Goal: Task Accomplishment & Management: Complete application form

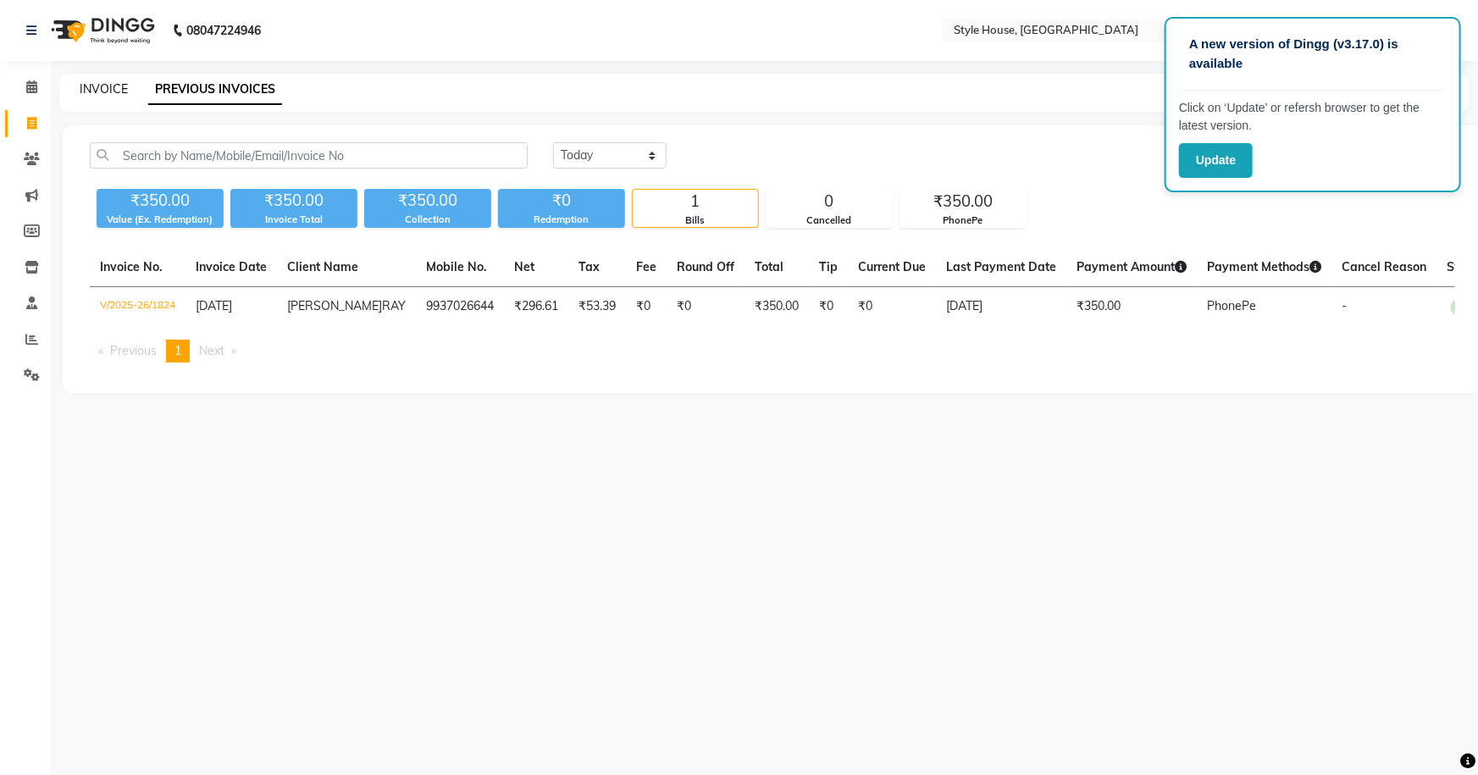
click at [91, 91] on link "INVOICE" at bounding box center [104, 88] width 48 height 15
select select "service"
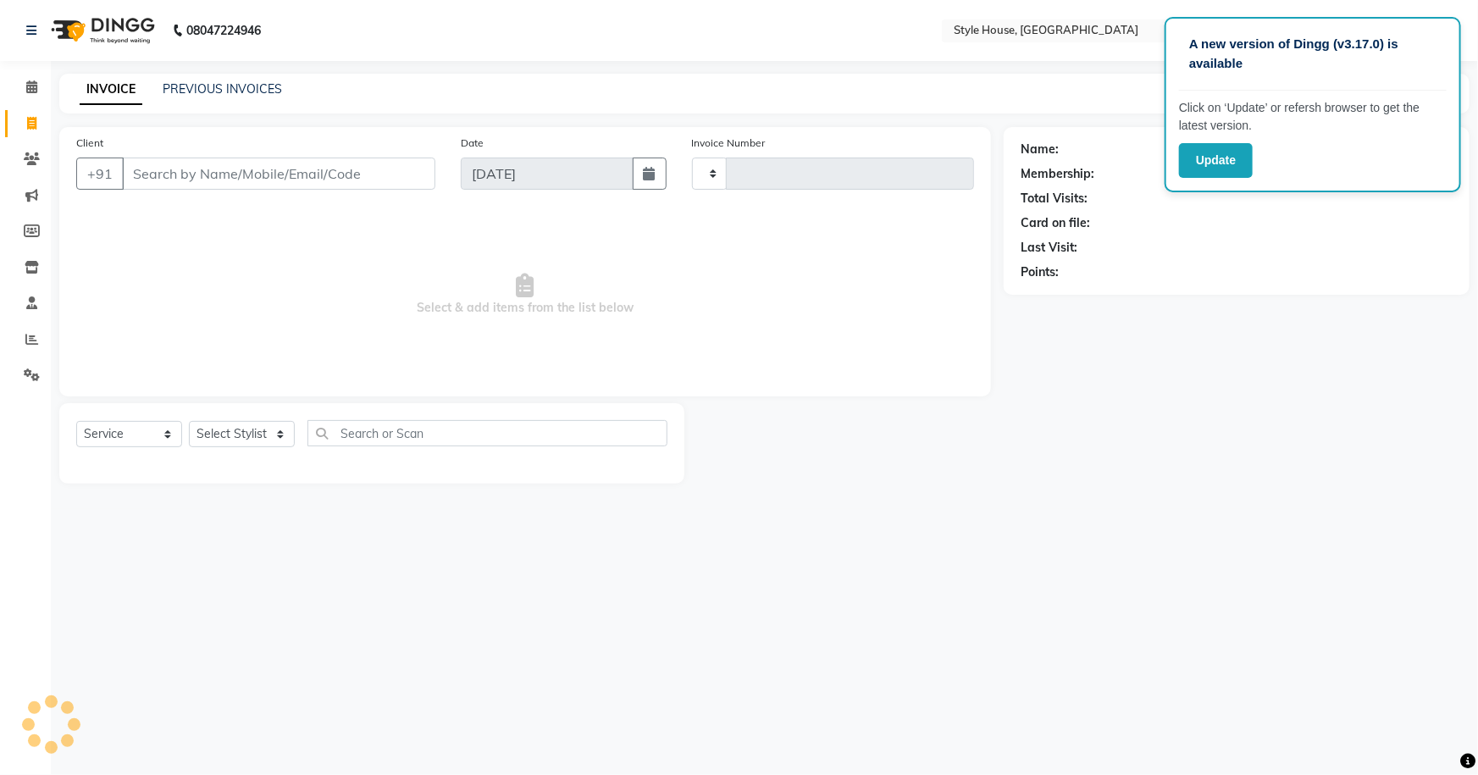
type input "1825"
select select "4237"
type input "S"
click at [261, 438] on select "Select Stylist [PERSON_NAME] [PERSON_NAME] [PERSON_NAME] [PERSON_NAME]([PERSON_…" at bounding box center [253, 434] width 128 height 26
click at [466, 551] on div "A new version of Dingg (v3.17.0) is available Click on ‘Update’ or refersh brow…" at bounding box center [739, 387] width 1478 height 775
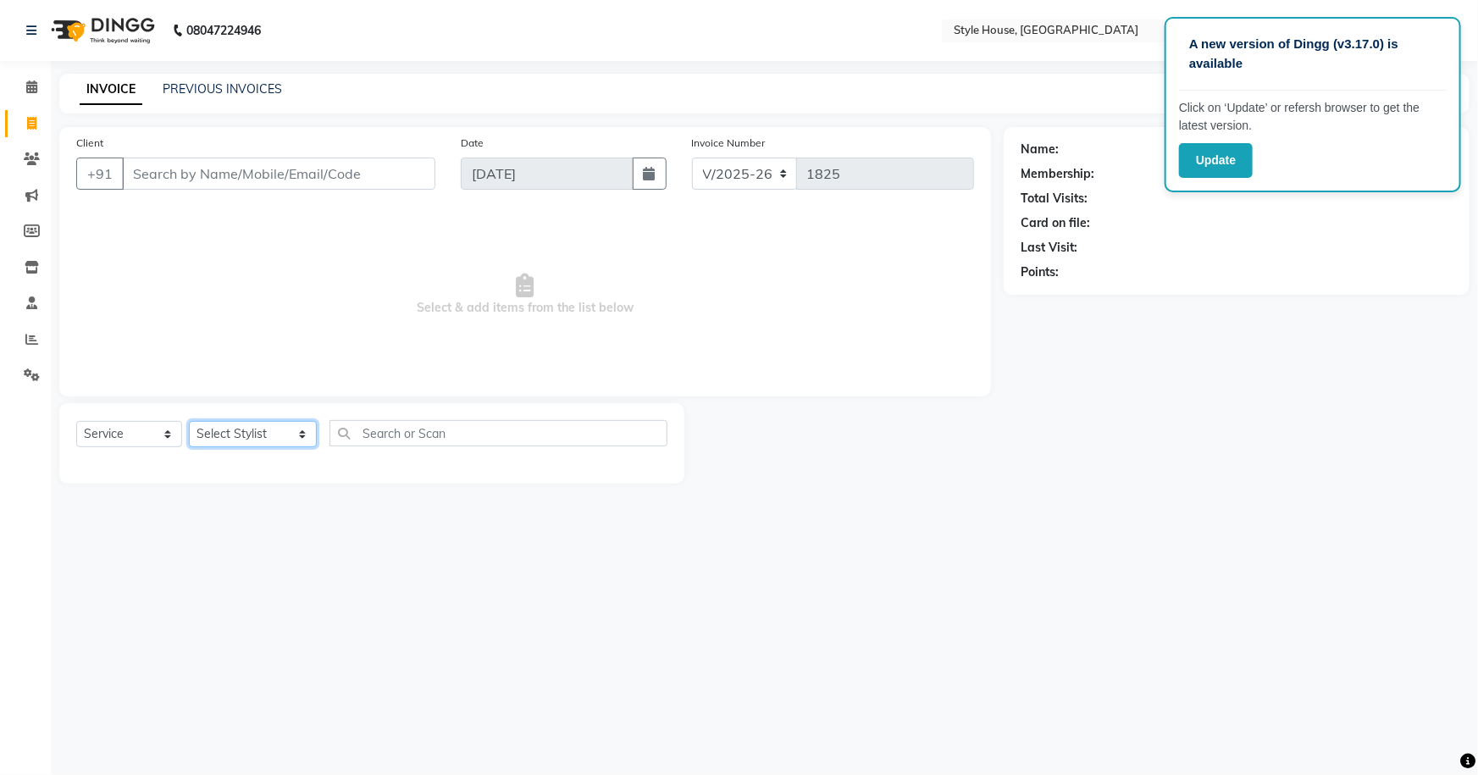
click at [284, 435] on select "Select Stylist [PERSON_NAME] [PERSON_NAME] [PERSON_NAME] [PERSON_NAME]([PERSON_…" at bounding box center [253, 434] width 128 height 26
select select "22359"
click at [189, 421] on select "Select Stylist [PERSON_NAME] [PERSON_NAME] [PERSON_NAME] [PERSON_NAME]([PERSON_…" at bounding box center [253, 434] width 128 height 26
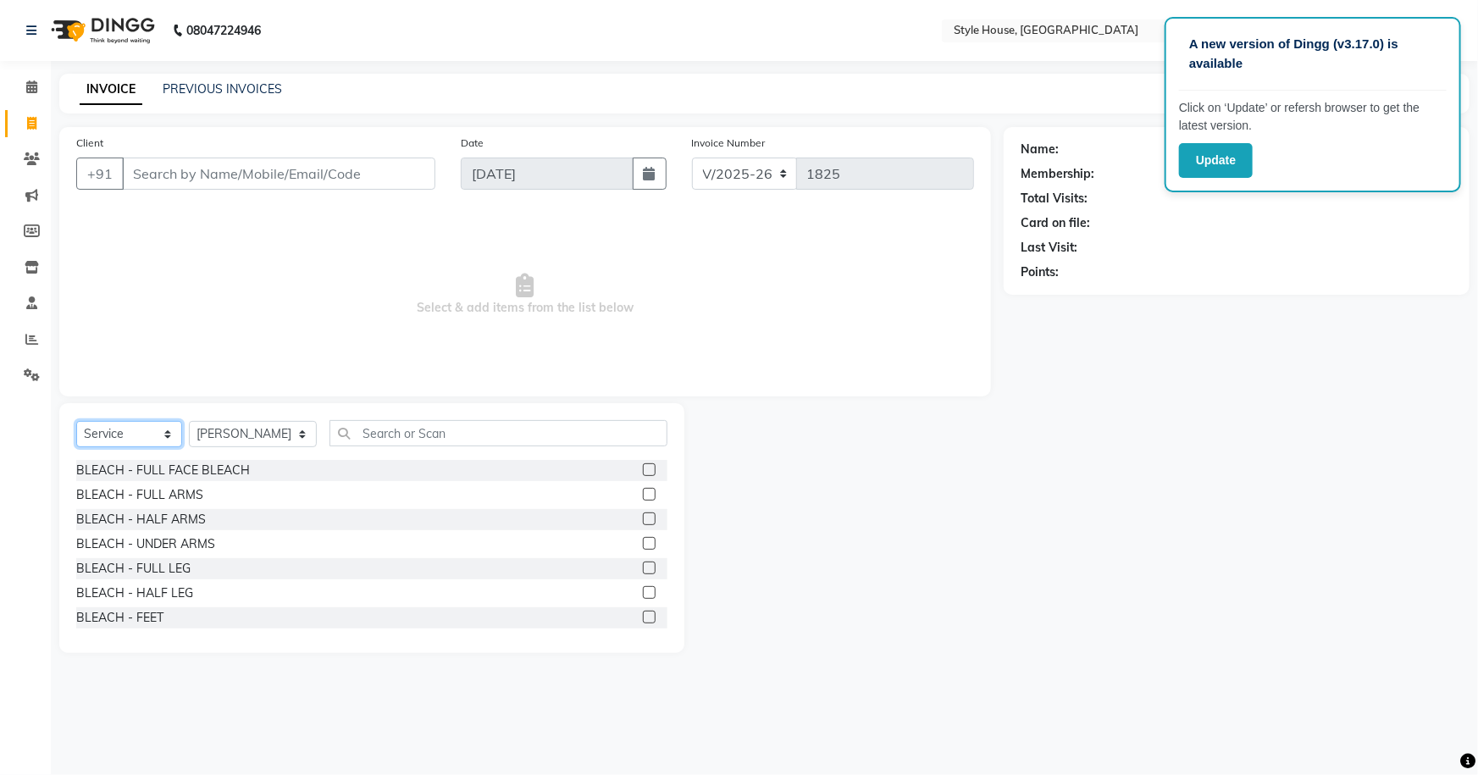
click at [161, 426] on select "Select Service Product Membership Package Voucher Prepaid Gift Card" at bounding box center [129, 434] width 106 height 26
select select "product"
click at [76, 421] on select "Select Service Product Membership Package Voucher Prepaid Gift Card" at bounding box center [129, 434] width 106 height 26
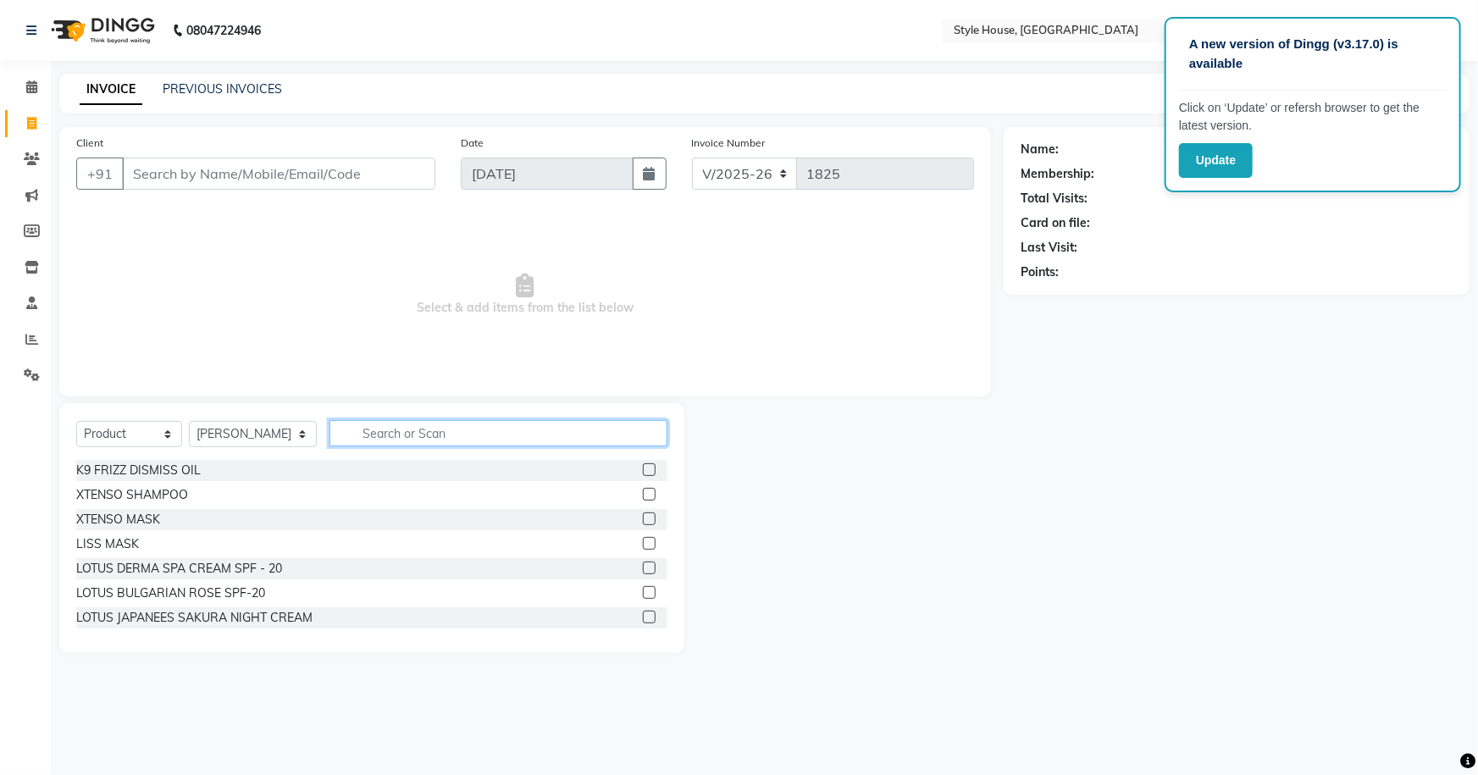
click at [432, 443] on input "text" at bounding box center [498, 433] width 339 height 26
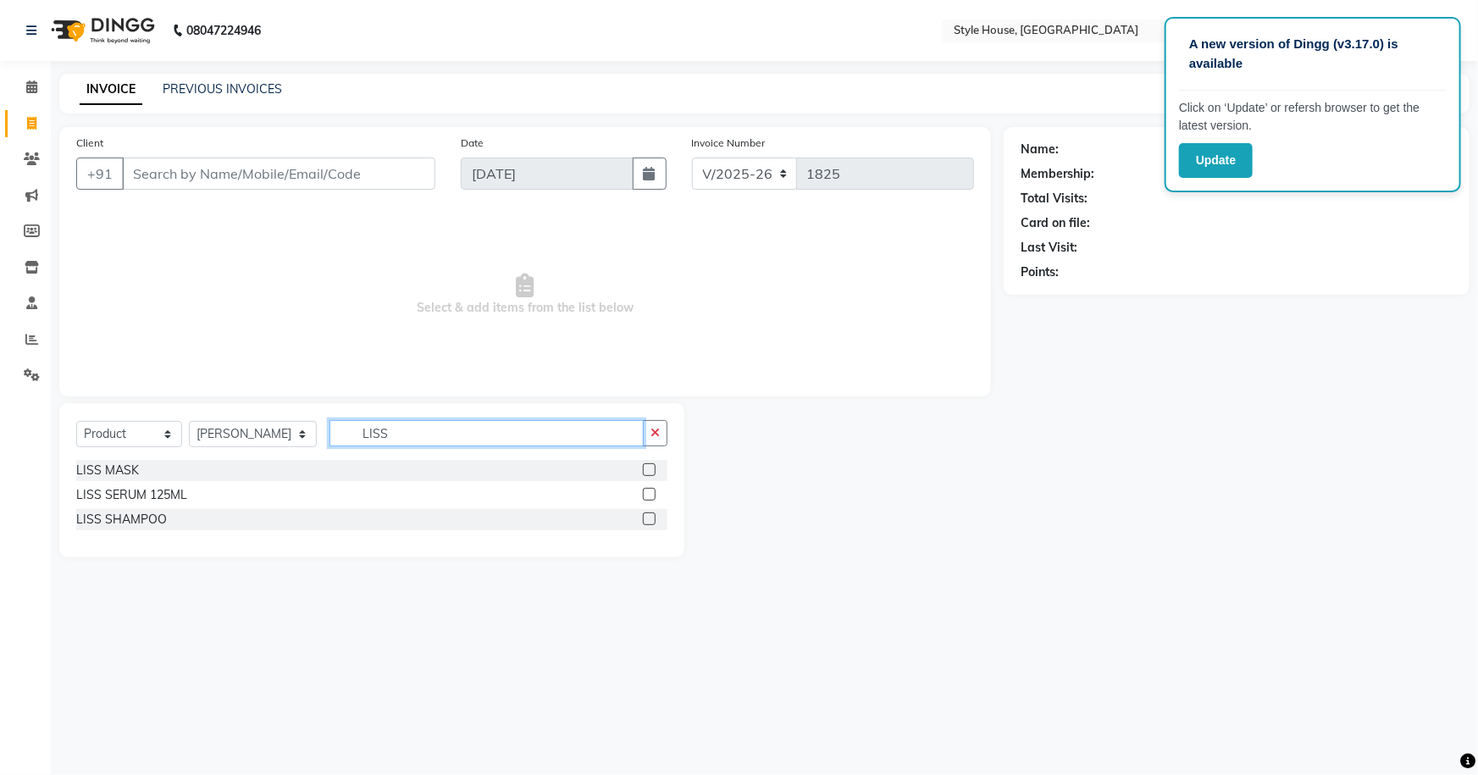
type input "LISS"
click at [648, 491] on label at bounding box center [649, 494] width 13 height 13
click at [648, 491] on input "checkbox" at bounding box center [648, 495] width 11 height 11
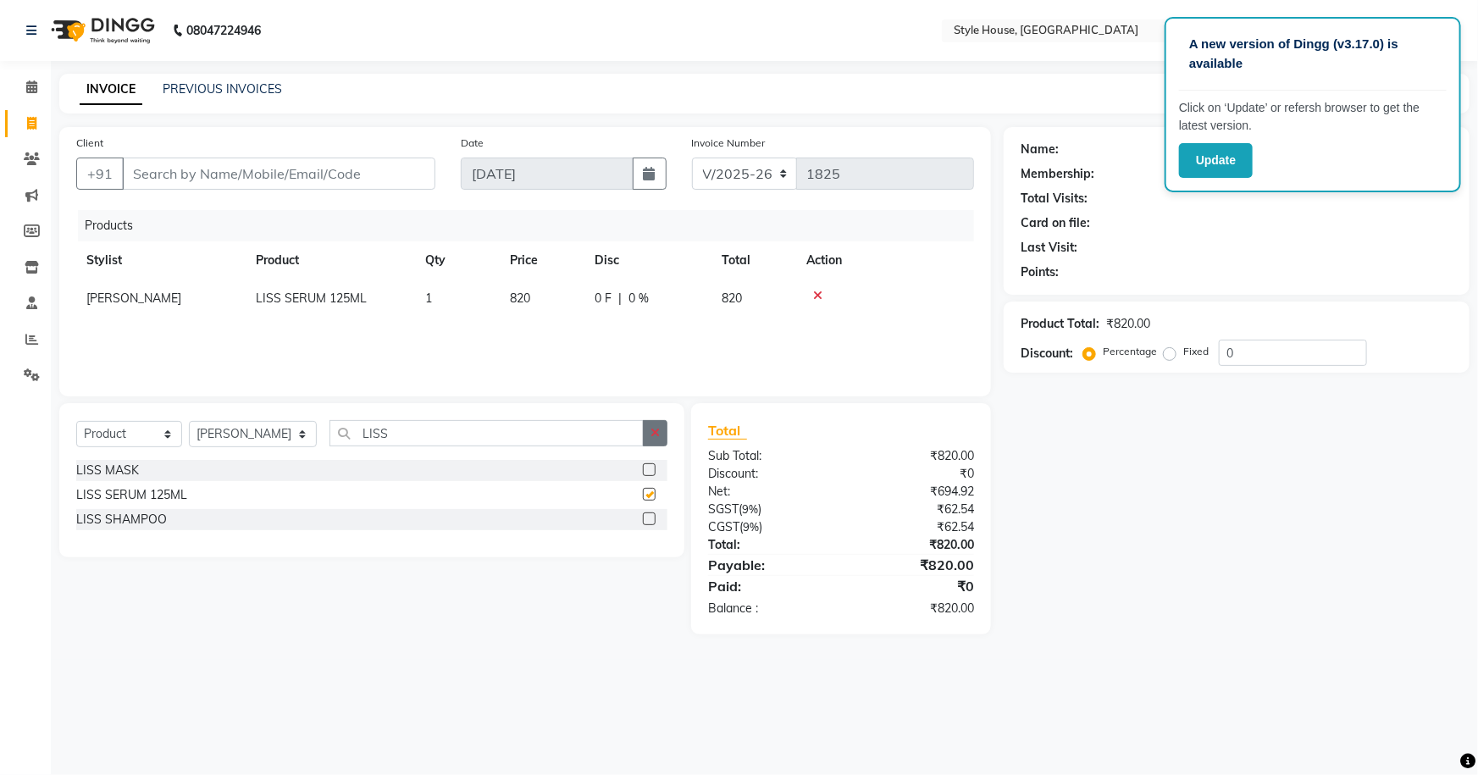
checkbox input "false"
click at [144, 432] on select "Select Service Product Membership Package Voucher Prepaid Gift Card" at bounding box center [129, 434] width 106 height 26
click at [76, 421] on select "Select Service Product Membership Package Voucher Prepaid Gift Card" at bounding box center [129, 434] width 106 height 26
click at [650, 435] on button "button" at bounding box center [655, 433] width 25 height 26
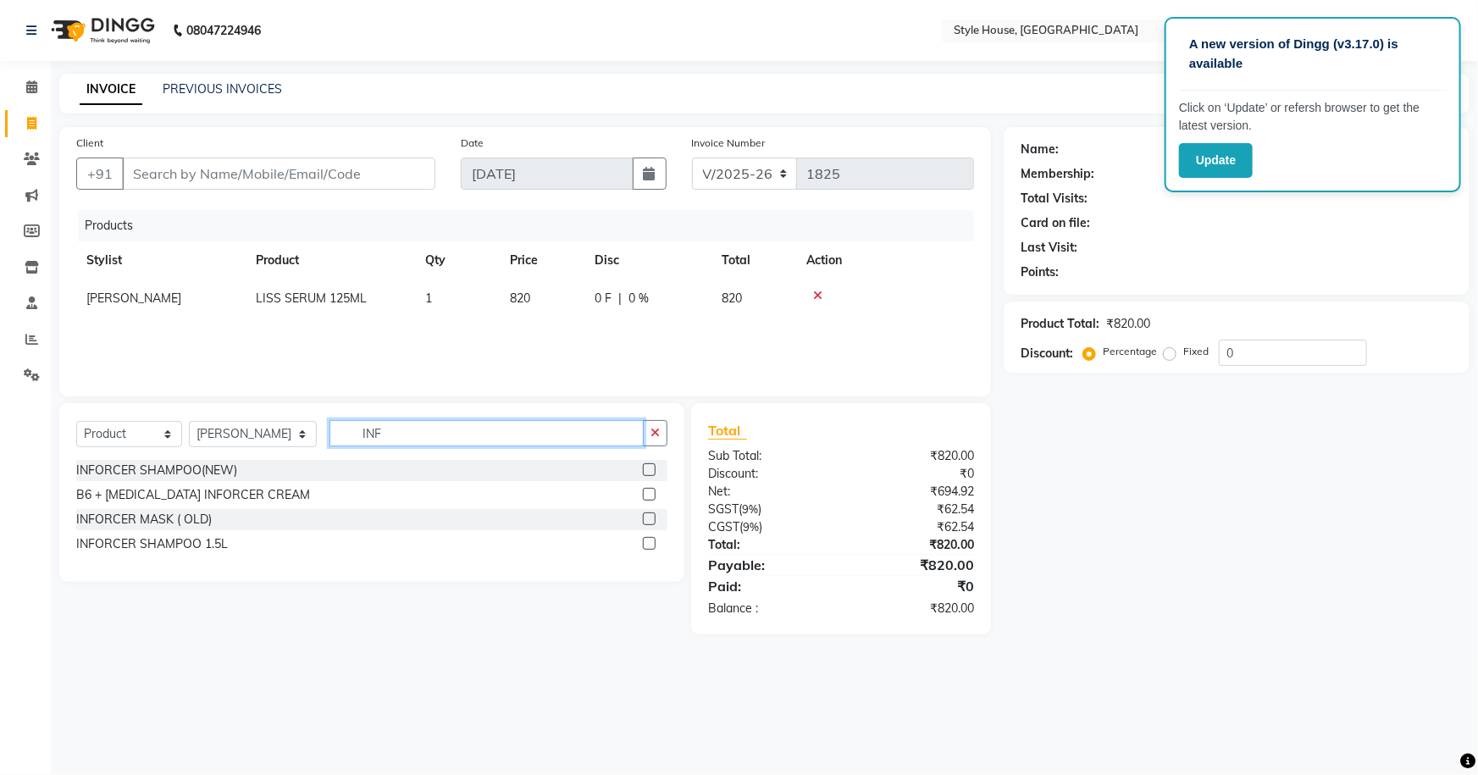
type input "INF"
click at [649, 517] on label at bounding box center [649, 518] width 13 height 13
click at [649, 517] on input "checkbox" at bounding box center [648, 519] width 11 height 11
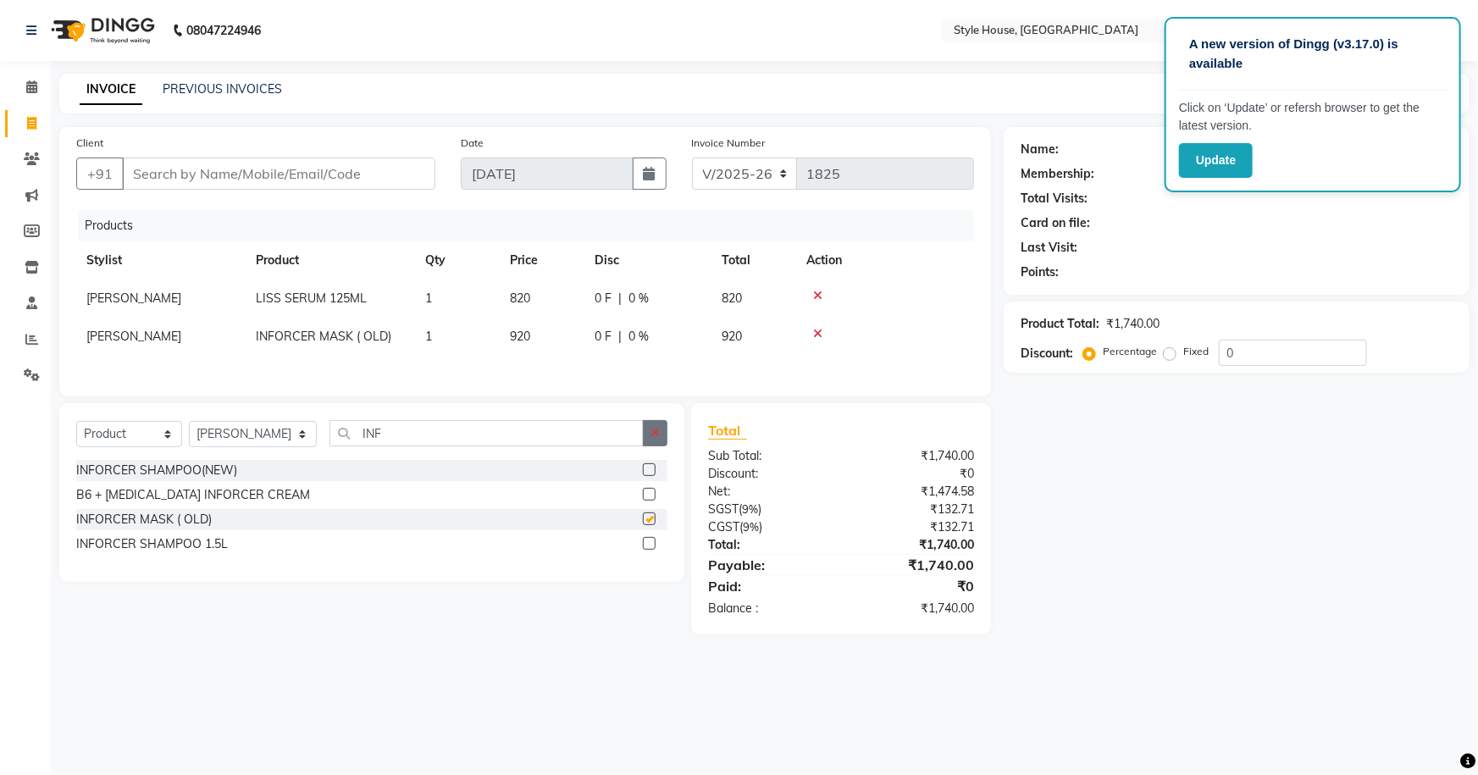
checkbox input "false"
click at [656, 433] on icon "button" at bounding box center [654, 433] width 9 height 12
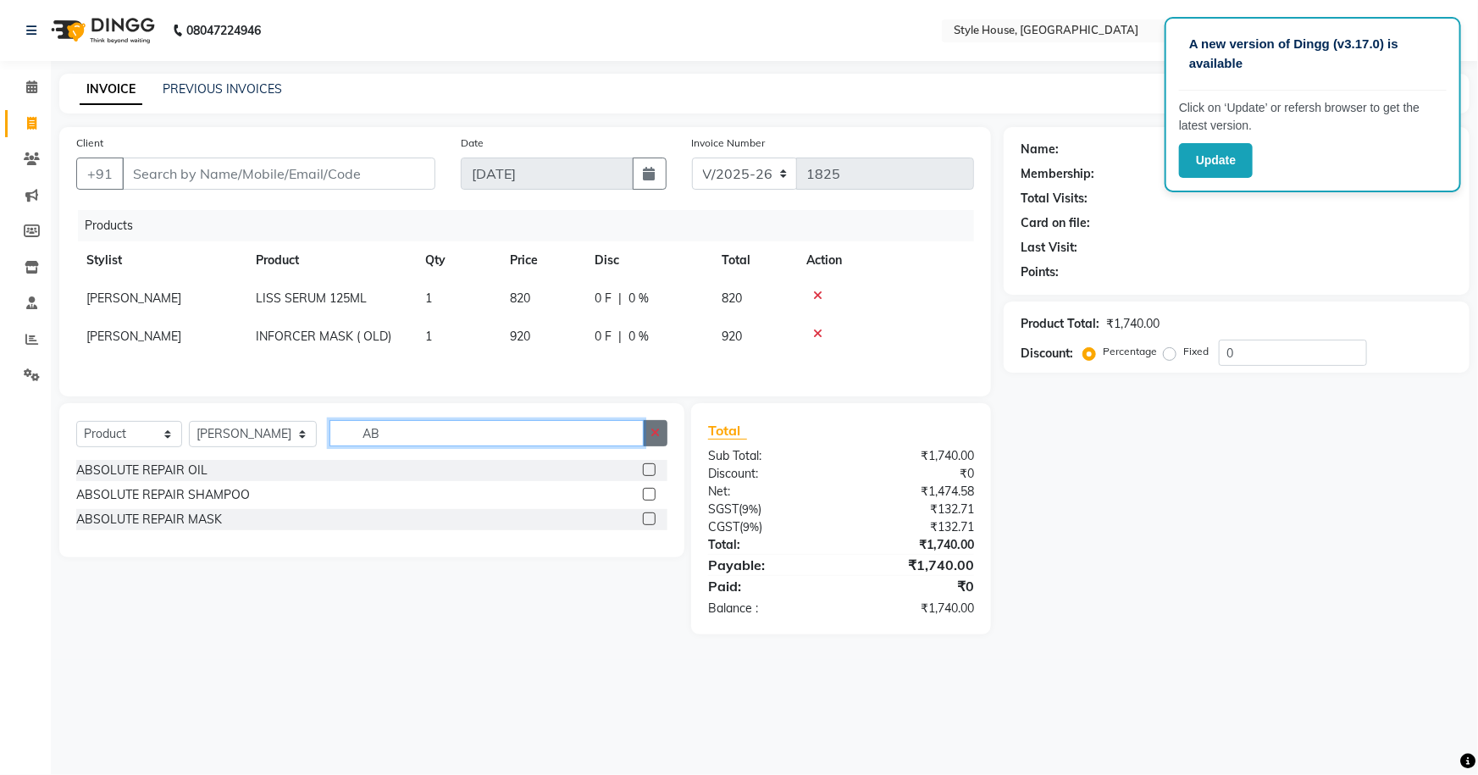
type input "AB"
click at [650, 498] on label at bounding box center [649, 494] width 13 height 13
click at [650, 498] on input "checkbox" at bounding box center [648, 495] width 11 height 11
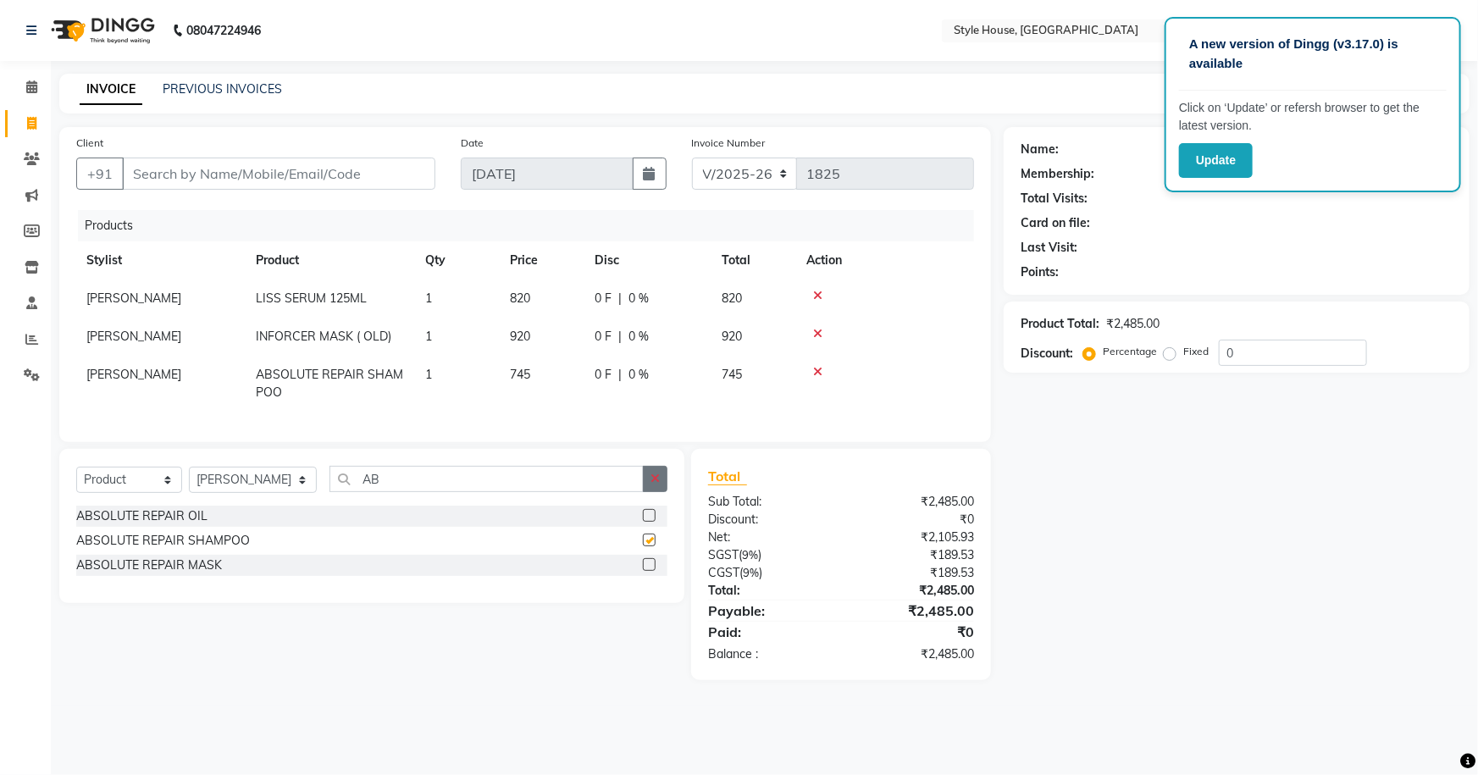
checkbox input "false"
click at [655, 484] on icon "button" at bounding box center [654, 479] width 9 height 12
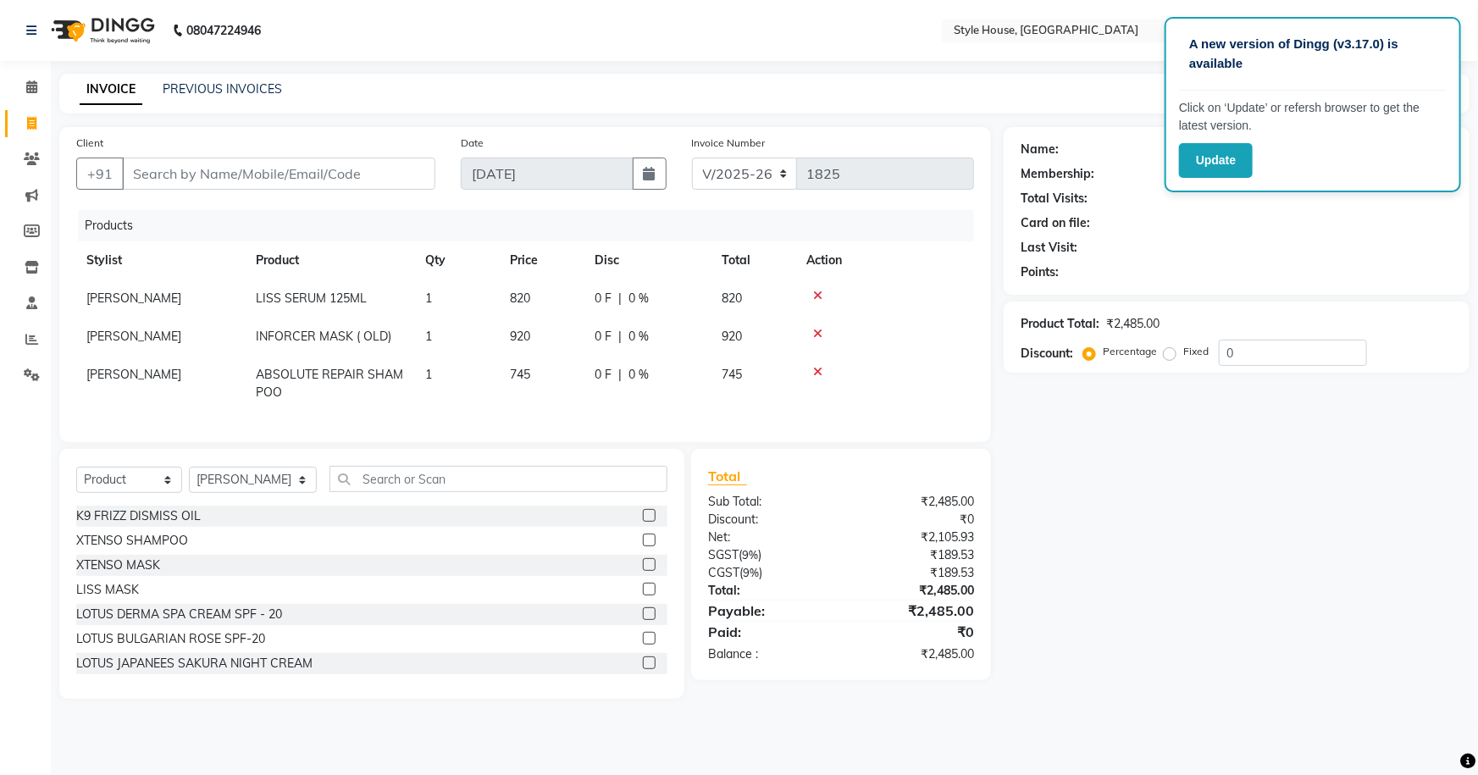
click at [559, 372] on td "745" at bounding box center [542, 384] width 85 height 56
select select "22359"
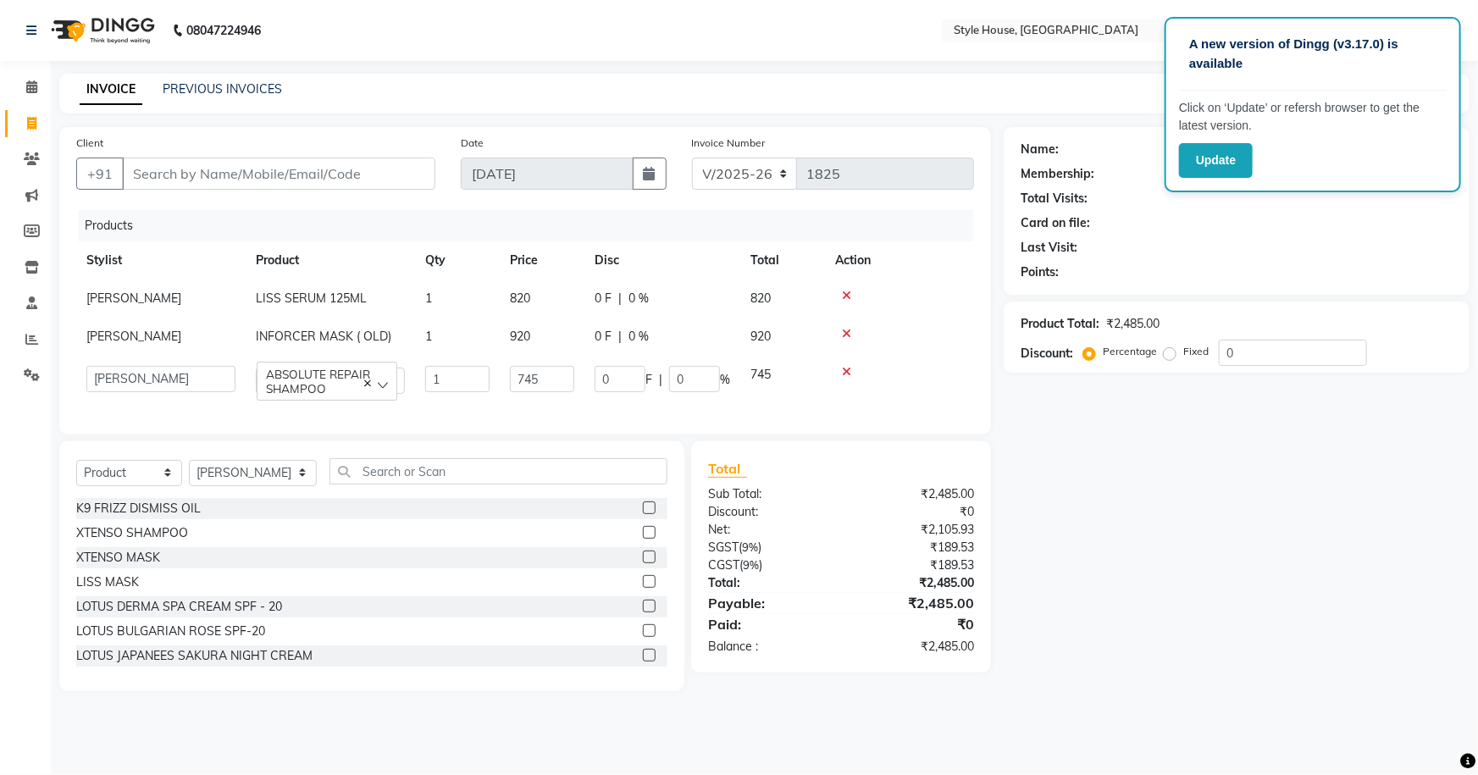
click at [576, 372] on td "745" at bounding box center [542, 380] width 85 height 48
click at [566, 373] on input "745" at bounding box center [542, 379] width 64 height 26
type input "790"
click at [1059, 500] on div "Name: Membership: Total Visits: Card on file: Last Visit: Points: Product Total…" at bounding box center [1243, 409] width 479 height 564
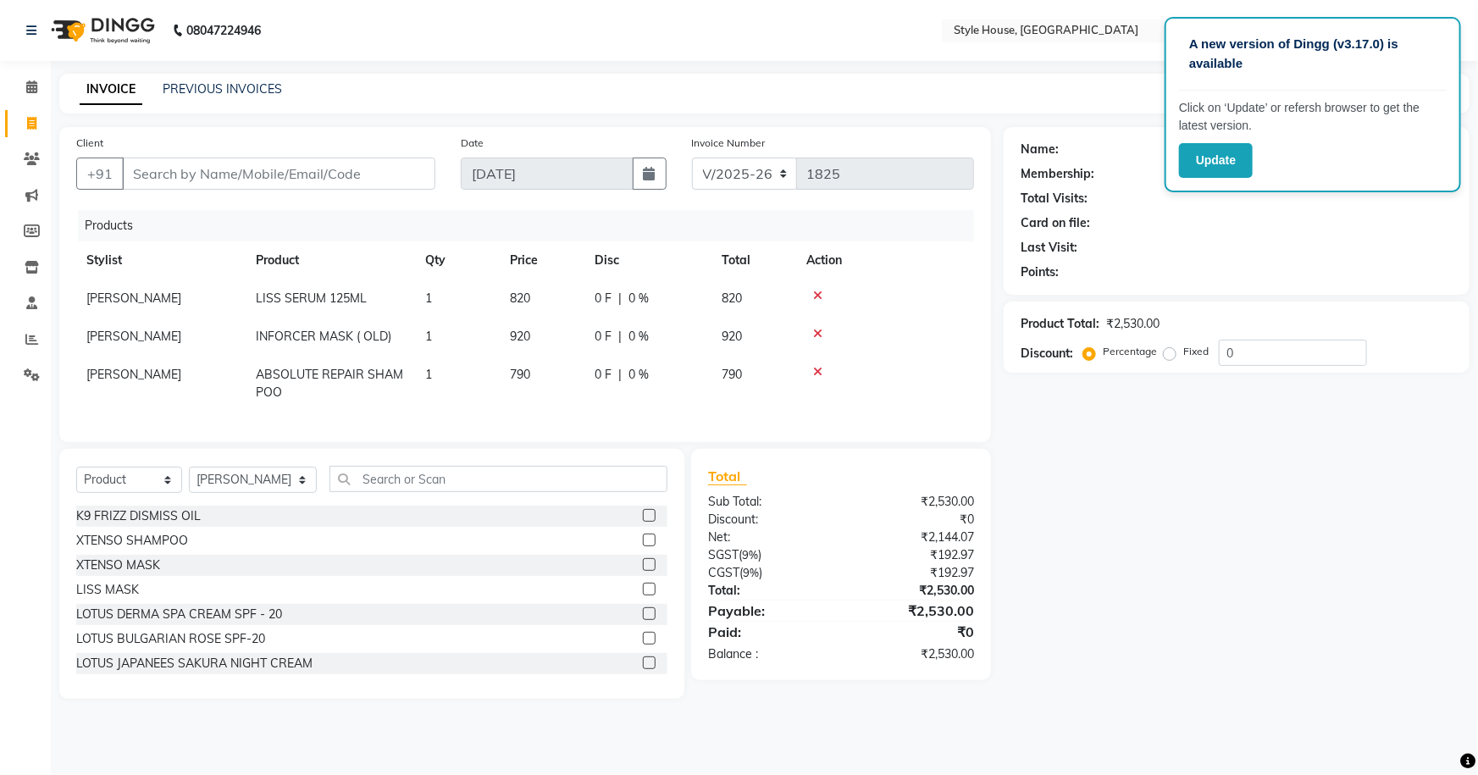
click at [539, 292] on td "820" at bounding box center [542, 298] width 85 height 38
select select "22359"
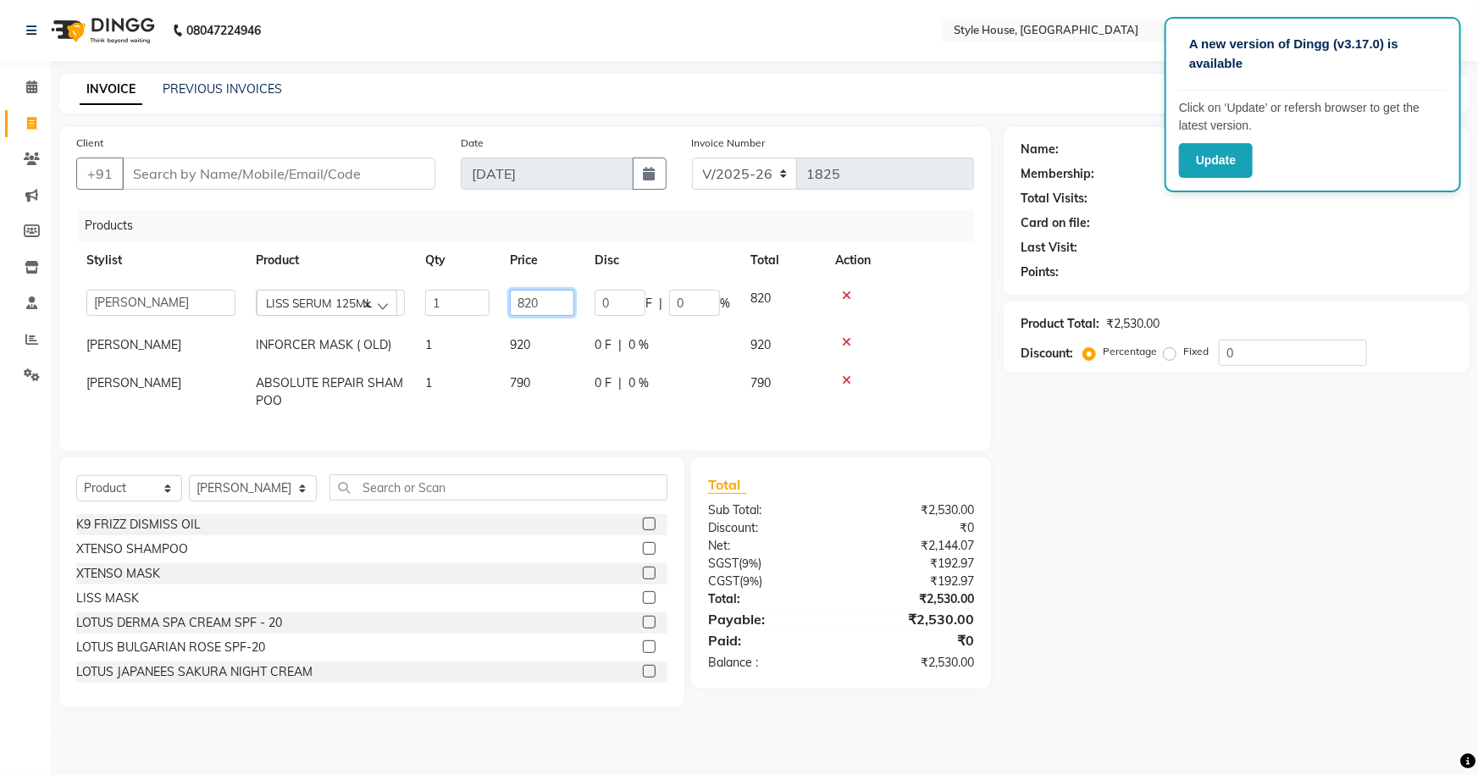
click at [559, 301] on input "820" at bounding box center [542, 303] width 64 height 26
type input "890"
drag, startPoint x: 1138, startPoint y: 570, endPoint x: 1131, endPoint y: 555, distance: 17.0
click at [1139, 567] on div "Name: Membership: Total Visits: Card on file: Last Visit: Points: Product Total…" at bounding box center [1243, 417] width 479 height 580
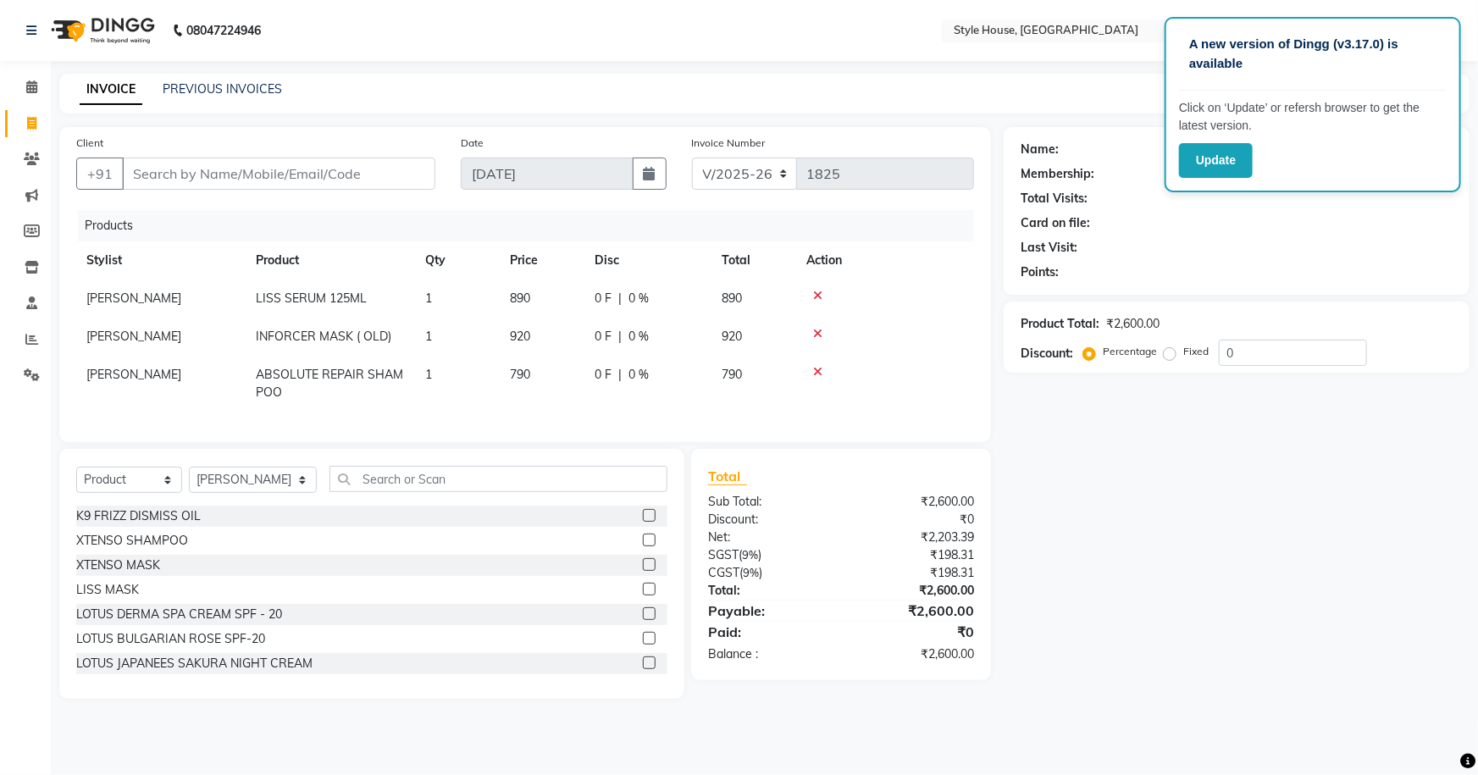
click at [559, 335] on td "920" at bounding box center [542, 337] width 85 height 38
select select "22359"
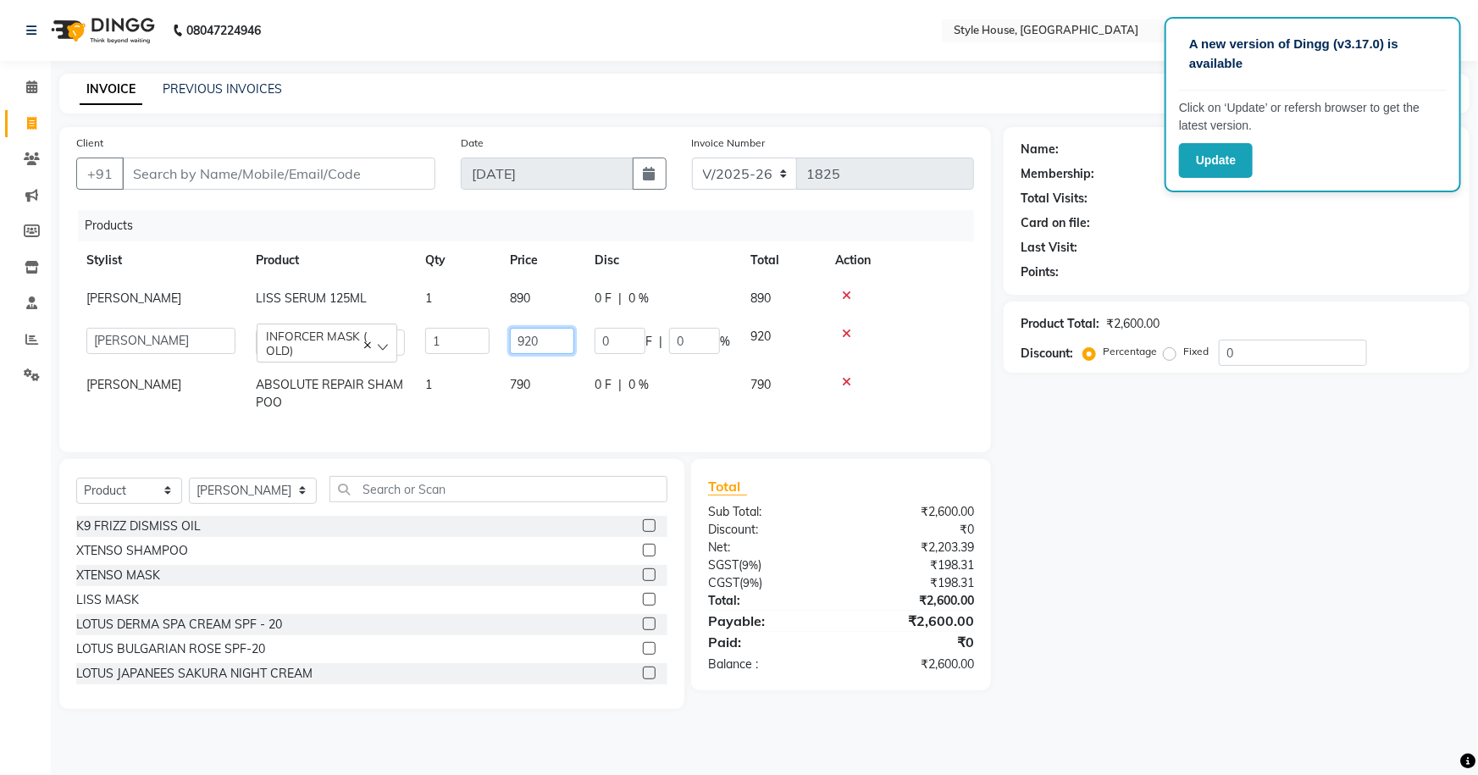
click at [554, 346] on input "920" at bounding box center [542, 341] width 64 height 26
type input "975"
click at [1172, 607] on div "Name: Membership: Total Visits: Card on file: Last Visit: Points: Product Total…" at bounding box center [1243, 418] width 479 height 582
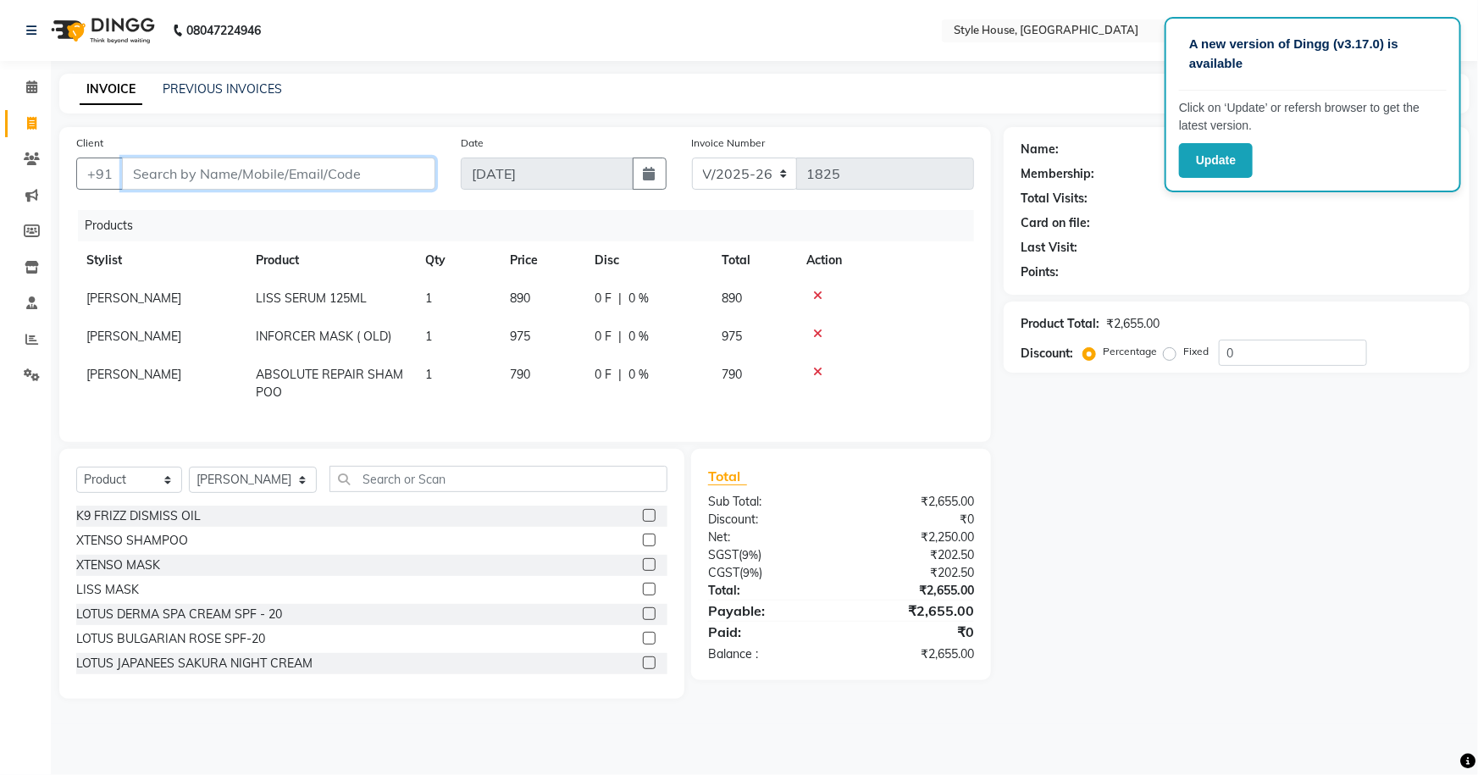
click at [292, 174] on input "Client" at bounding box center [278, 174] width 313 height 32
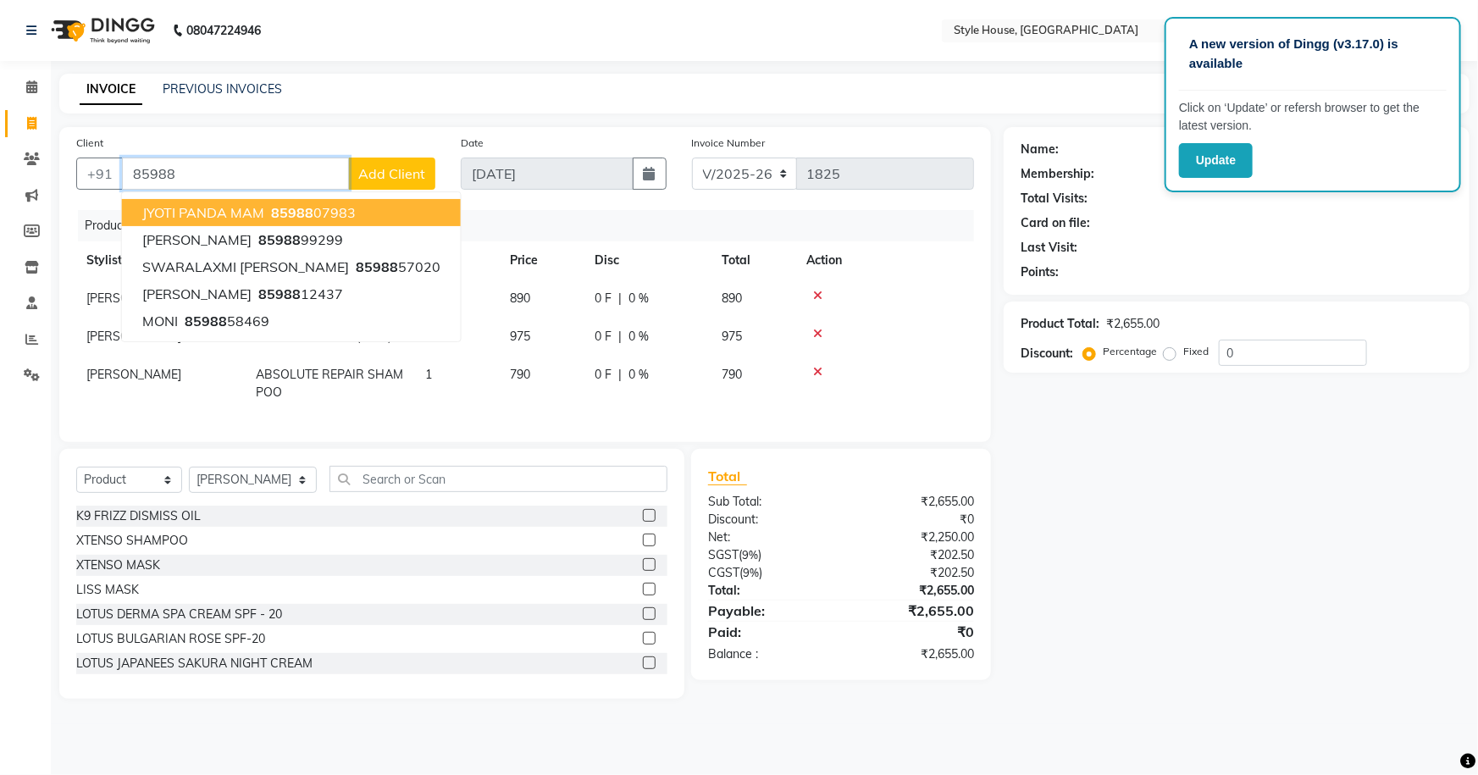
click at [267, 202] on button "JYOTI PANDA MAM 85988 07983" at bounding box center [291, 212] width 339 height 27
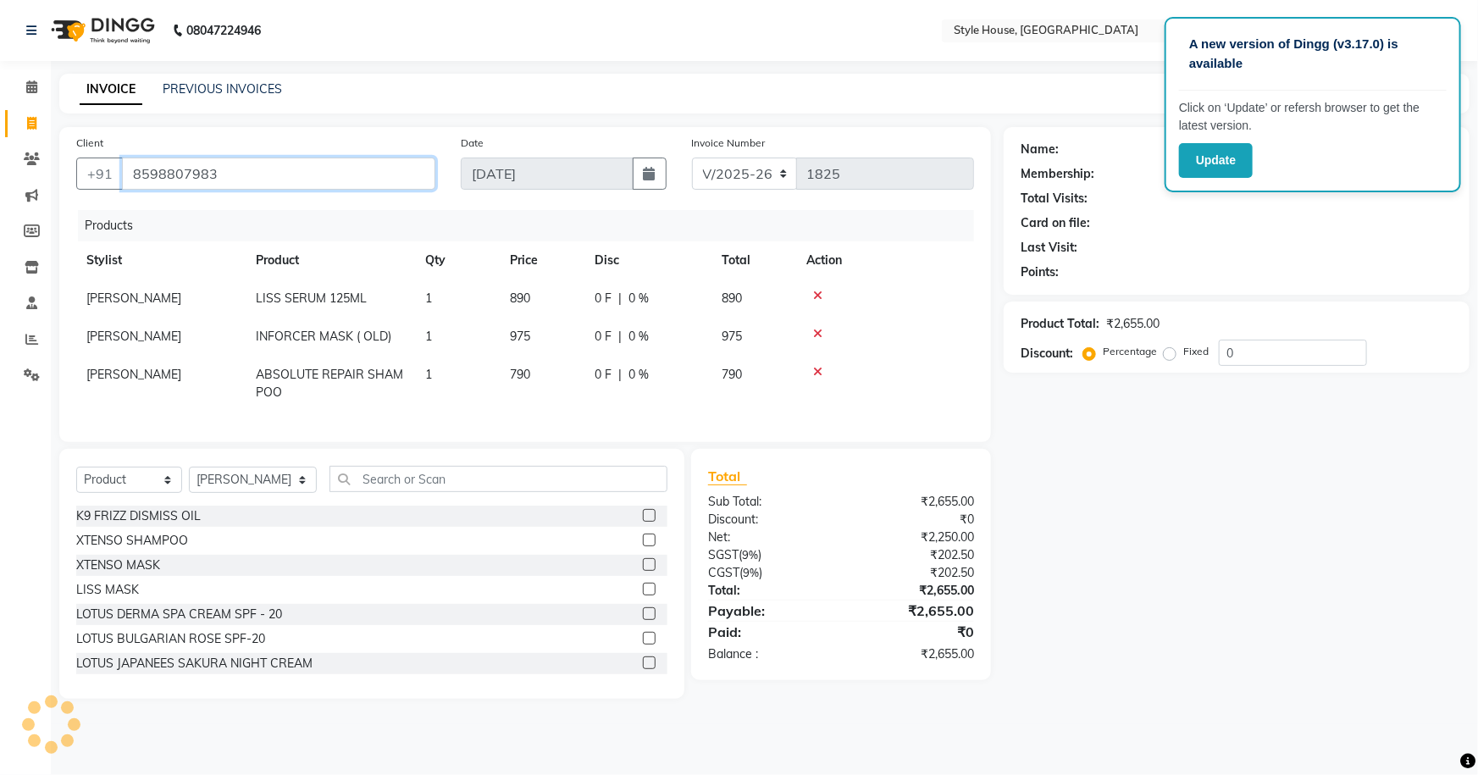
type input "8598807983"
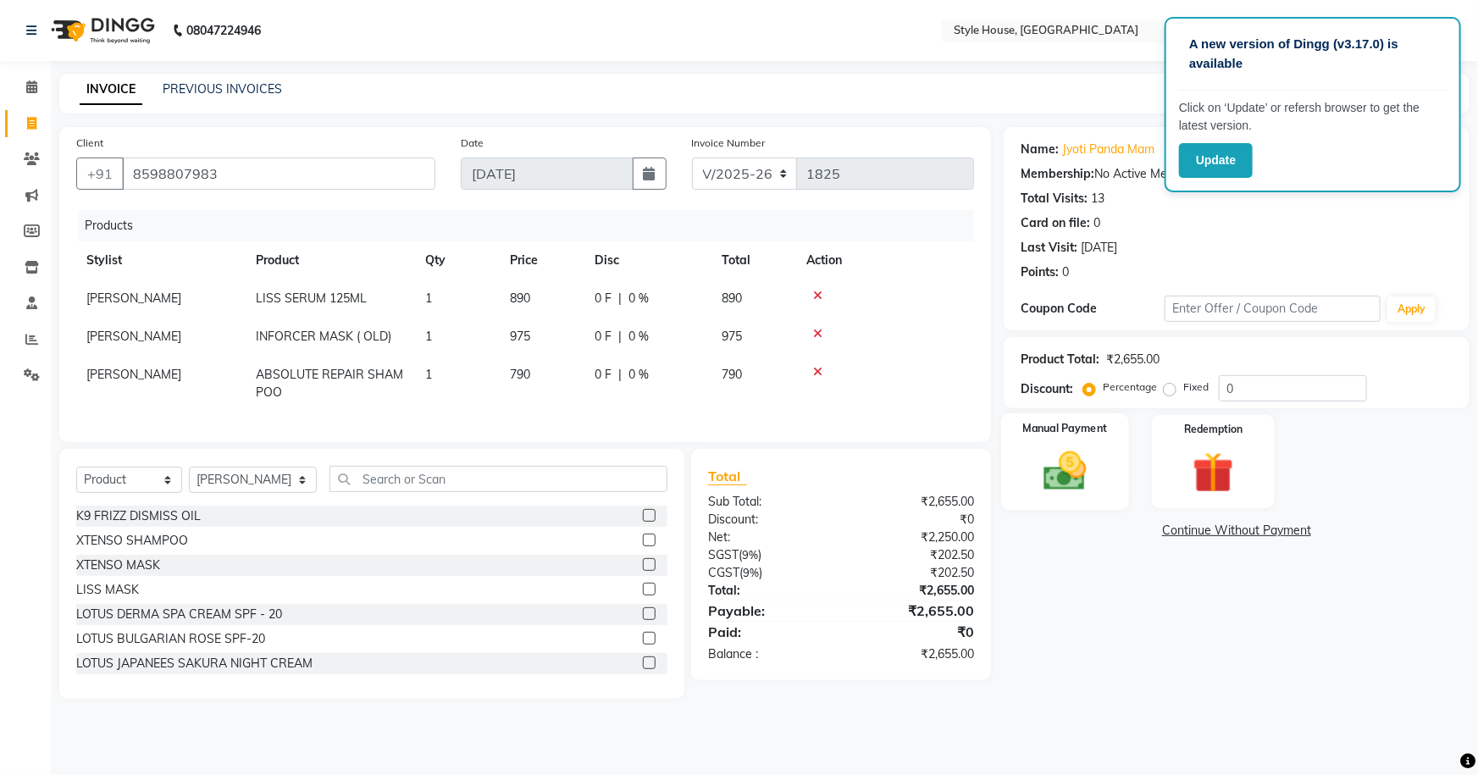
click at [1065, 466] on img at bounding box center [1065, 470] width 69 height 49
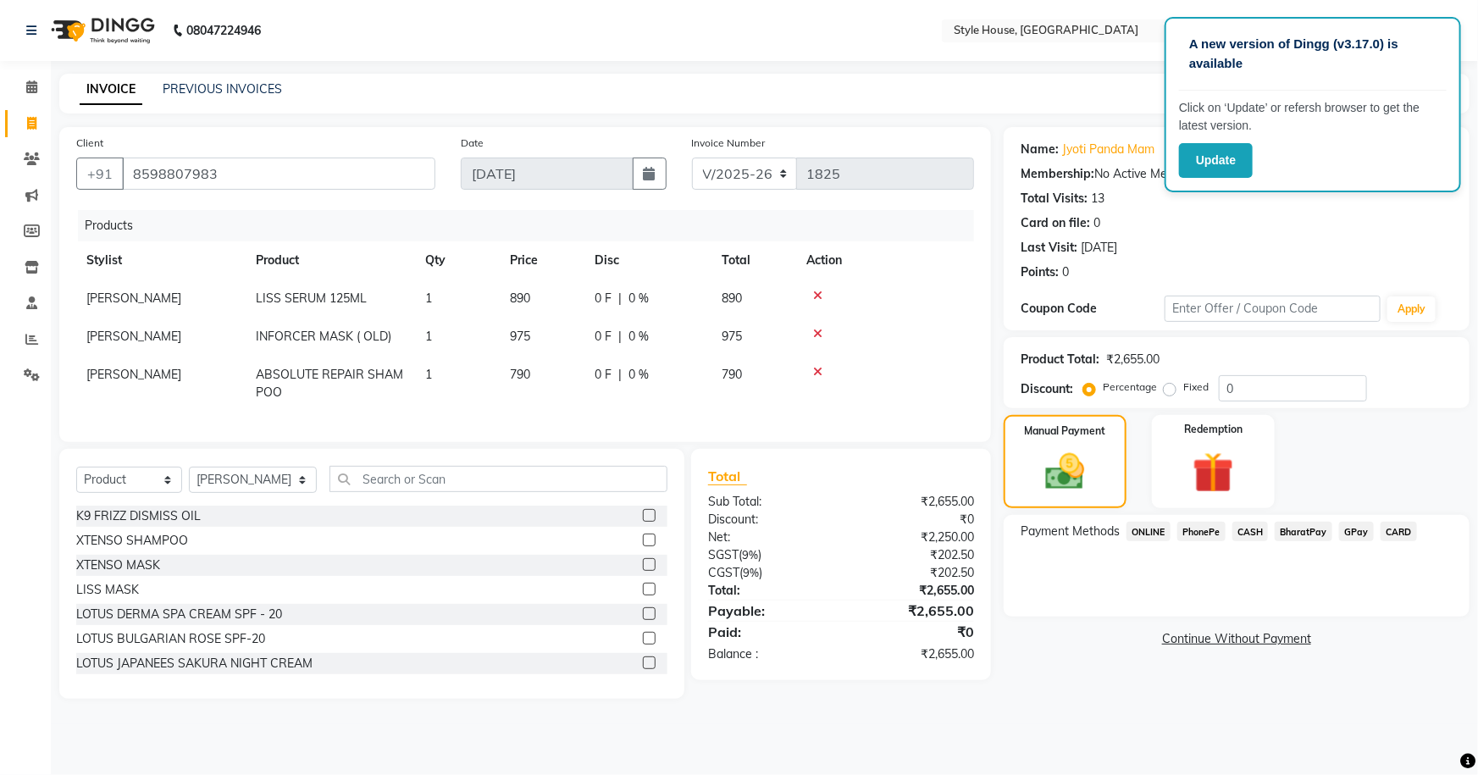
click at [1194, 531] on span "PhonePe" at bounding box center [1201, 531] width 48 height 19
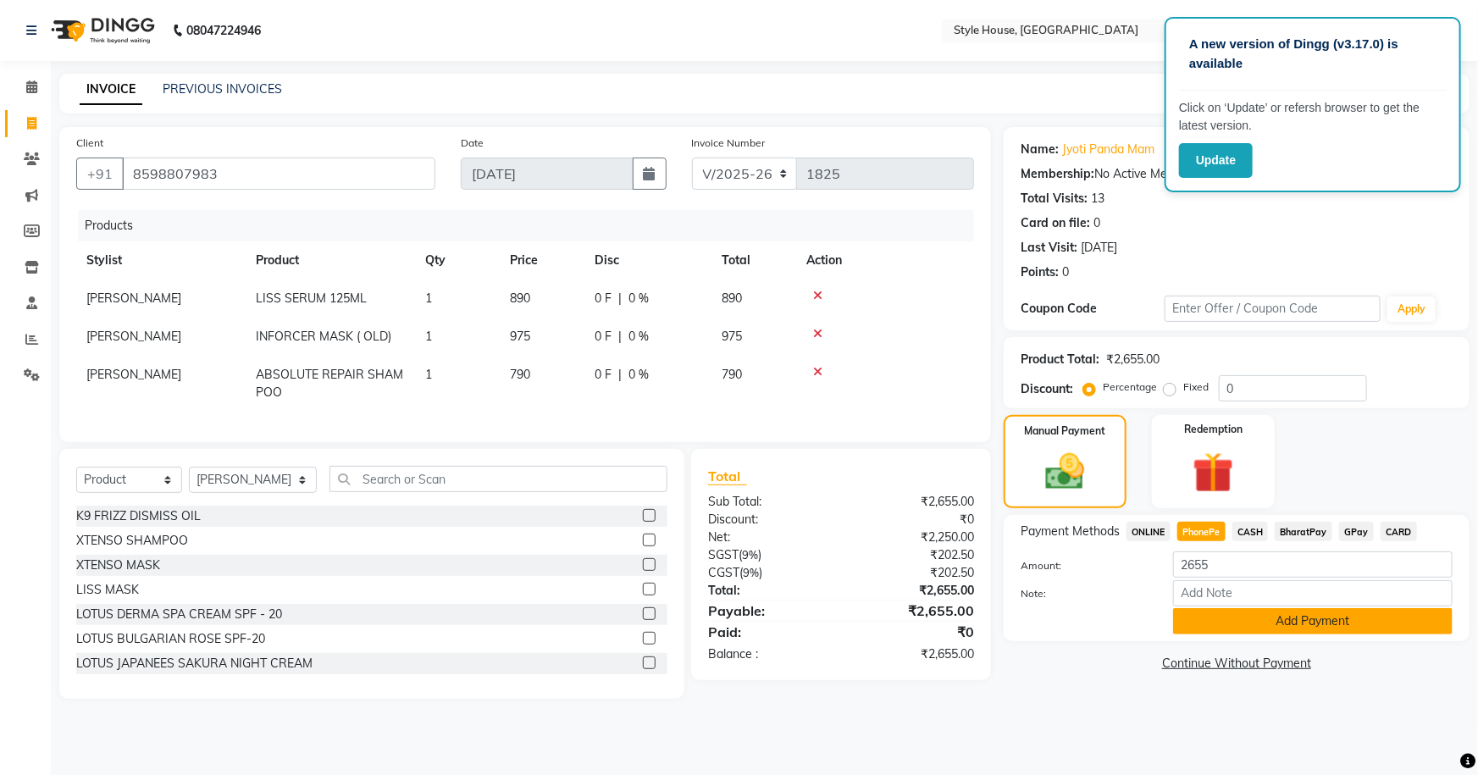
click at [1303, 627] on button "Add Payment" at bounding box center [1312, 621] width 279 height 26
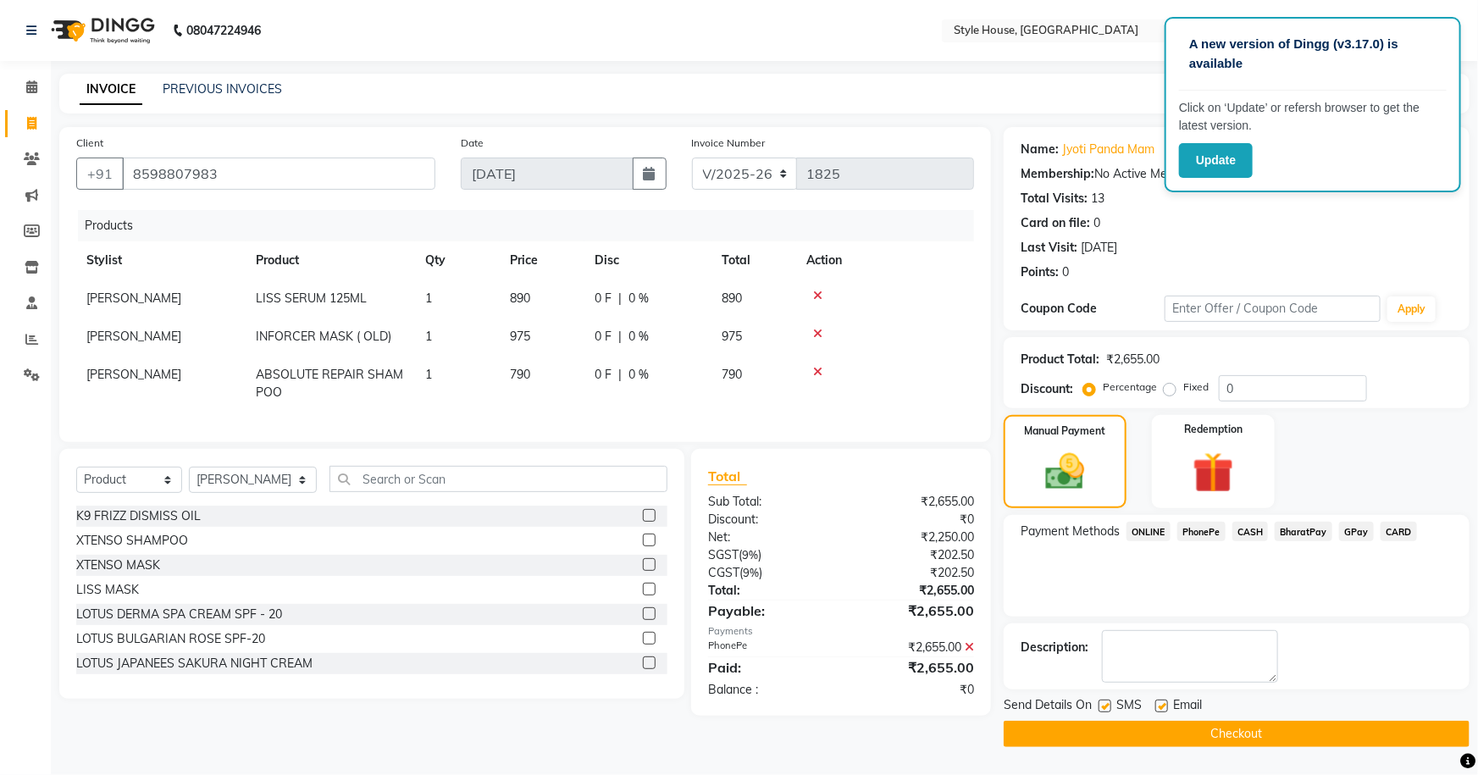
click at [1270, 729] on button "Checkout" at bounding box center [1237, 734] width 466 height 26
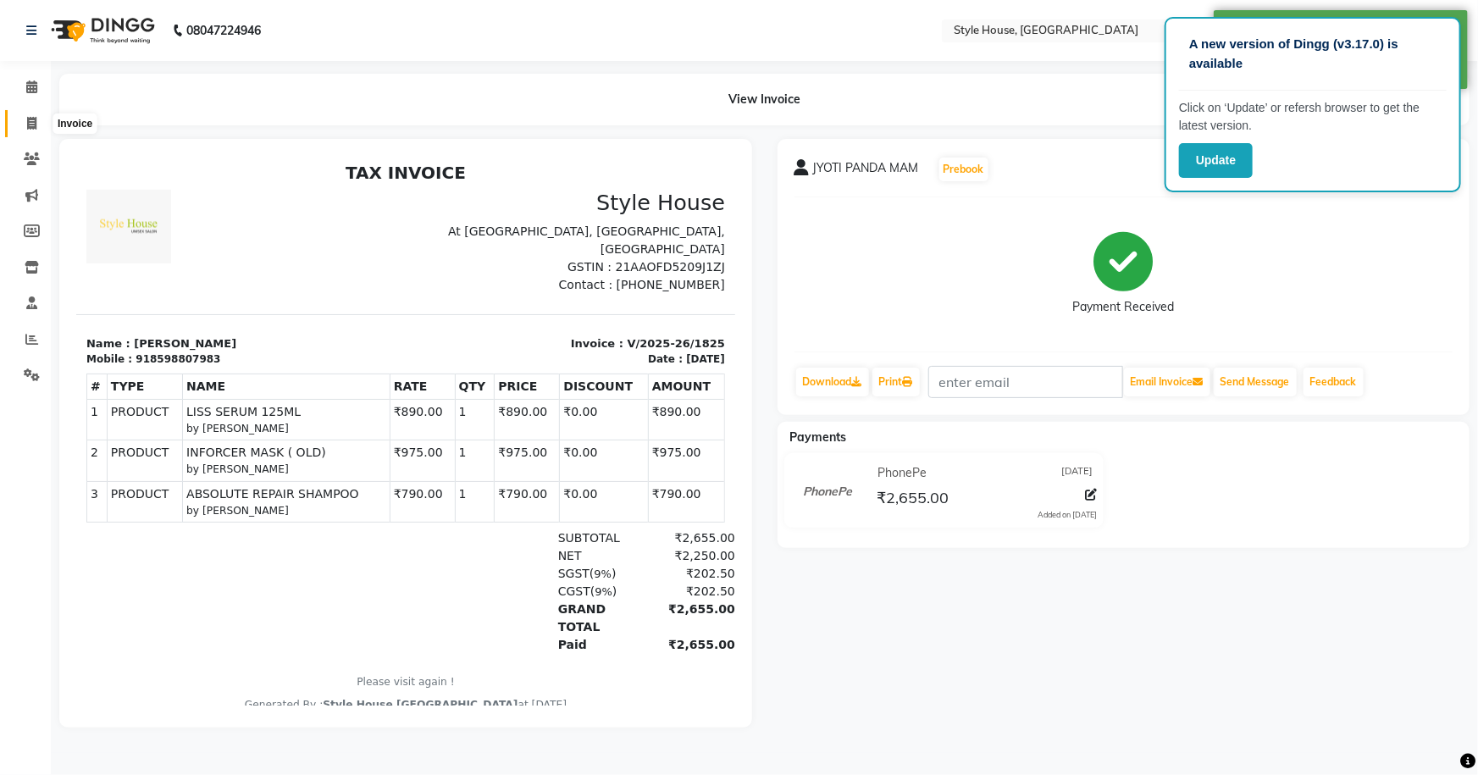
drag, startPoint x: 28, startPoint y: 123, endPoint x: 50, endPoint y: 123, distance: 22.0
click at [28, 123] on icon at bounding box center [31, 123] width 9 height 13
select select "service"
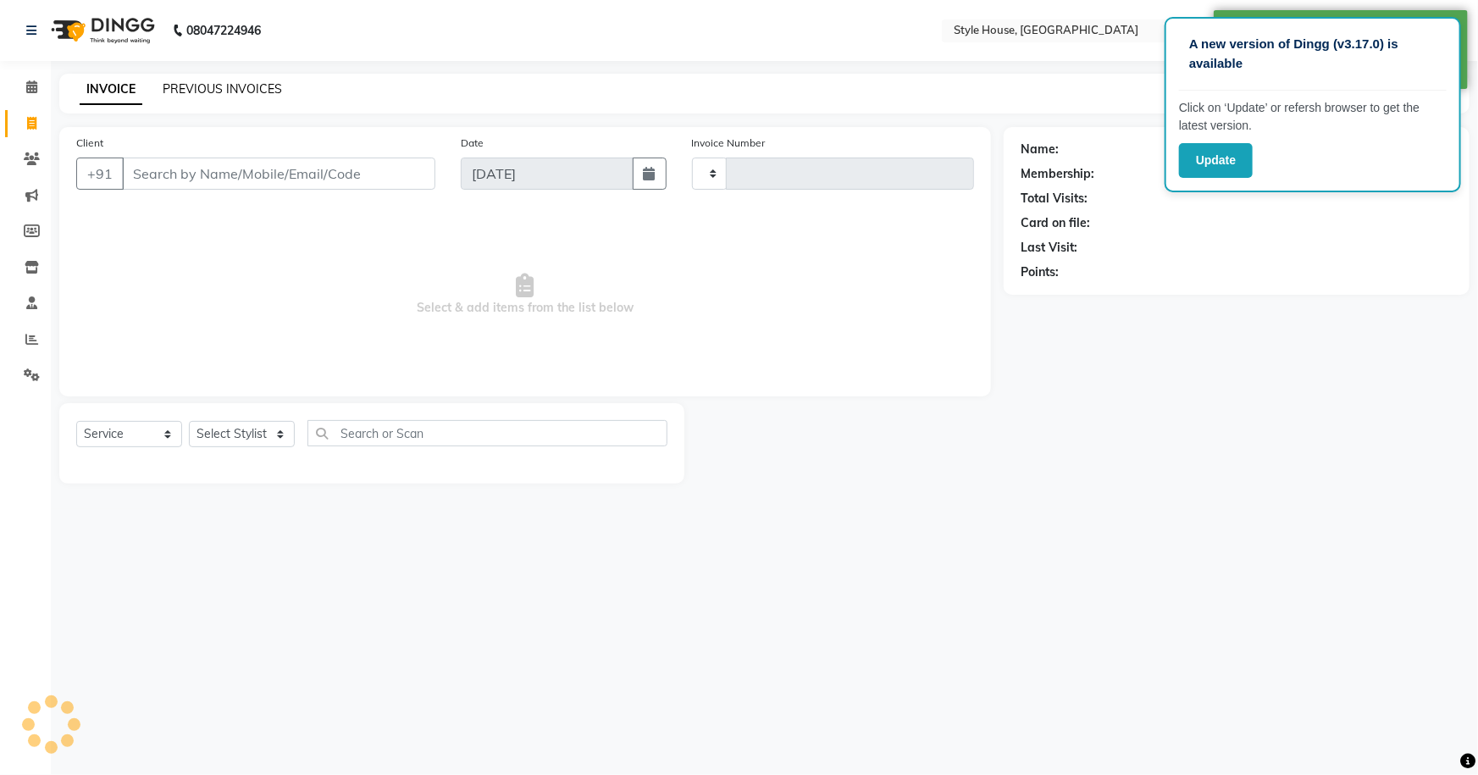
type input "1826"
select select "4237"
click at [203, 83] on link "PREVIOUS INVOICES" at bounding box center [222, 88] width 119 height 15
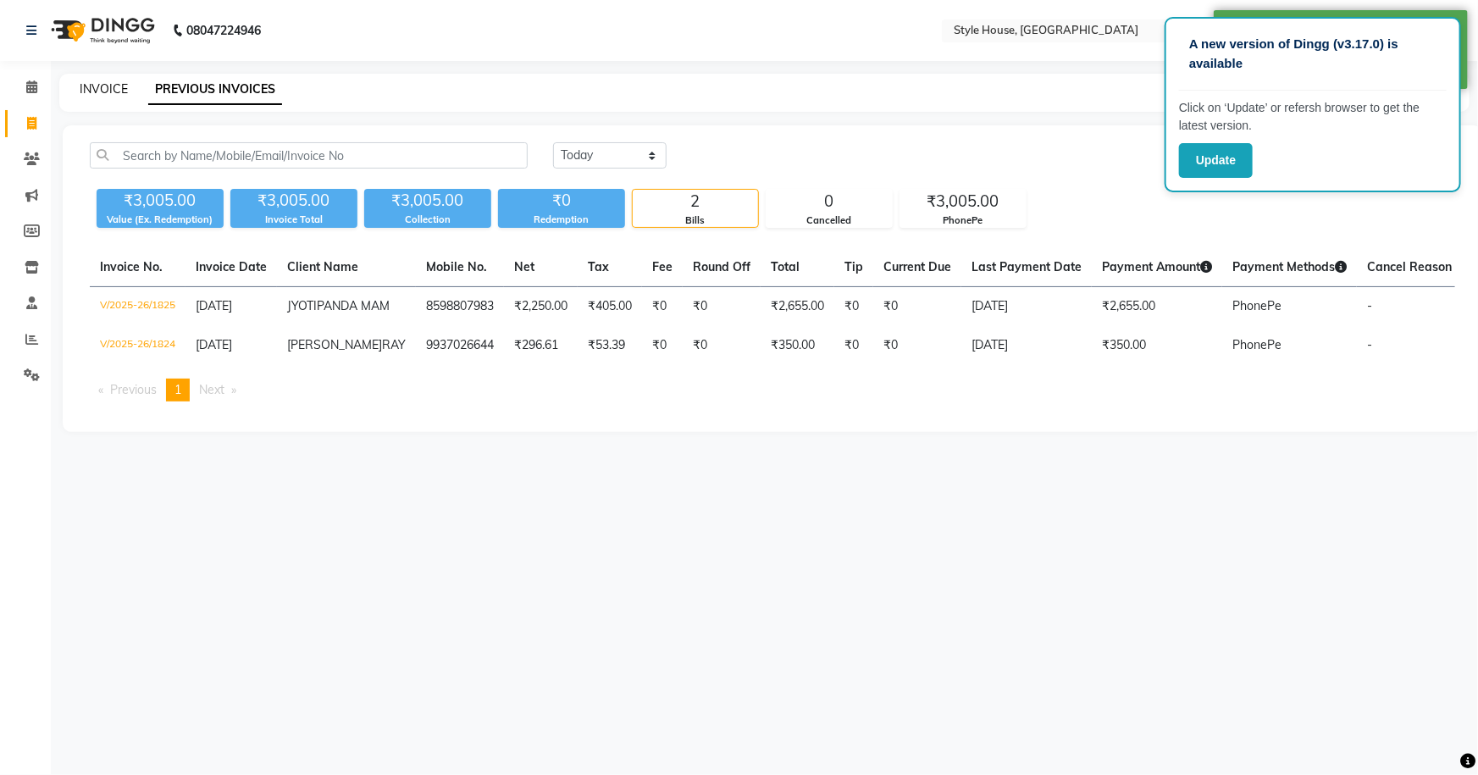
click at [80, 89] on link "INVOICE" at bounding box center [104, 88] width 48 height 15
select select "4237"
select select "service"
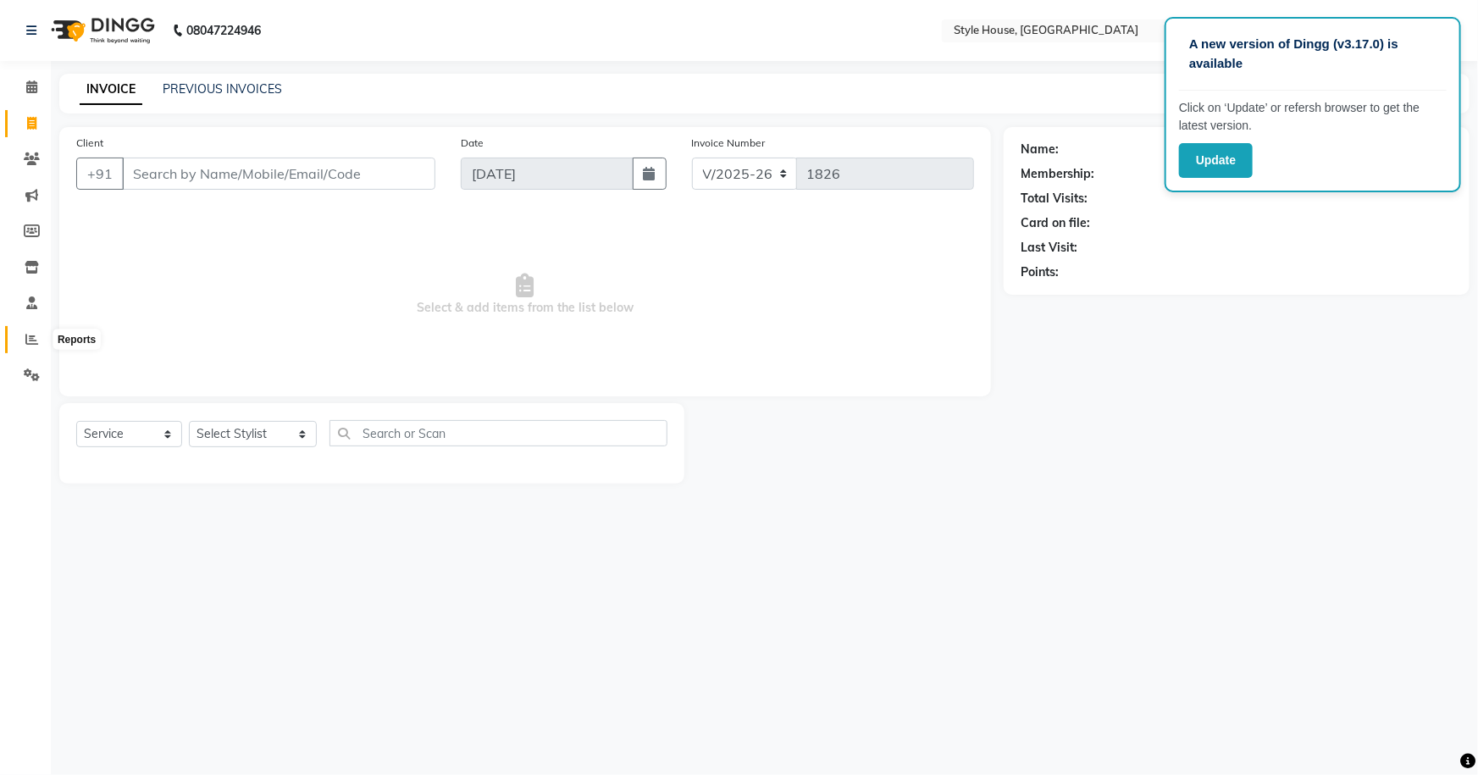
drag, startPoint x: 28, startPoint y: 332, endPoint x: 42, endPoint y: 322, distance: 17.6
click at [28, 333] on icon at bounding box center [31, 339] width 13 height 13
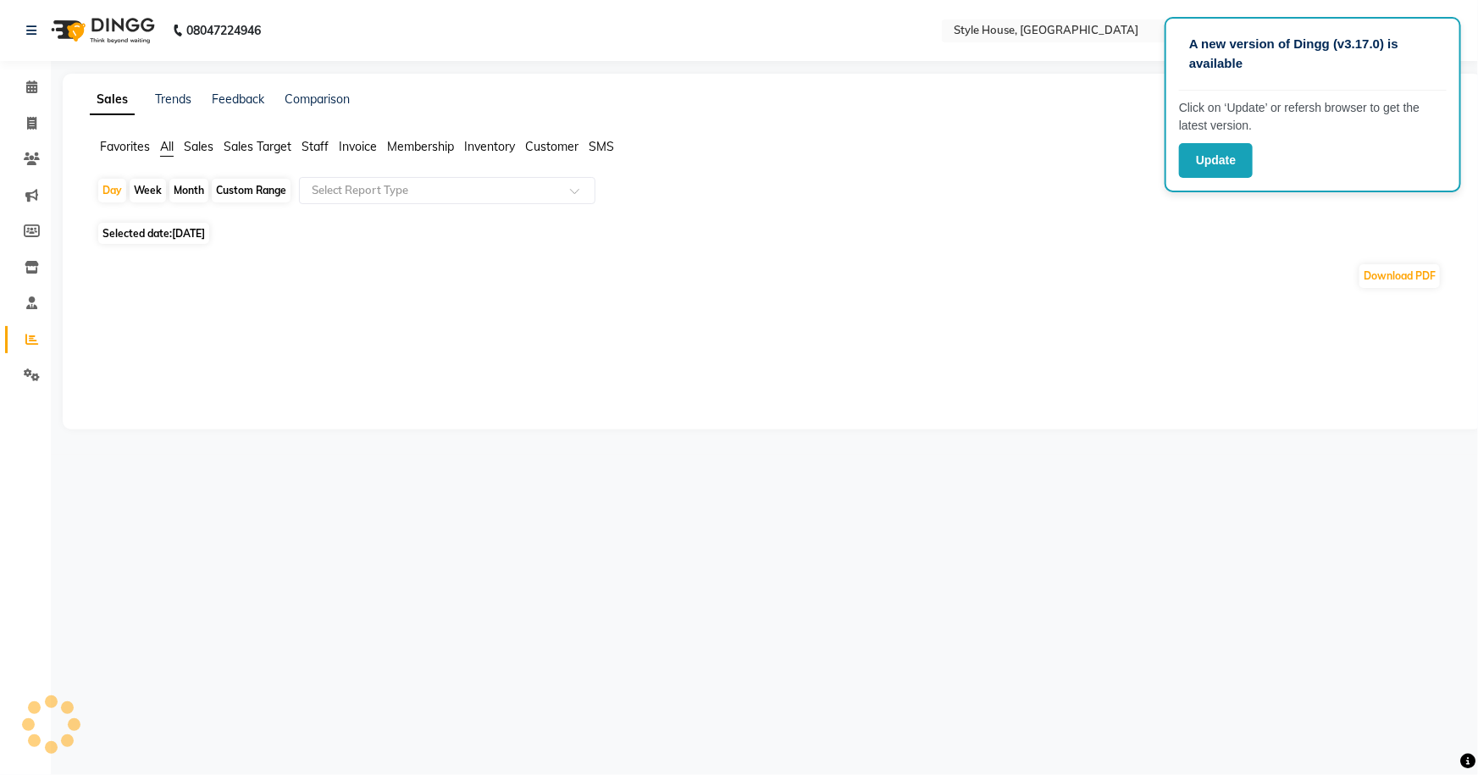
click at [161, 152] on span "All" at bounding box center [167, 146] width 14 height 15
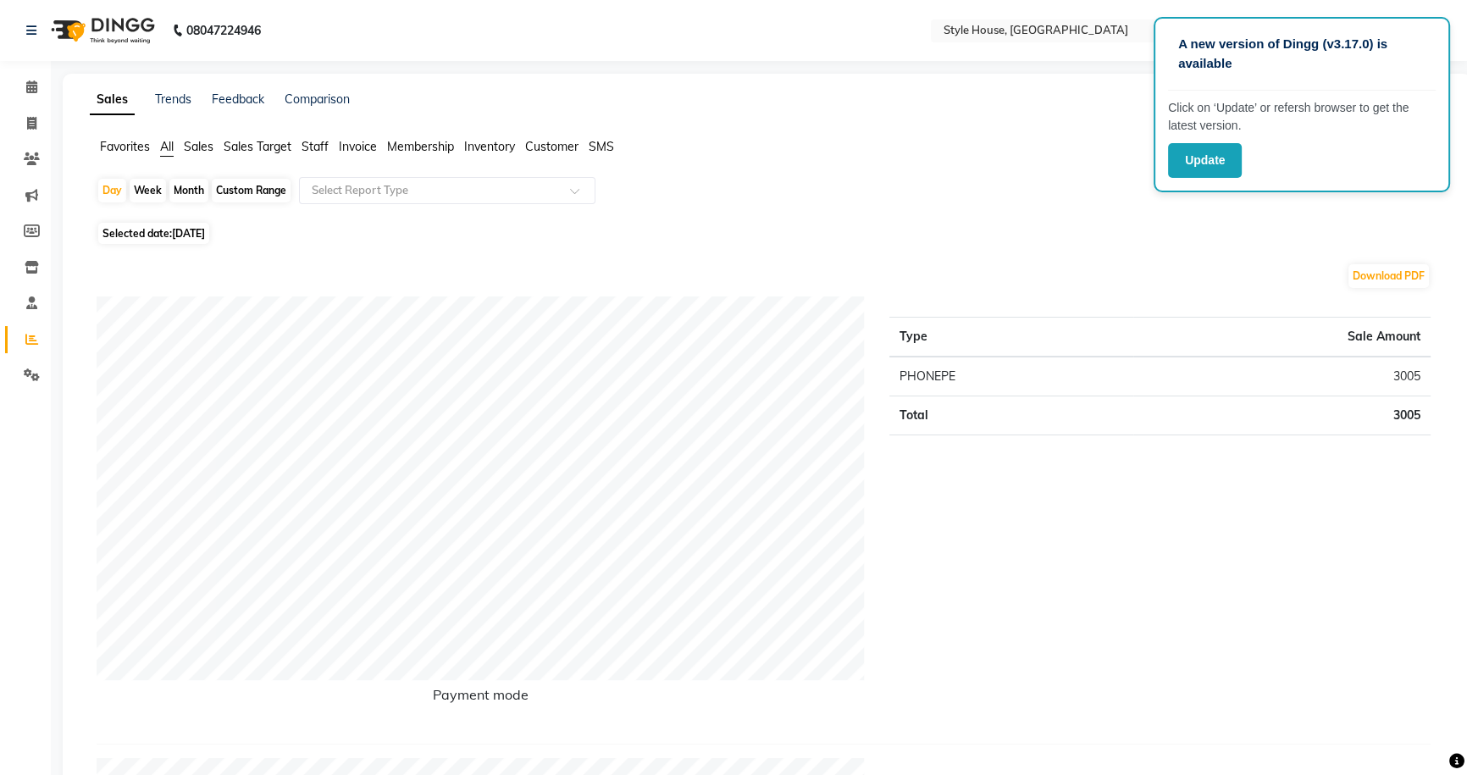
click at [259, 197] on div "Custom Range" at bounding box center [251, 191] width 79 height 24
select select "9"
select select "2025"
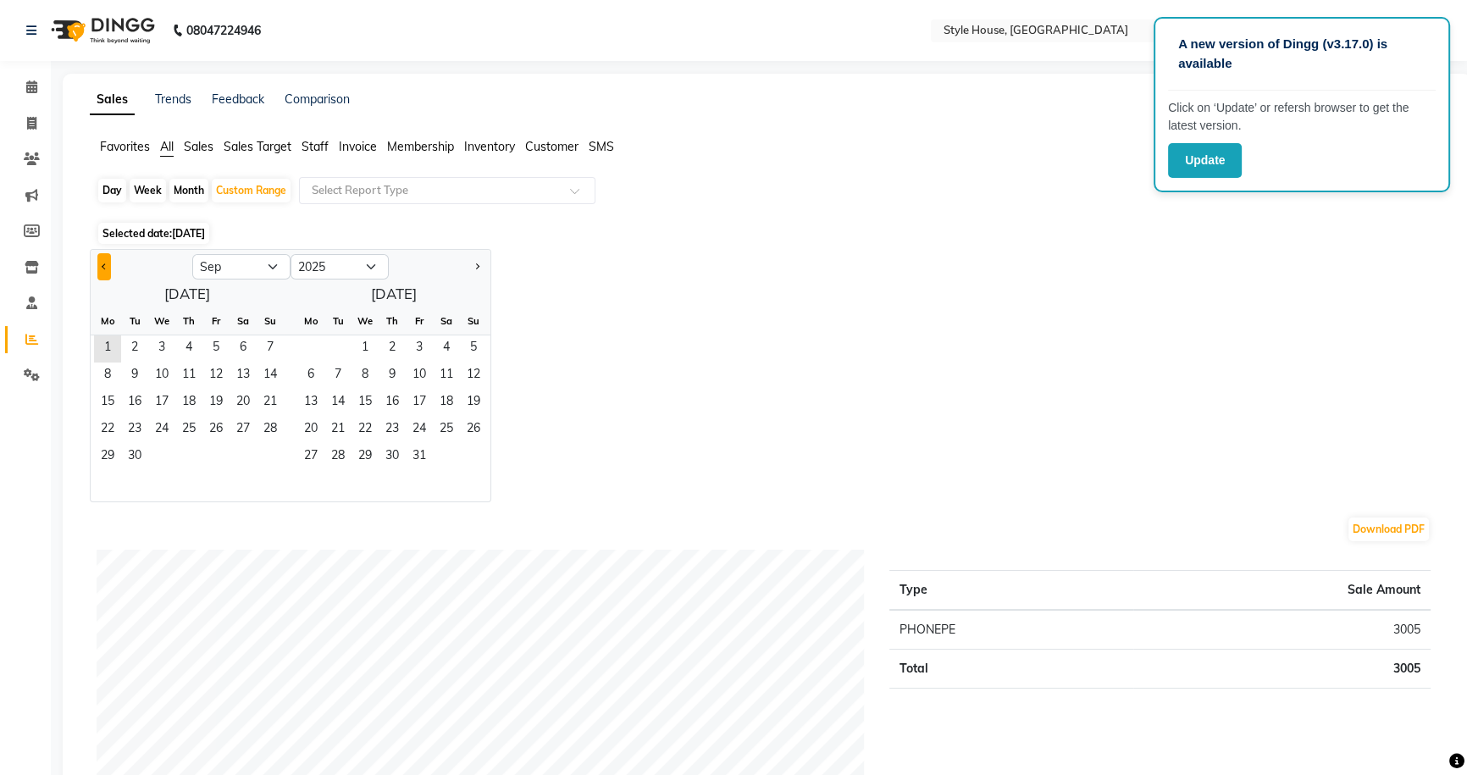
click at [98, 264] on button "Previous month" at bounding box center [104, 266] width 14 height 27
select select "8"
click at [209, 348] on span "1" at bounding box center [215, 348] width 27 height 27
click at [268, 457] on span "31" at bounding box center [270, 457] width 27 height 27
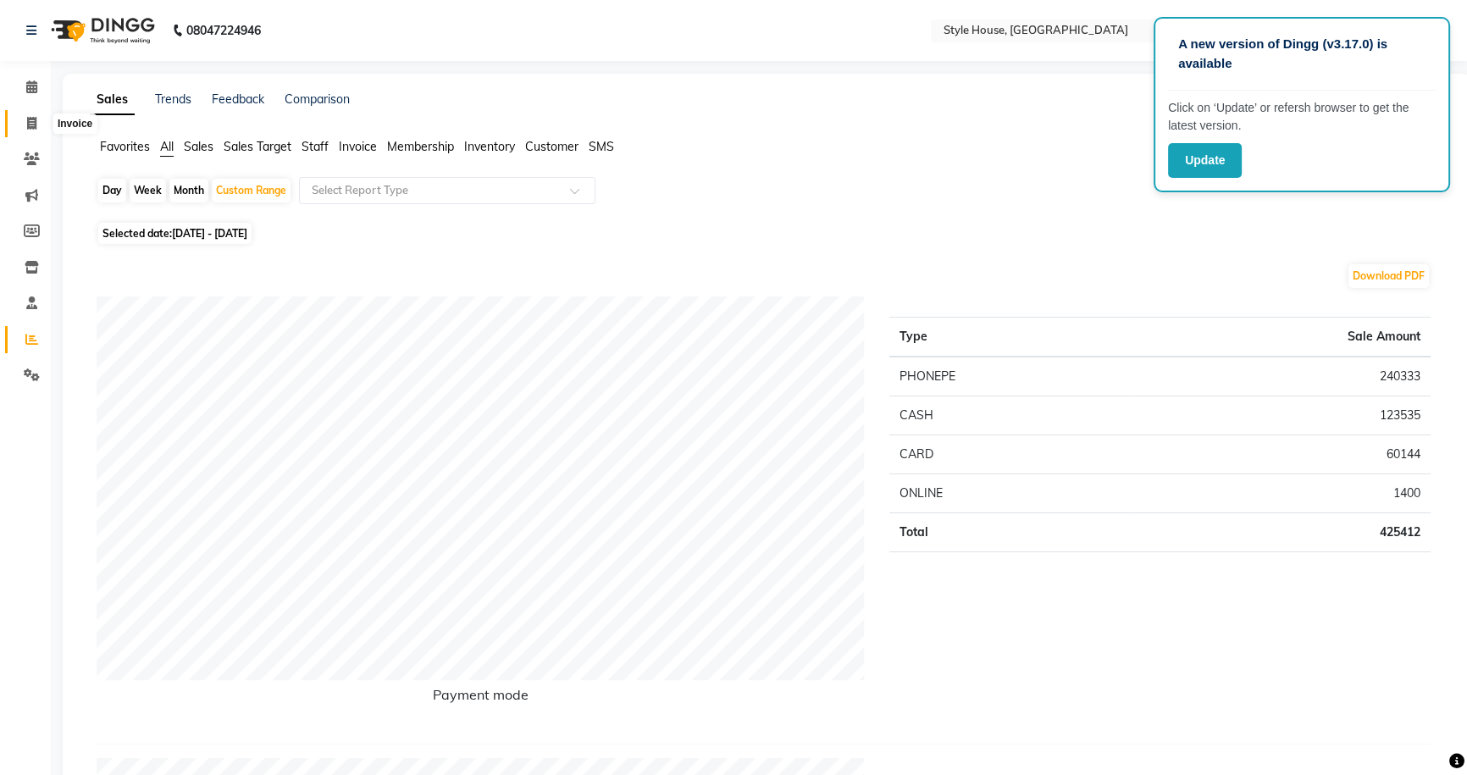
click at [34, 114] on span at bounding box center [32, 123] width 30 height 19
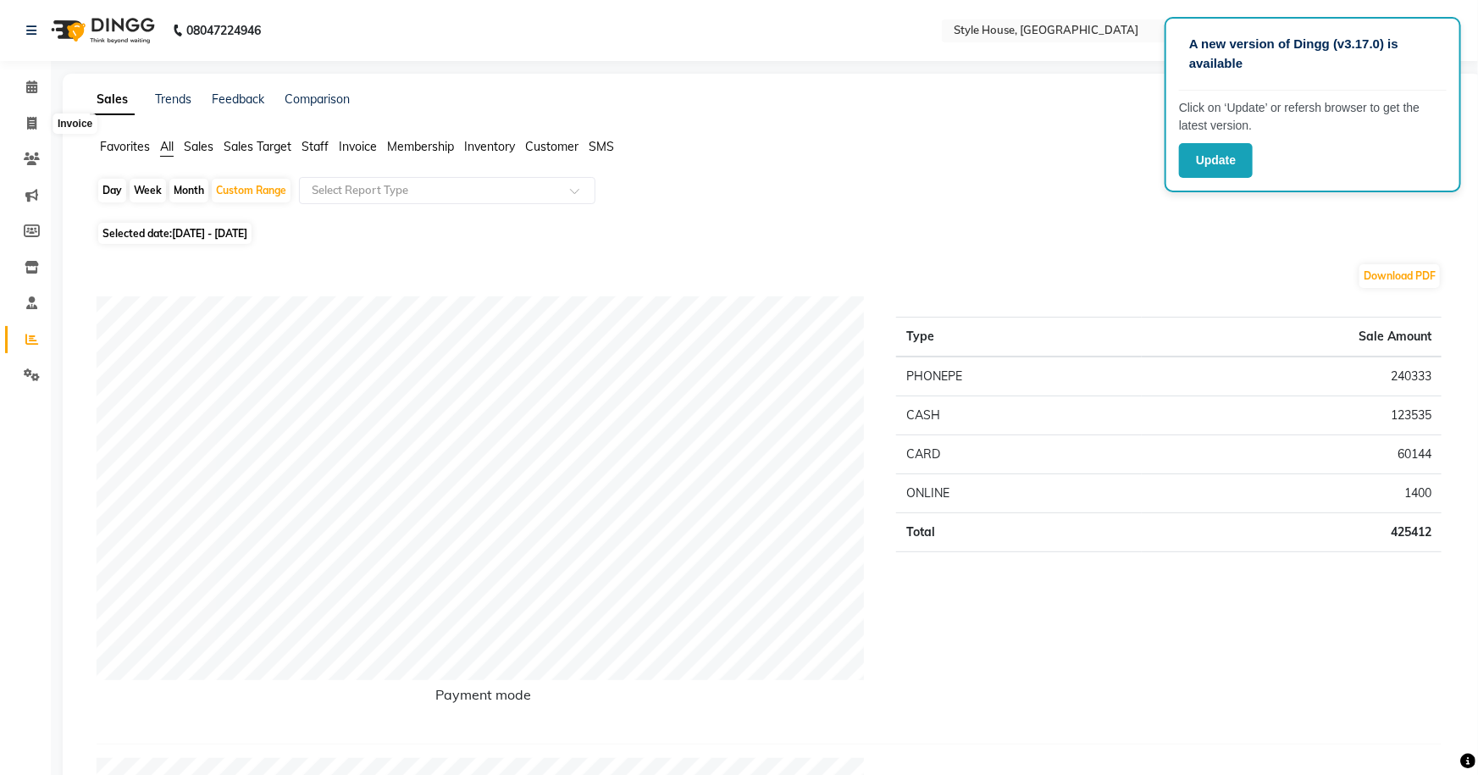
select select "service"
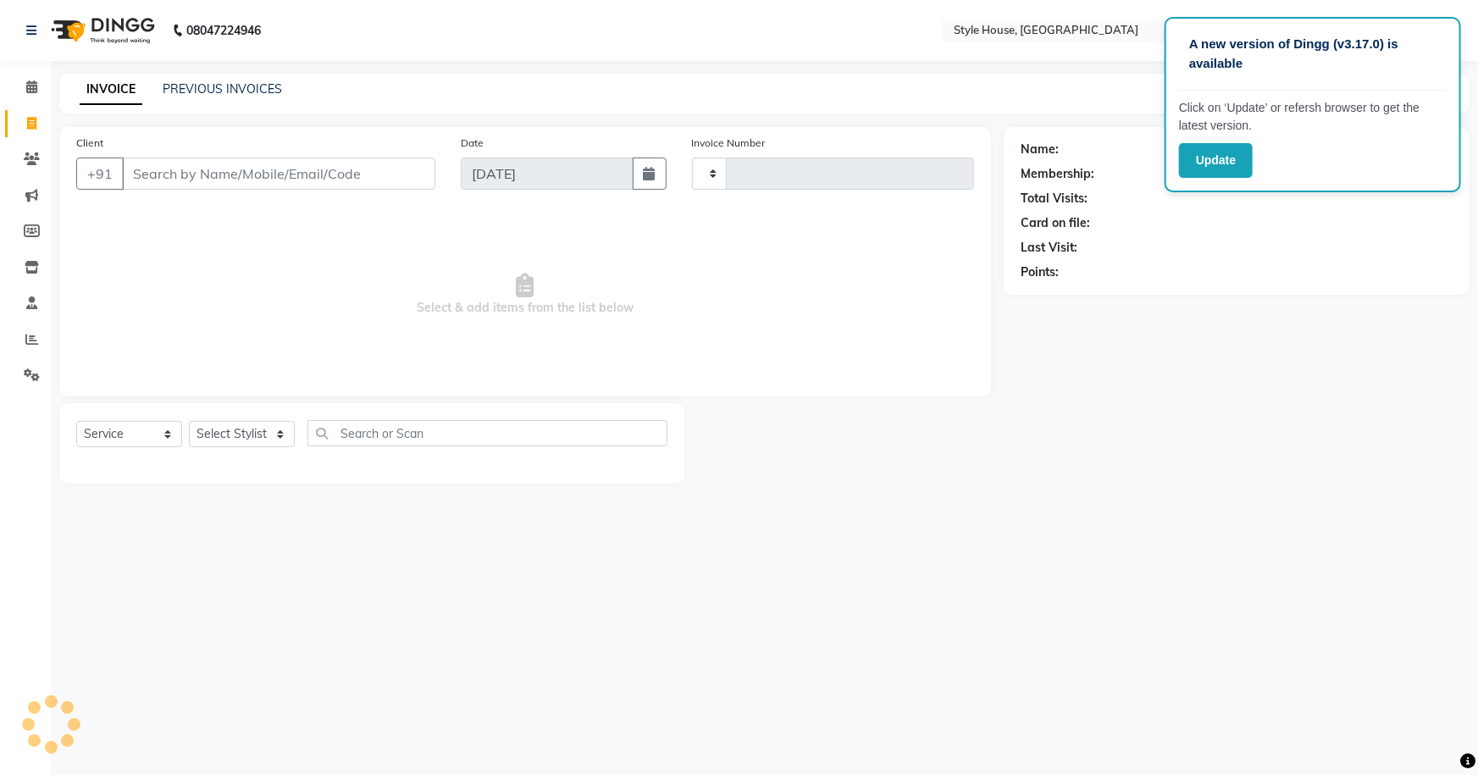
type input "1826"
select select "4237"
type input "8249795683"
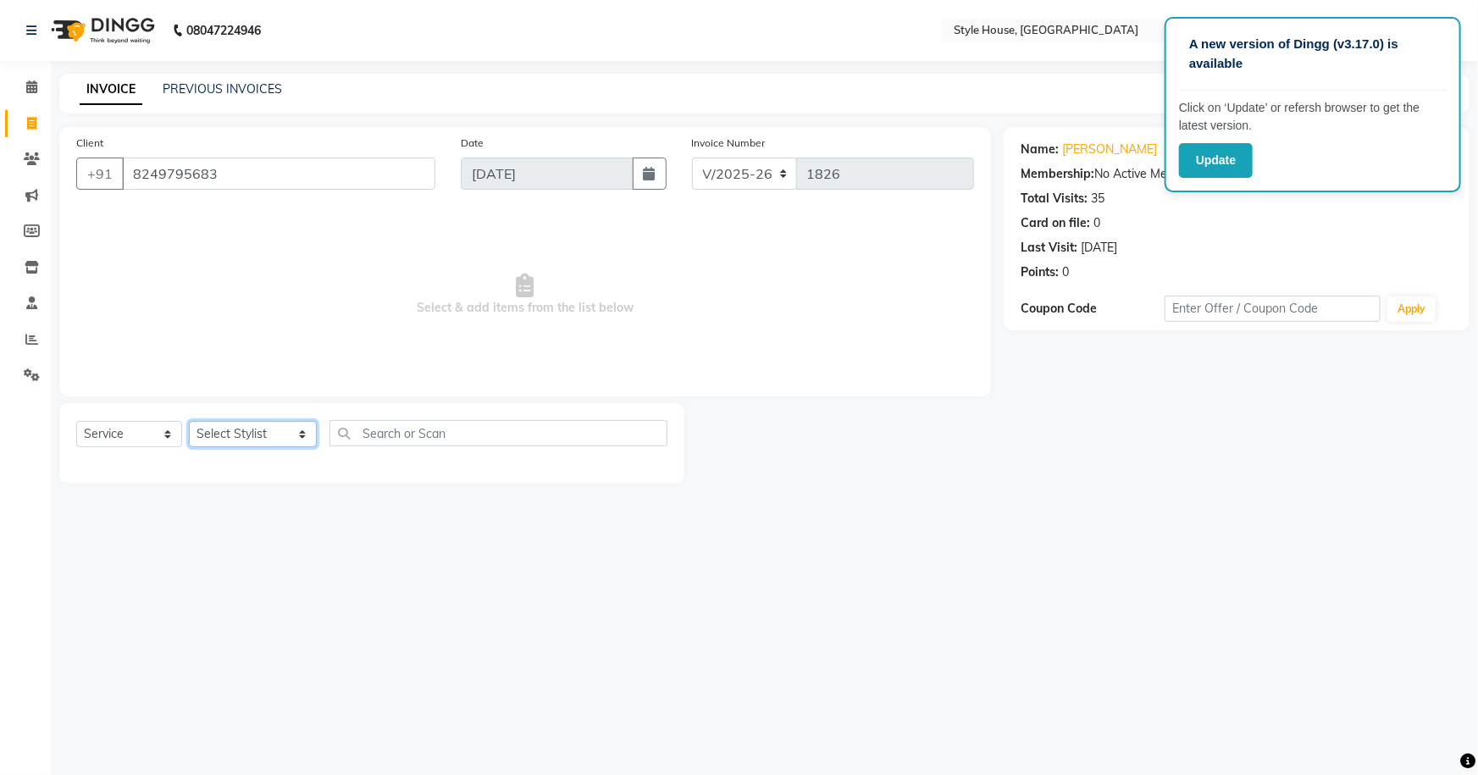
click at [224, 434] on select "Select Stylist [PERSON_NAME] [PERSON_NAME] [PERSON_NAME] [PERSON_NAME]([PERSON_…" at bounding box center [253, 434] width 128 height 26
select select "49165"
click at [189, 421] on select "Select Stylist [PERSON_NAME] [PERSON_NAME] [PERSON_NAME] [PERSON_NAME]([PERSON_…" at bounding box center [253, 434] width 128 height 26
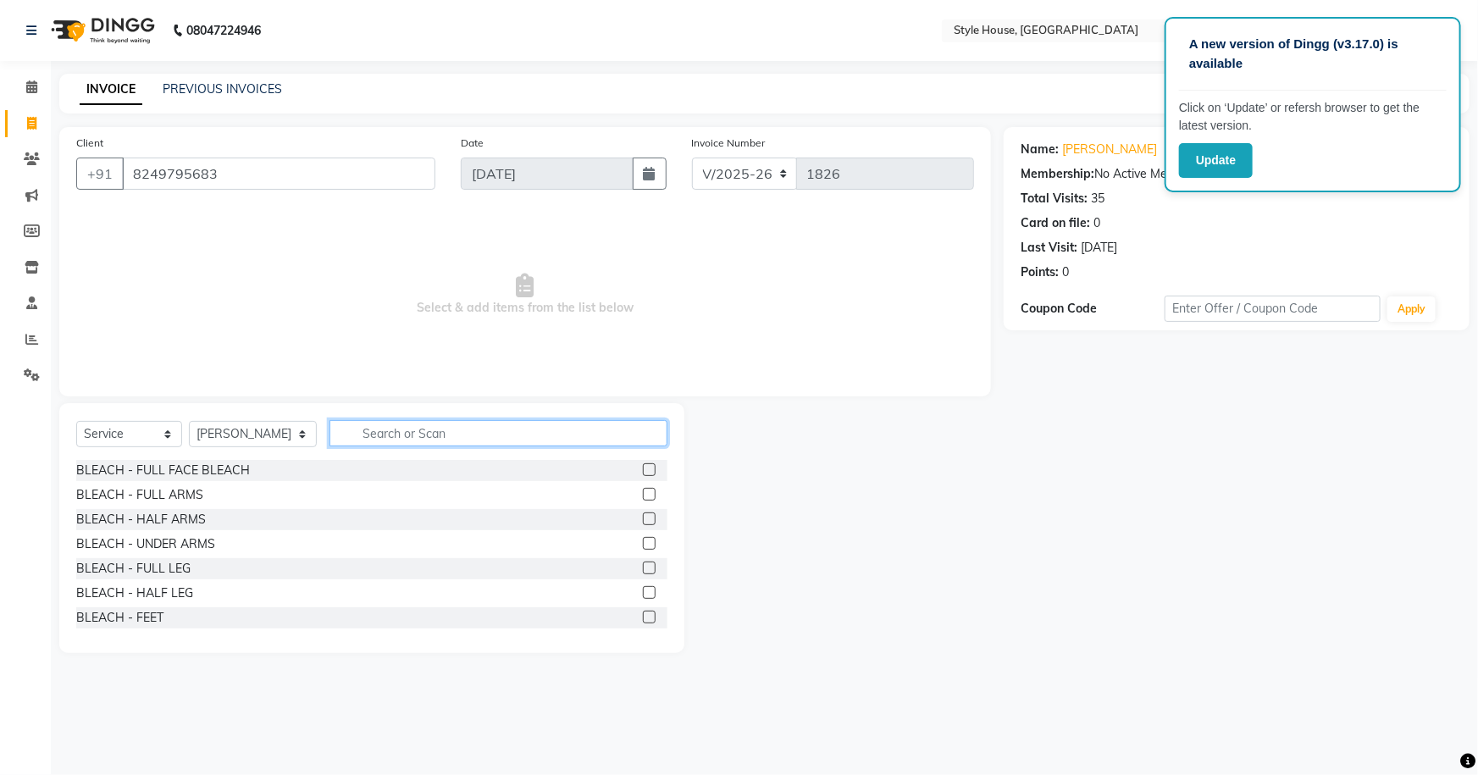
click at [437, 432] on input "text" at bounding box center [498, 433] width 339 height 26
type input "HAIR CUT"
click at [643, 562] on label at bounding box center [649, 568] width 13 height 13
click at [643, 563] on input "checkbox" at bounding box center [648, 568] width 11 height 11
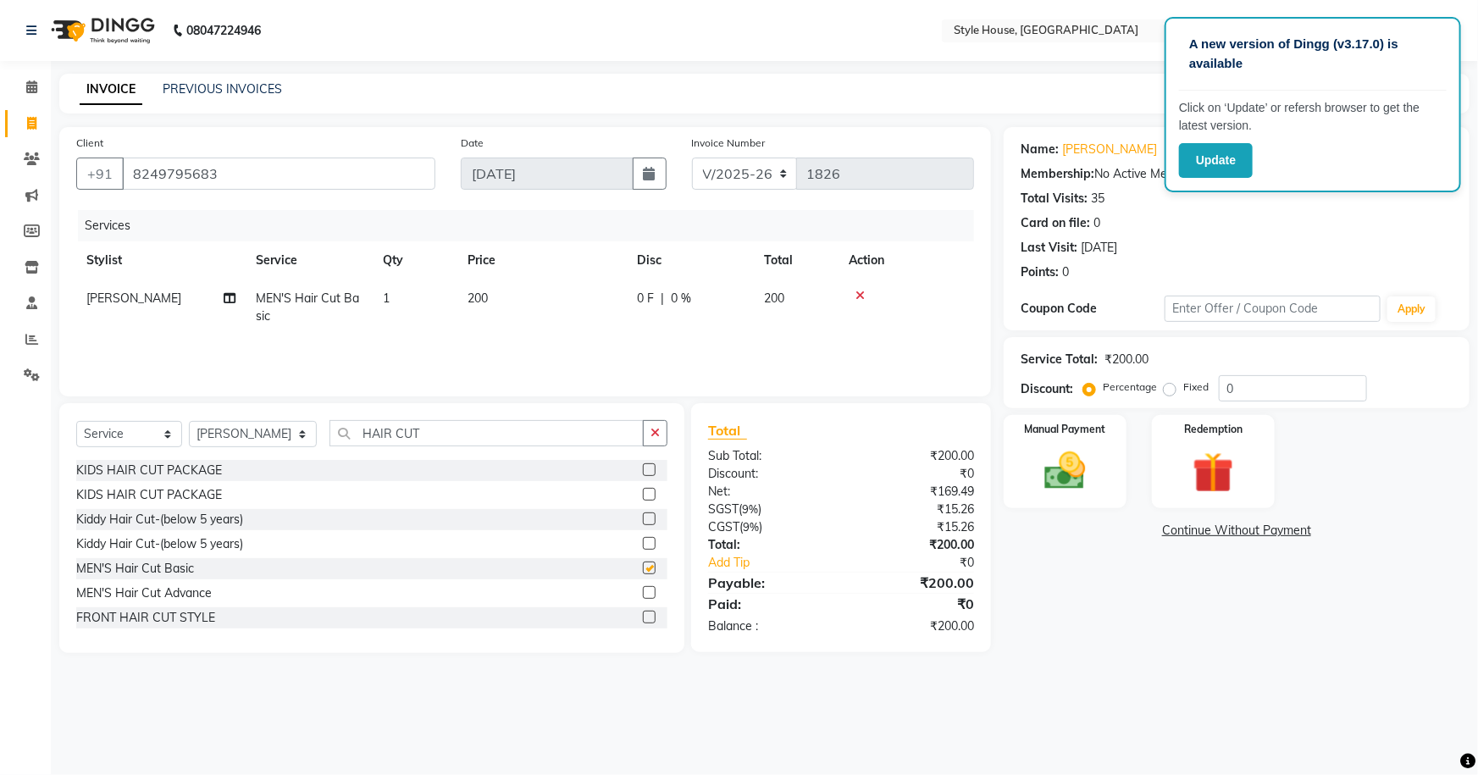
checkbox input "false"
click at [651, 436] on icon "button" at bounding box center [654, 433] width 9 height 12
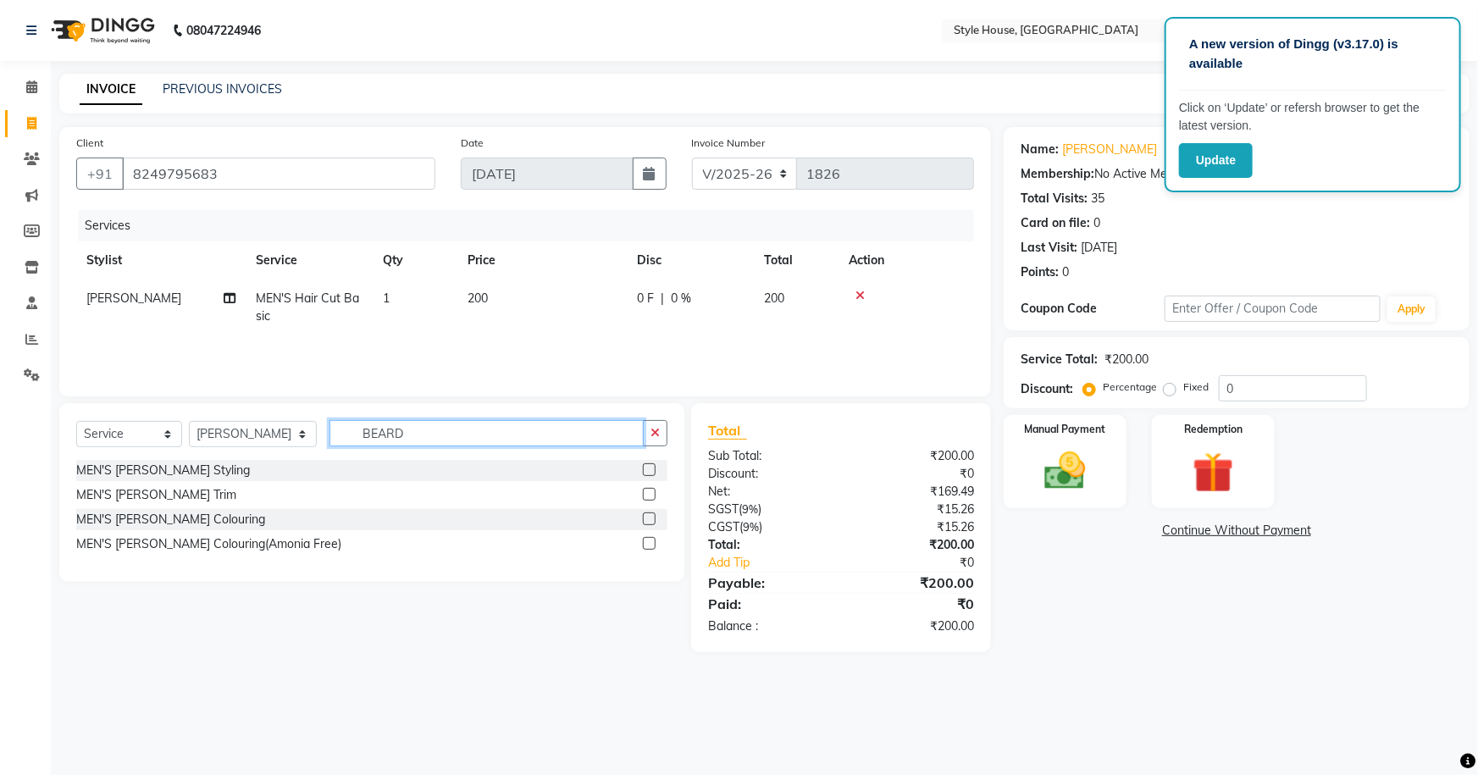
type input "BEARD"
click at [650, 495] on label at bounding box center [649, 494] width 13 height 13
click at [650, 495] on input "checkbox" at bounding box center [648, 495] width 11 height 11
checkbox input "true"
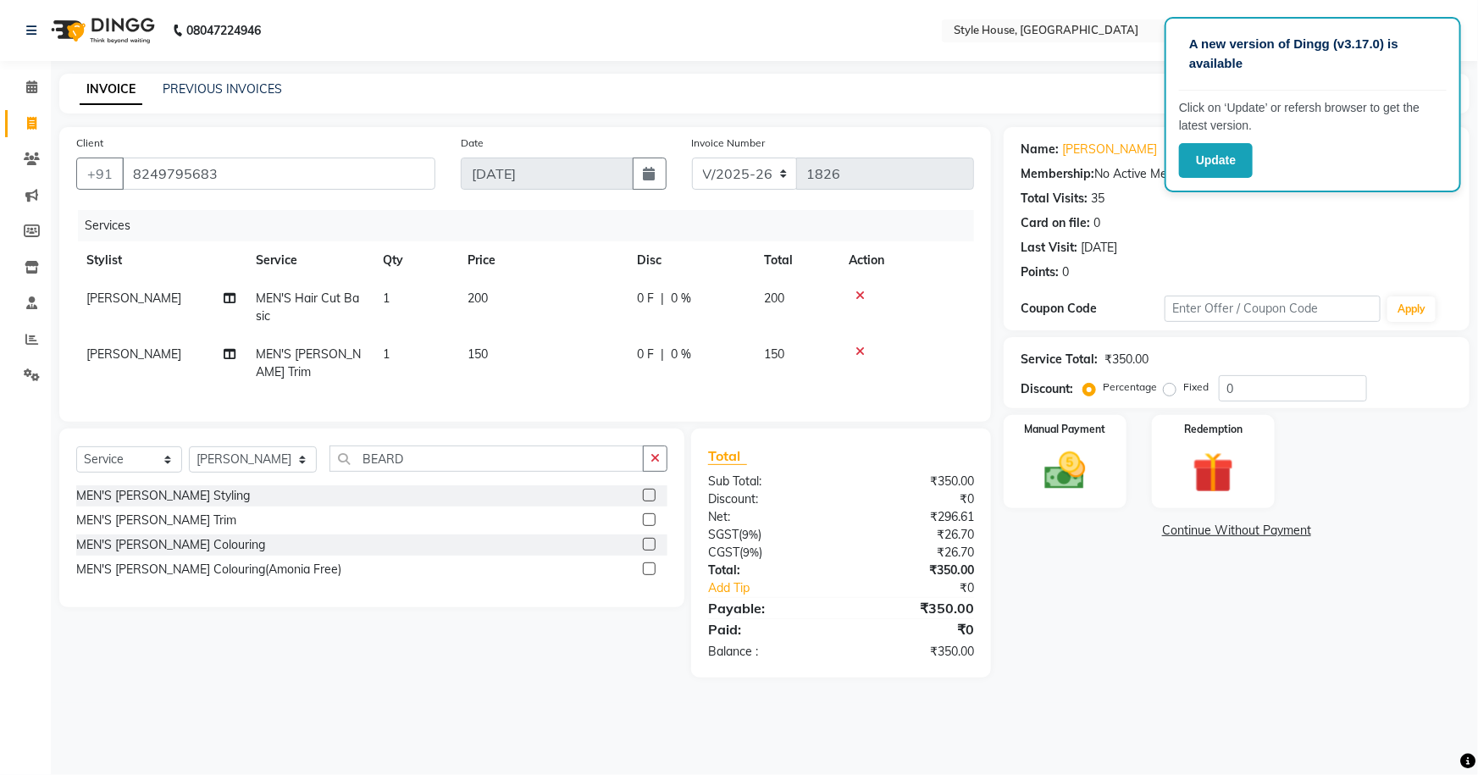
drag, startPoint x: 647, startPoint y: 450, endPoint x: 711, endPoint y: 457, distance: 64.0
click at [649, 450] on button "button" at bounding box center [655, 458] width 25 height 26
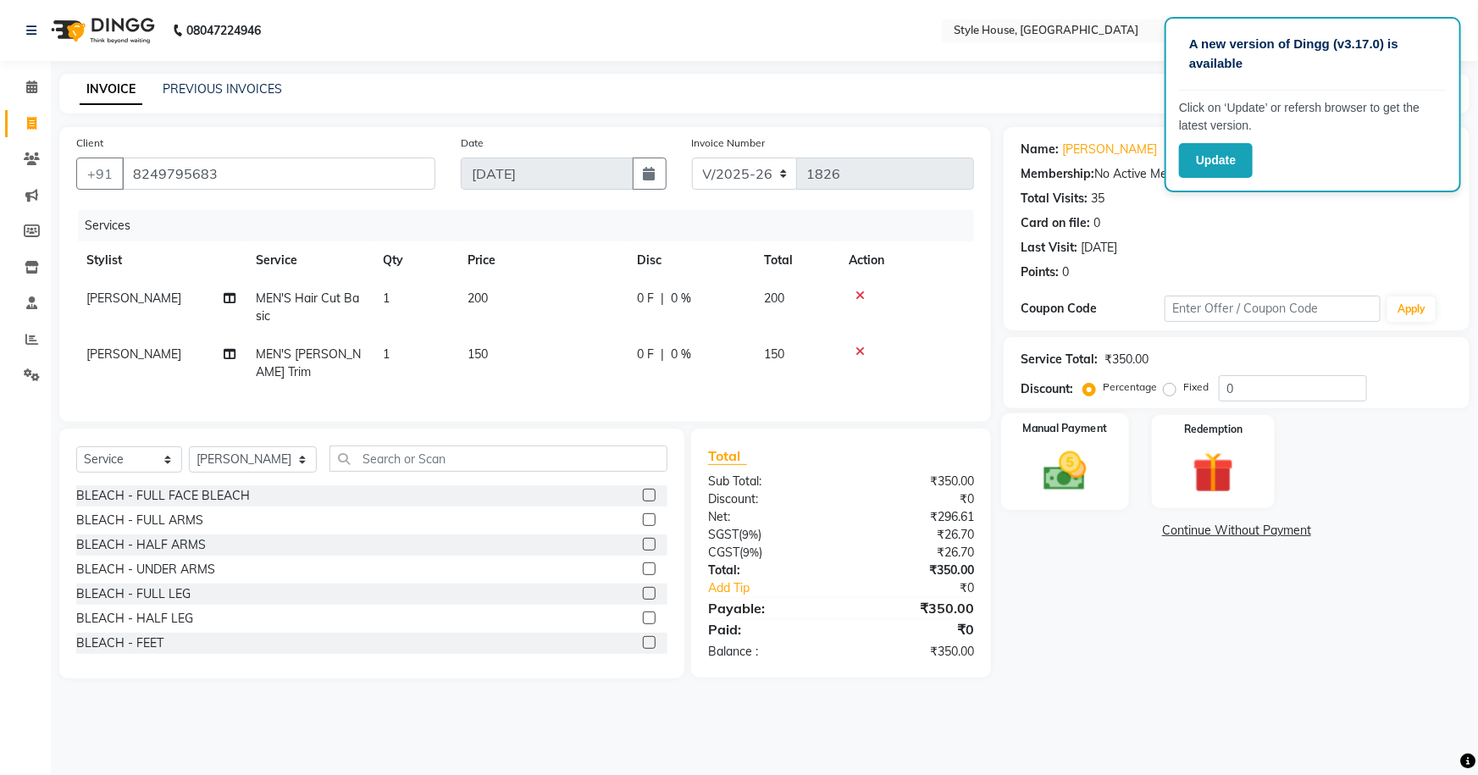
click at [1084, 445] on div "Manual Payment" at bounding box center [1065, 461] width 128 height 97
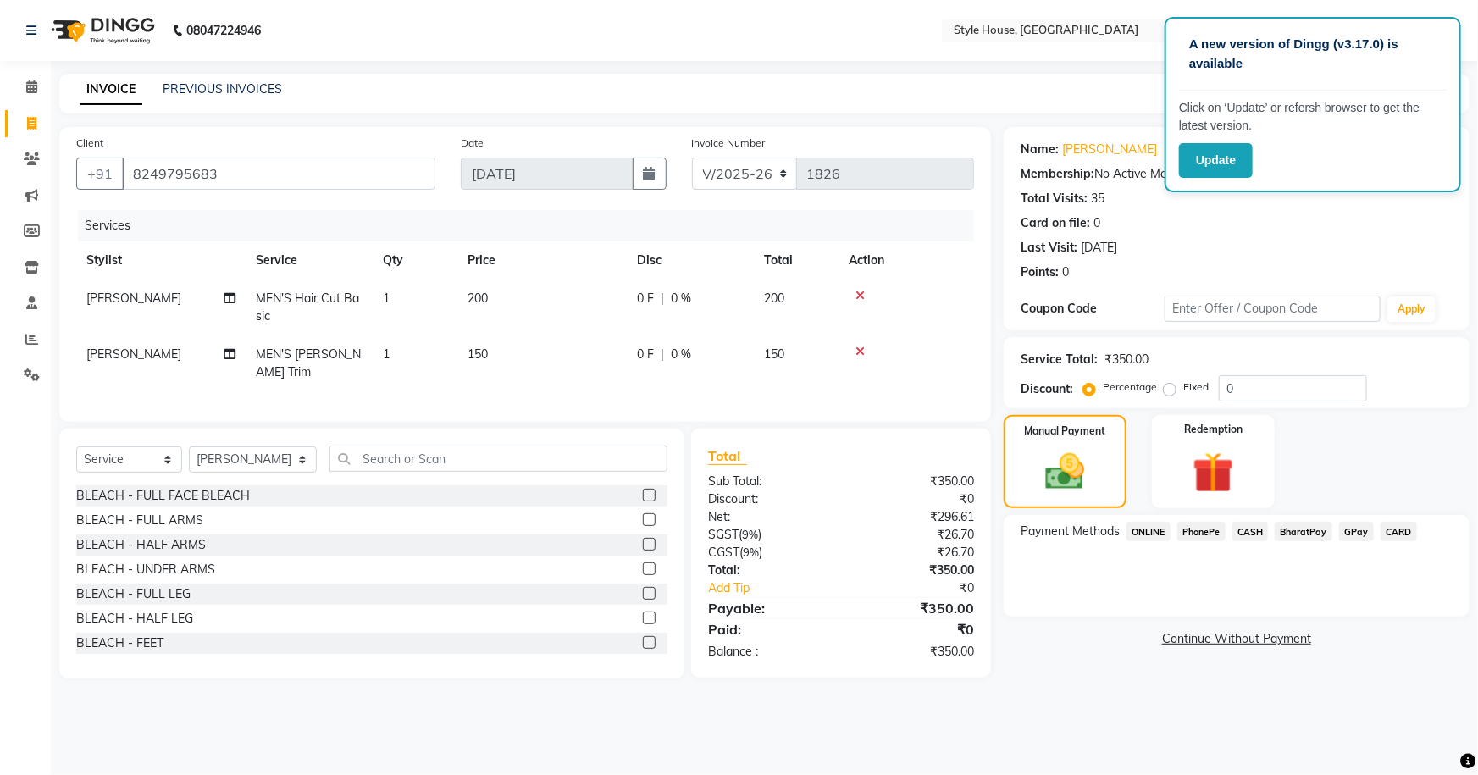
drag, startPoint x: 1250, startPoint y: 533, endPoint x: 1254, endPoint y: 550, distance: 17.5
click at [1251, 533] on span "CASH" at bounding box center [1250, 531] width 36 height 19
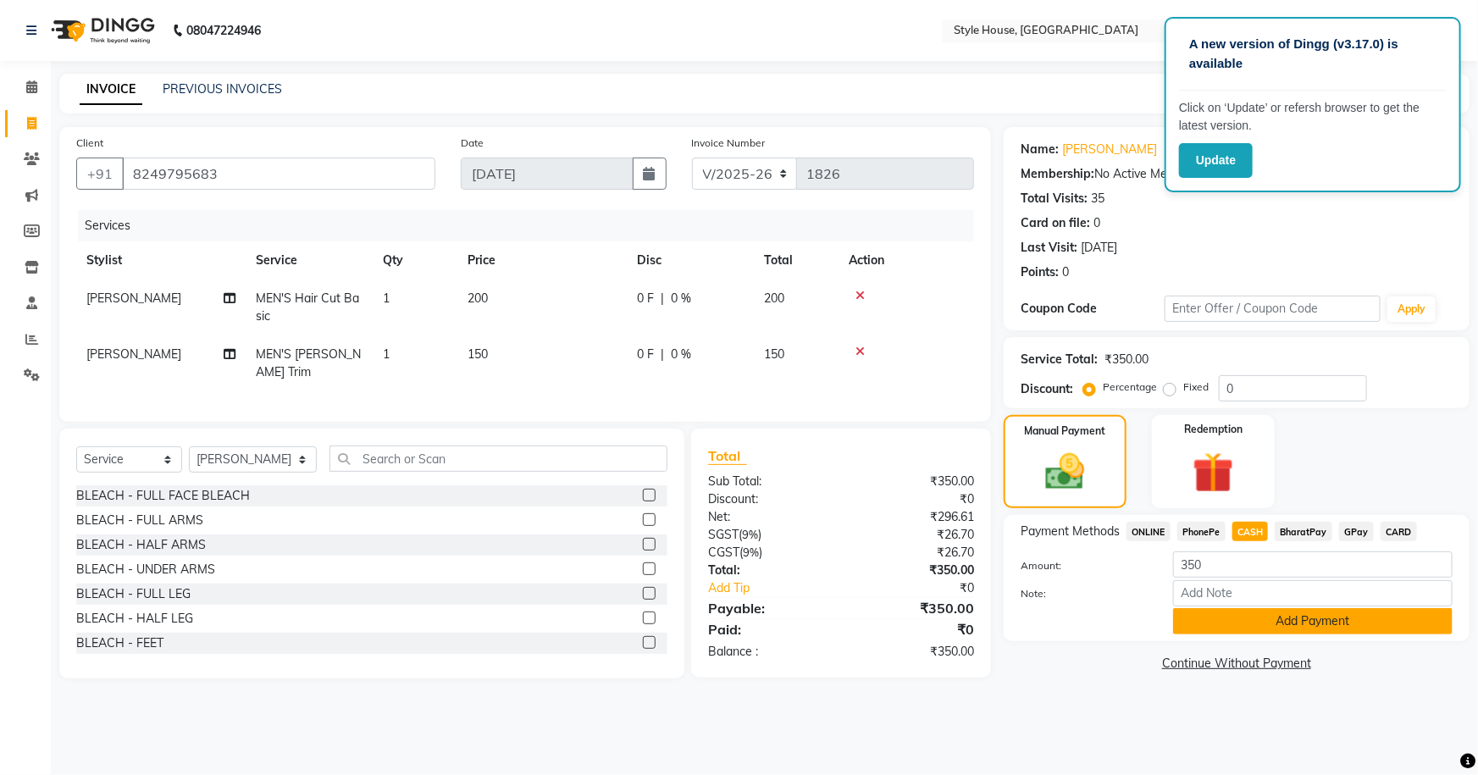
click at [1276, 618] on button "Add Payment" at bounding box center [1312, 621] width 279 height 26
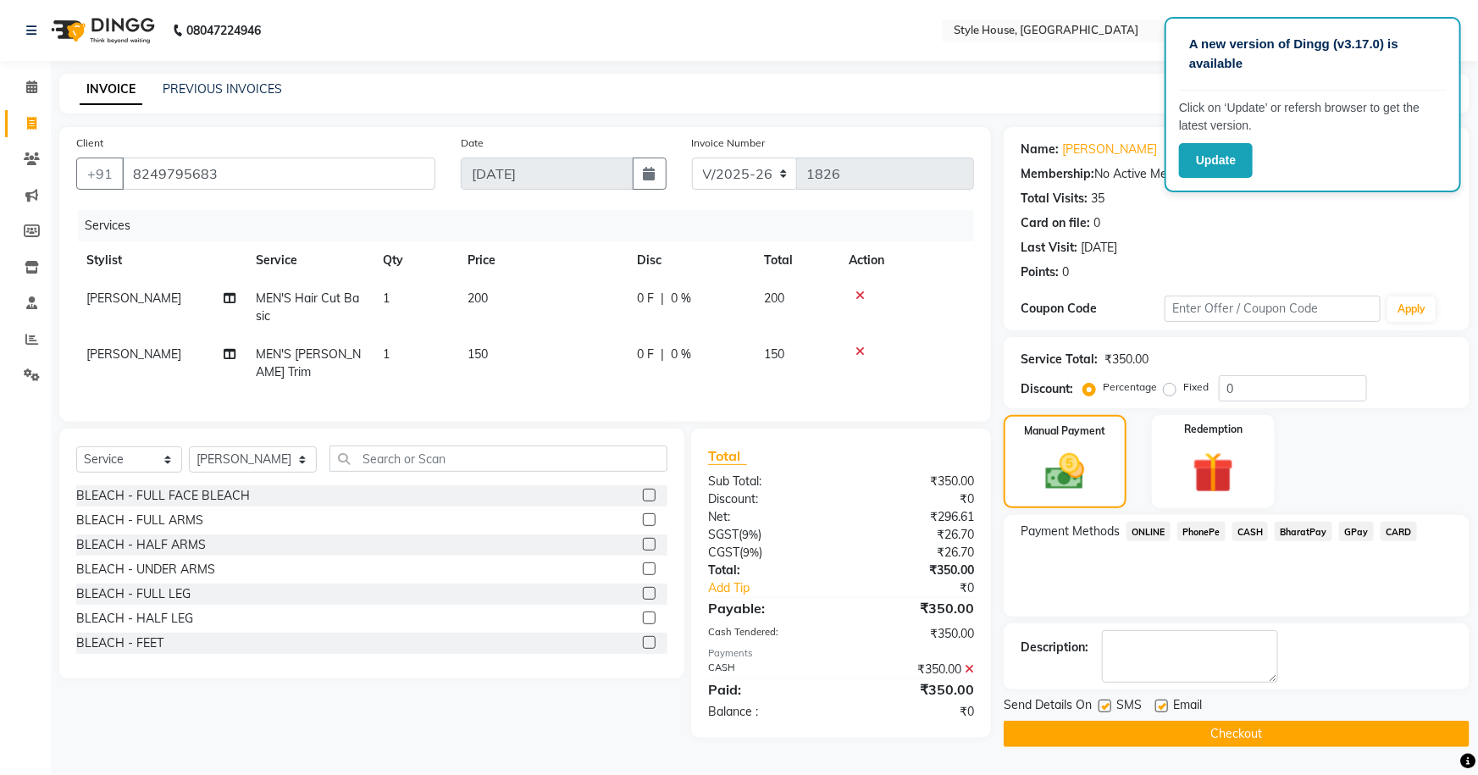
click at [1312, 728] on button "Checkout" at bounding box center [1237, 734] width 466 height 26
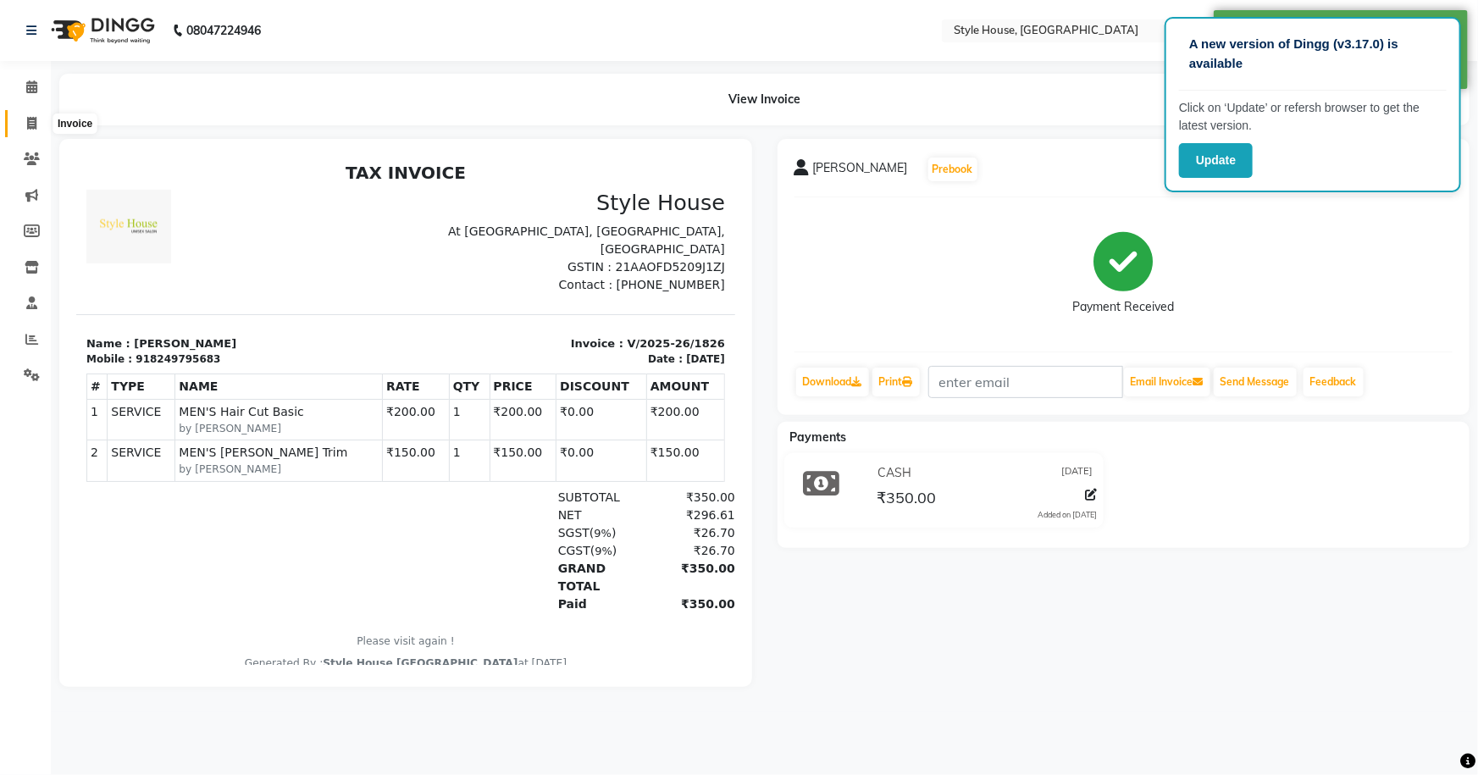
click at [29, 119] on icon at bounding box center [31, 123] width 9 height 13
select select "service"
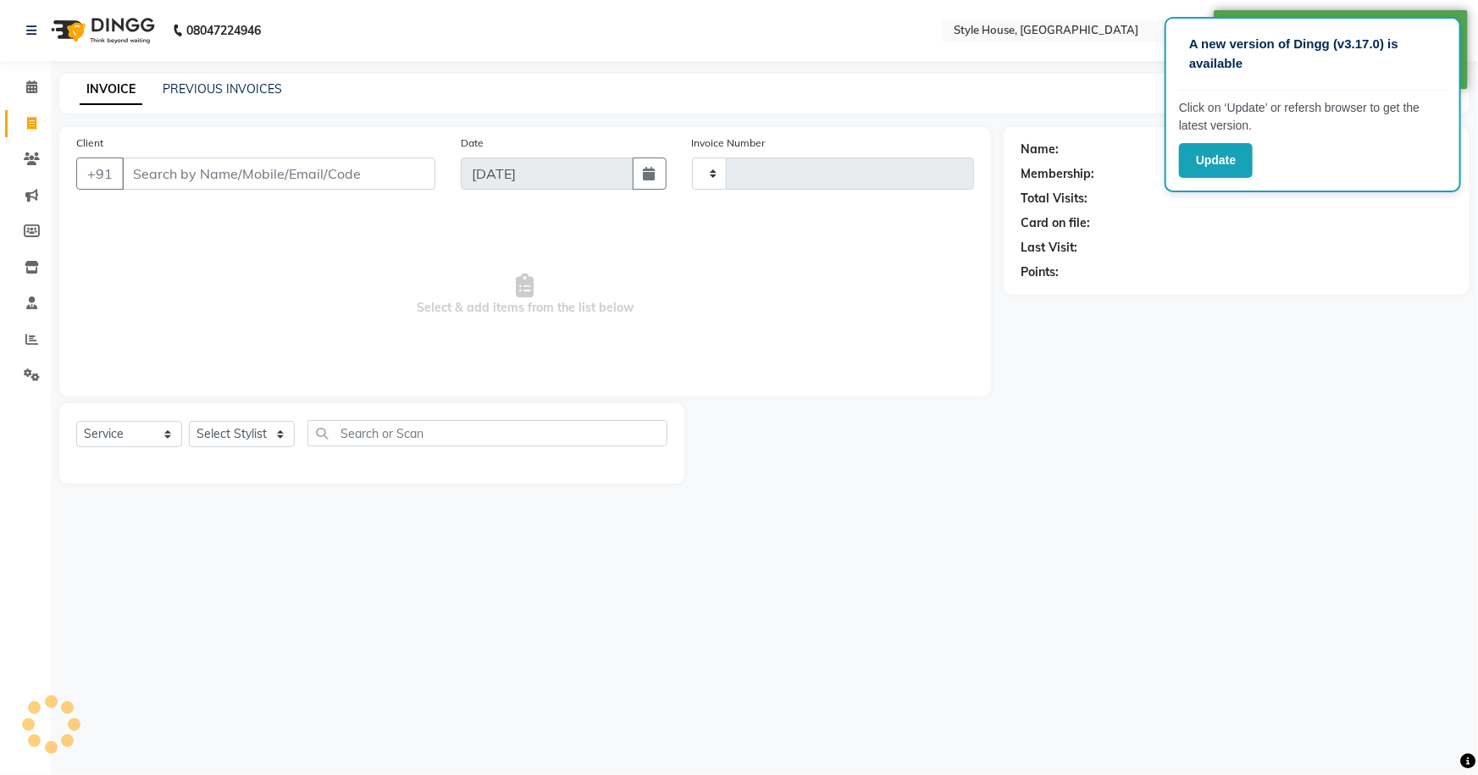
type input "1827"
select select "4237"
click at [197, 92] on link "PREVIOUS INVOICES" at bounding box center [222, 88] width 119 height 15
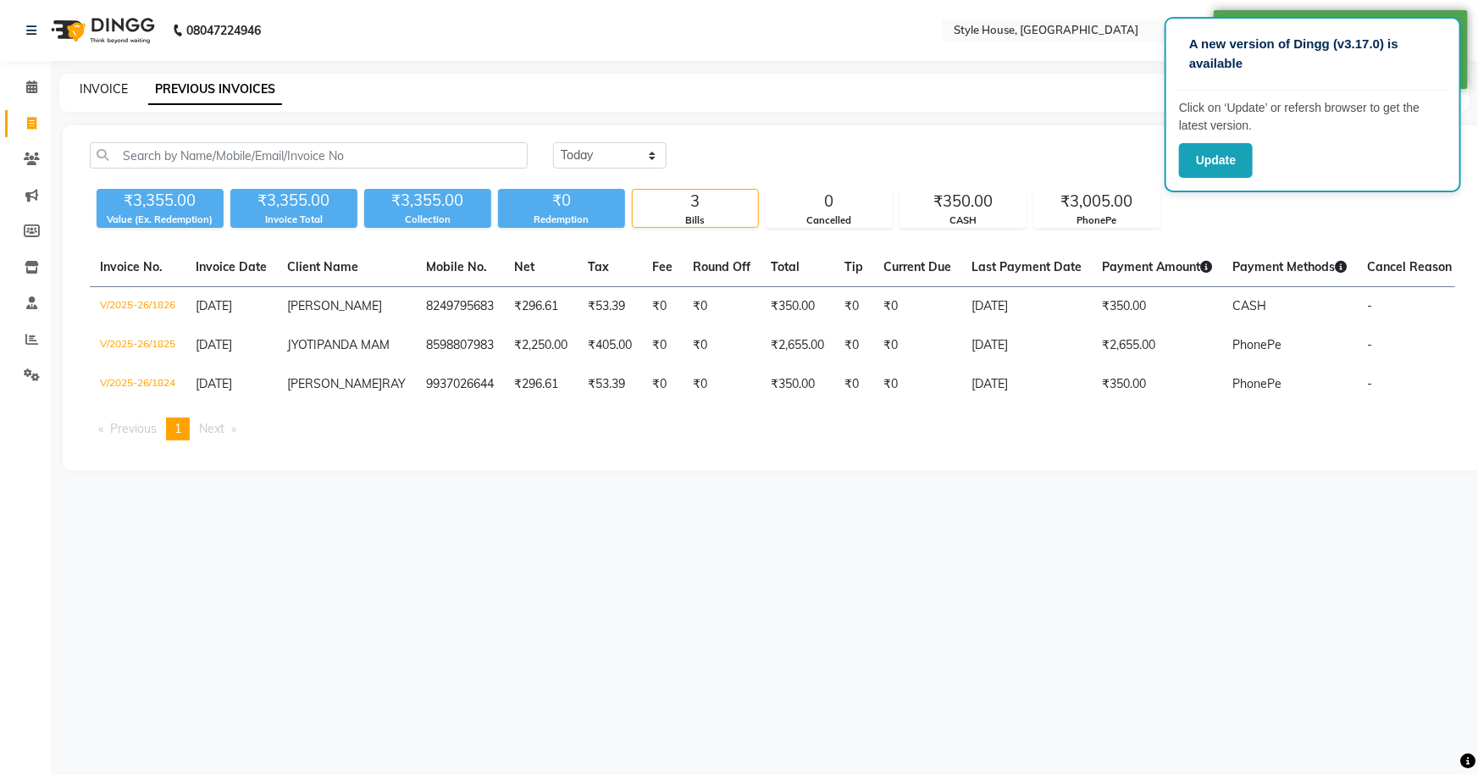
click at [110, 91] on link "INVOICE" at bounding box center [104, 88] width 48 height 15
select select "4237"
select select "service"
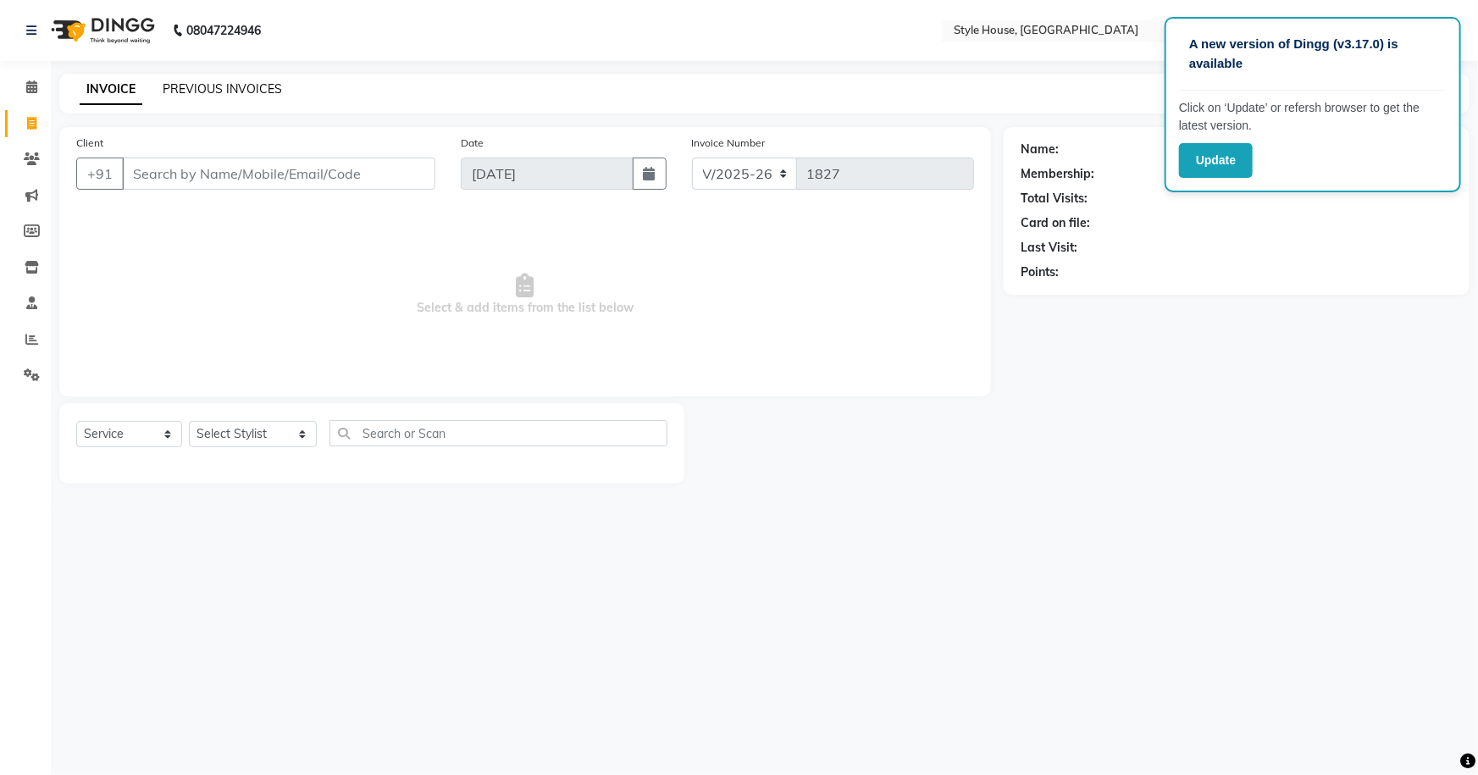
click at [264, 92] on link "PREVIOUS INVOICES" at bounding box center [222, 88] width 119 height 15
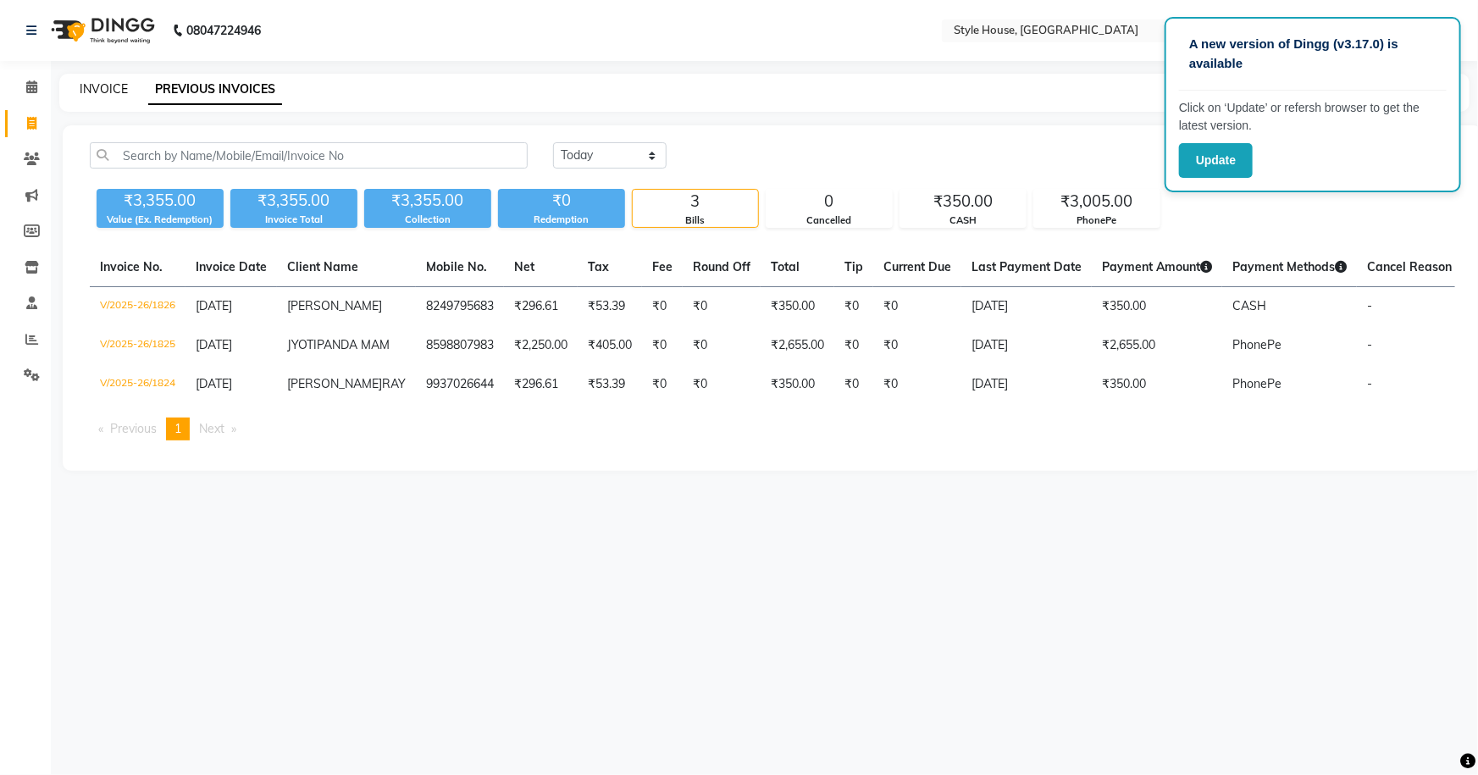
click at [114, 86] on link "INVOICE" at bounding box center [104, 88] width 48 height 15
select select "service"
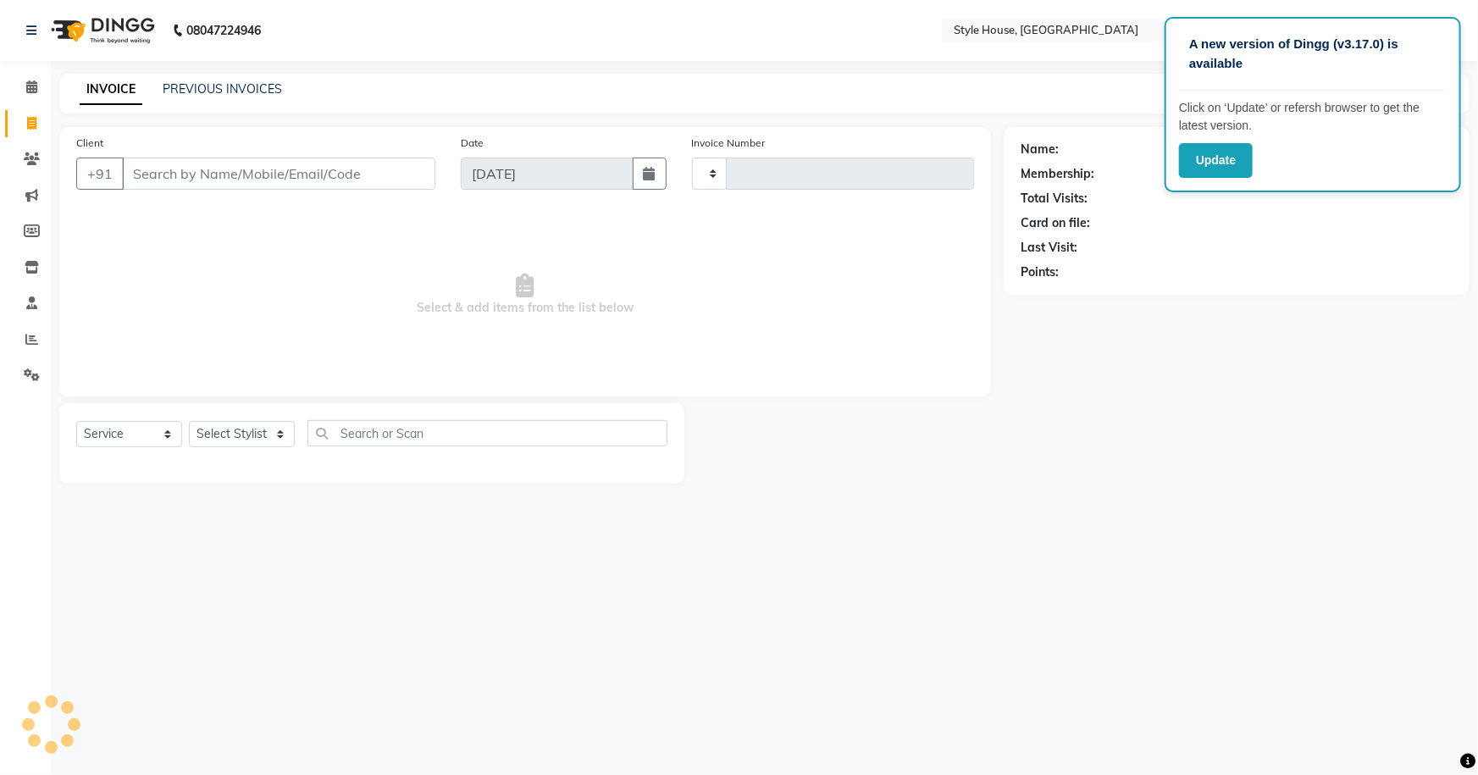
type input "1827"
select select "4237"
click at [329, 180] on input "Client" at bounding box center [278, 174] width 313 height 32
paste input "9938347622"
type input "9938347622"
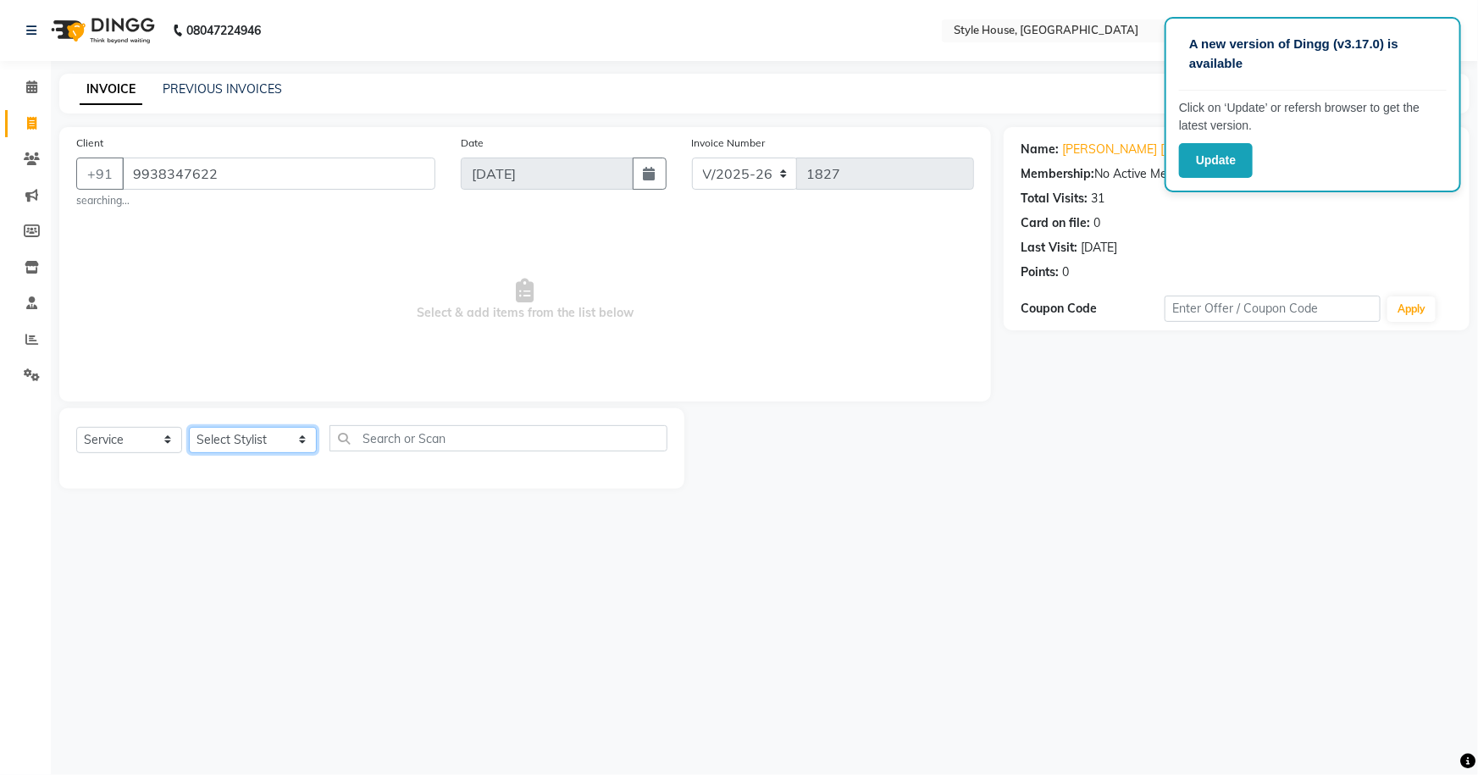
click at [285, 439] on select "Select Stylist [PERSON_NAME] [PERSON_NAME] [PERSON_NAME] [PERSON_NAME]([PERSON_…" at bounding box center [253, 440] width 128 height 26
select select "22359"
click at [189, 427] on select "Select Stylist [PERSON_NAME] [PERSON_NAME] [PERSON_NAME] [PERSON_NAME]([PERSON_…" at bounding box center [253, 440] width 128 height 26
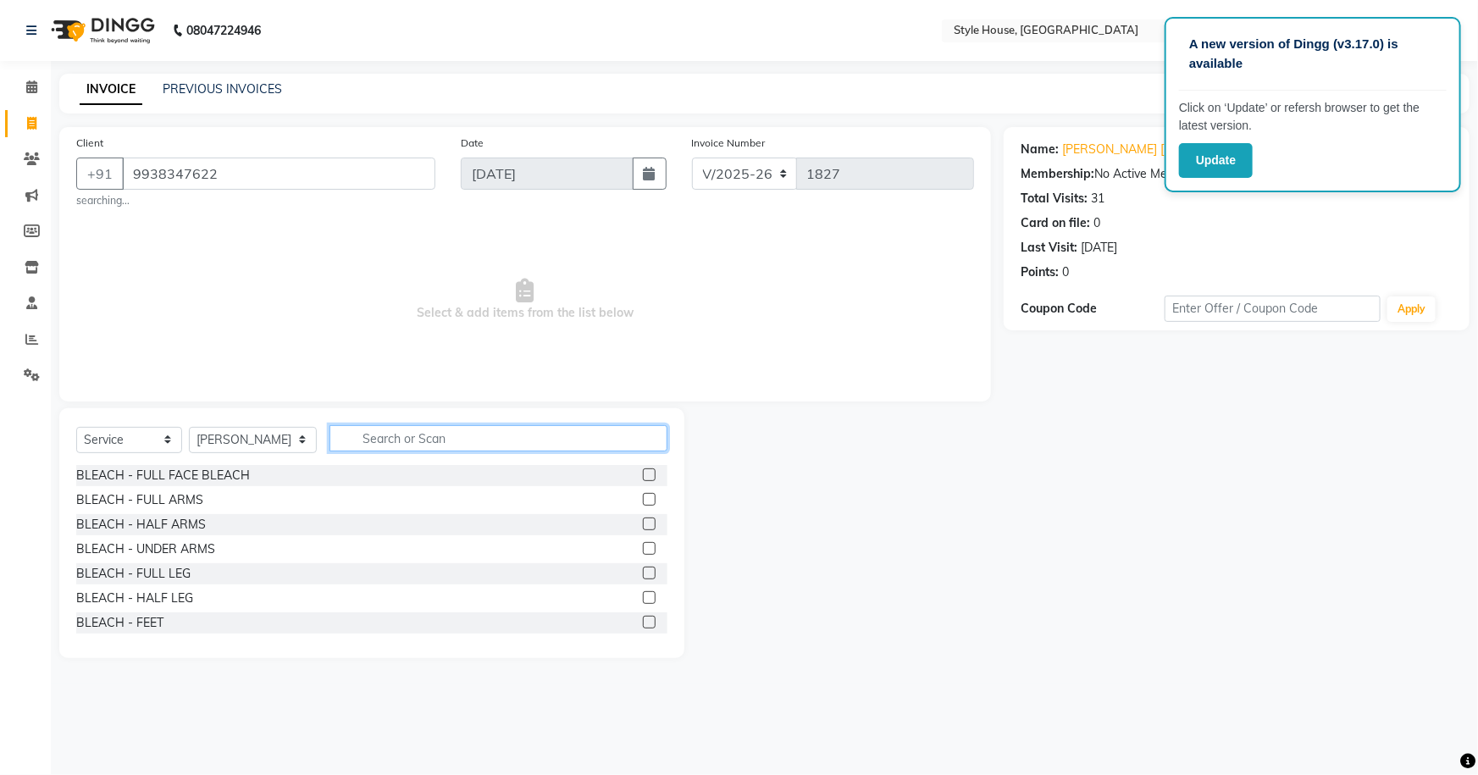
click at [348, 434] on input "text" at bounding box center [498, 438] width 339 height 26
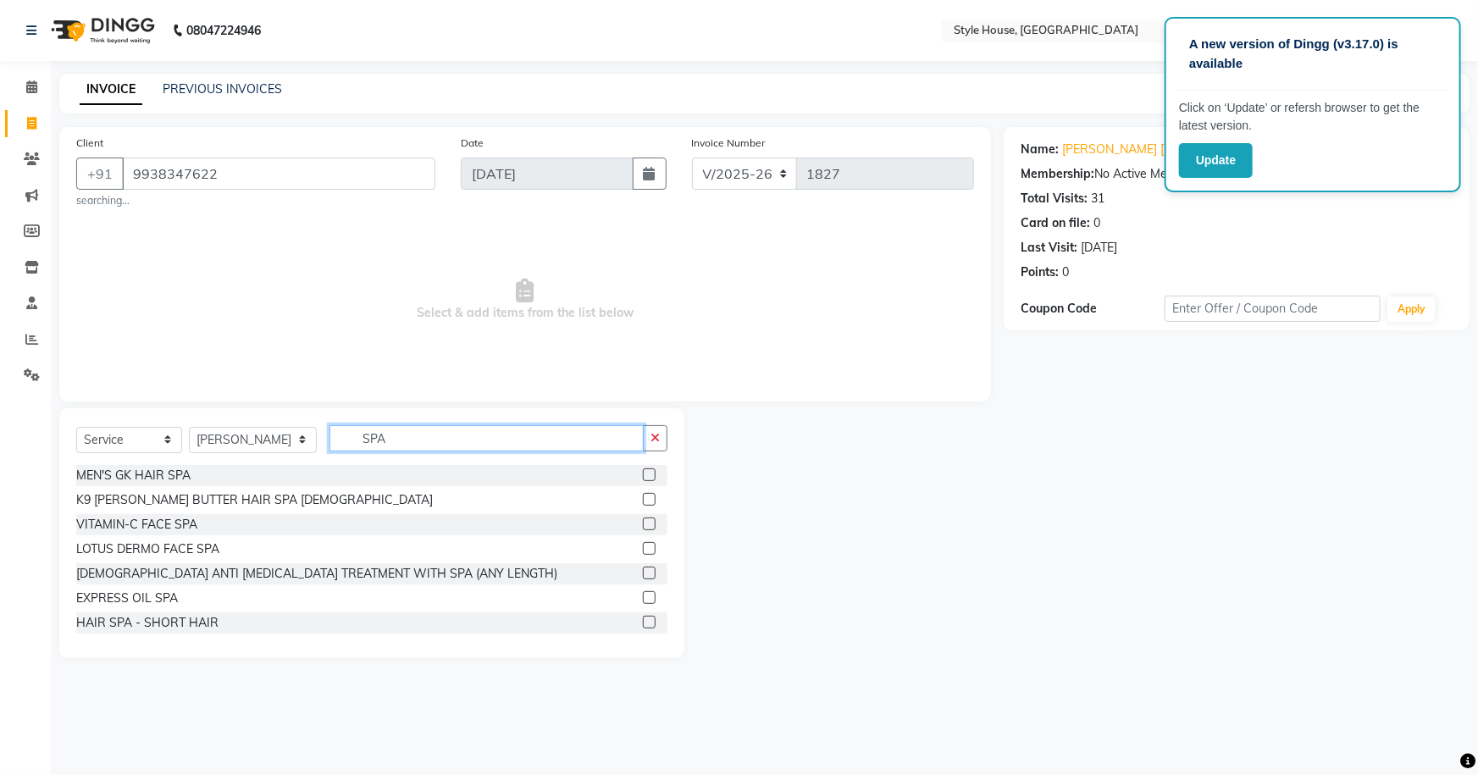
scroll to position [76, 0]
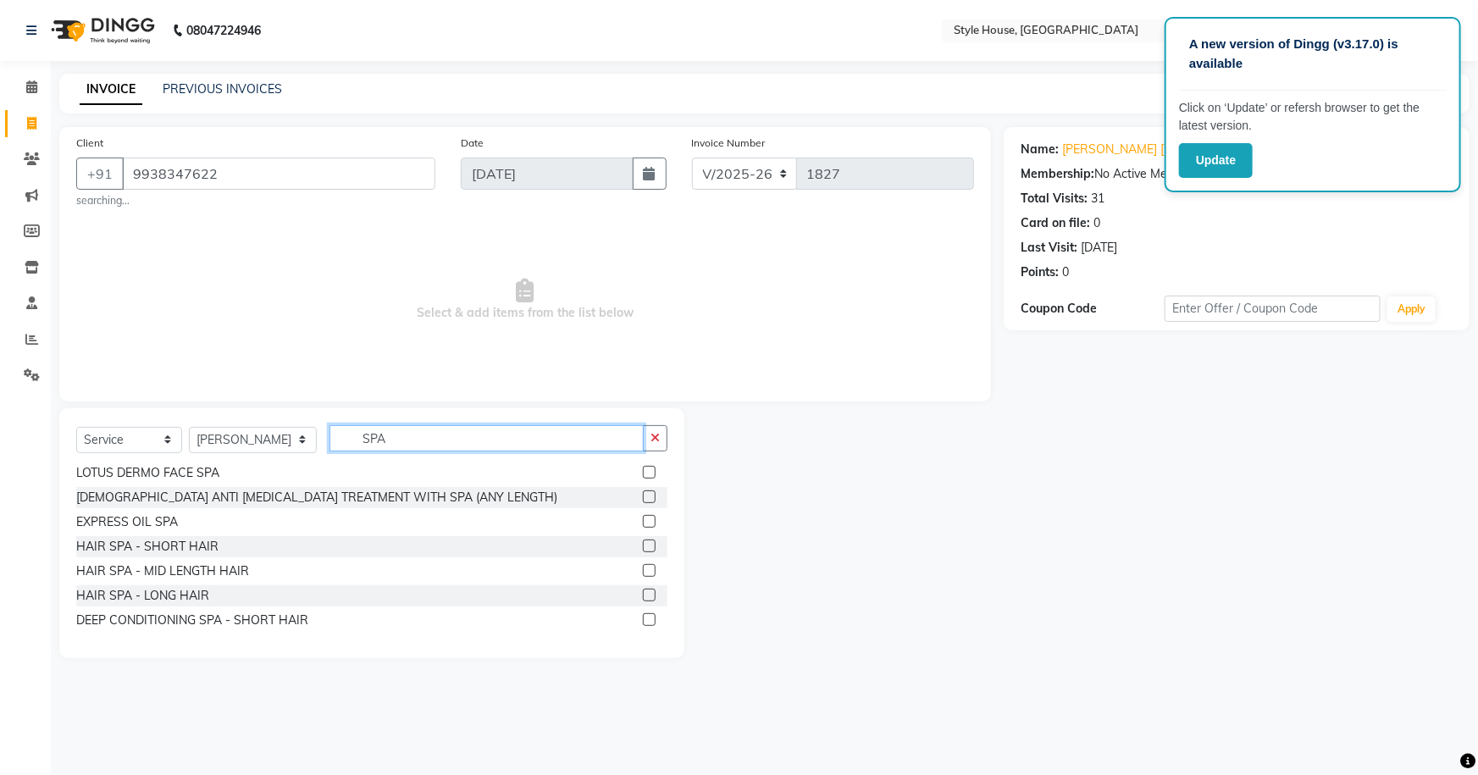
type input "SPA"
click at [643, 567] on label at bounding box center [649, 570] width 13 height 13
click at [643, 567] on input "checkbox" at bounding box center [648, 571] width 11 height 11
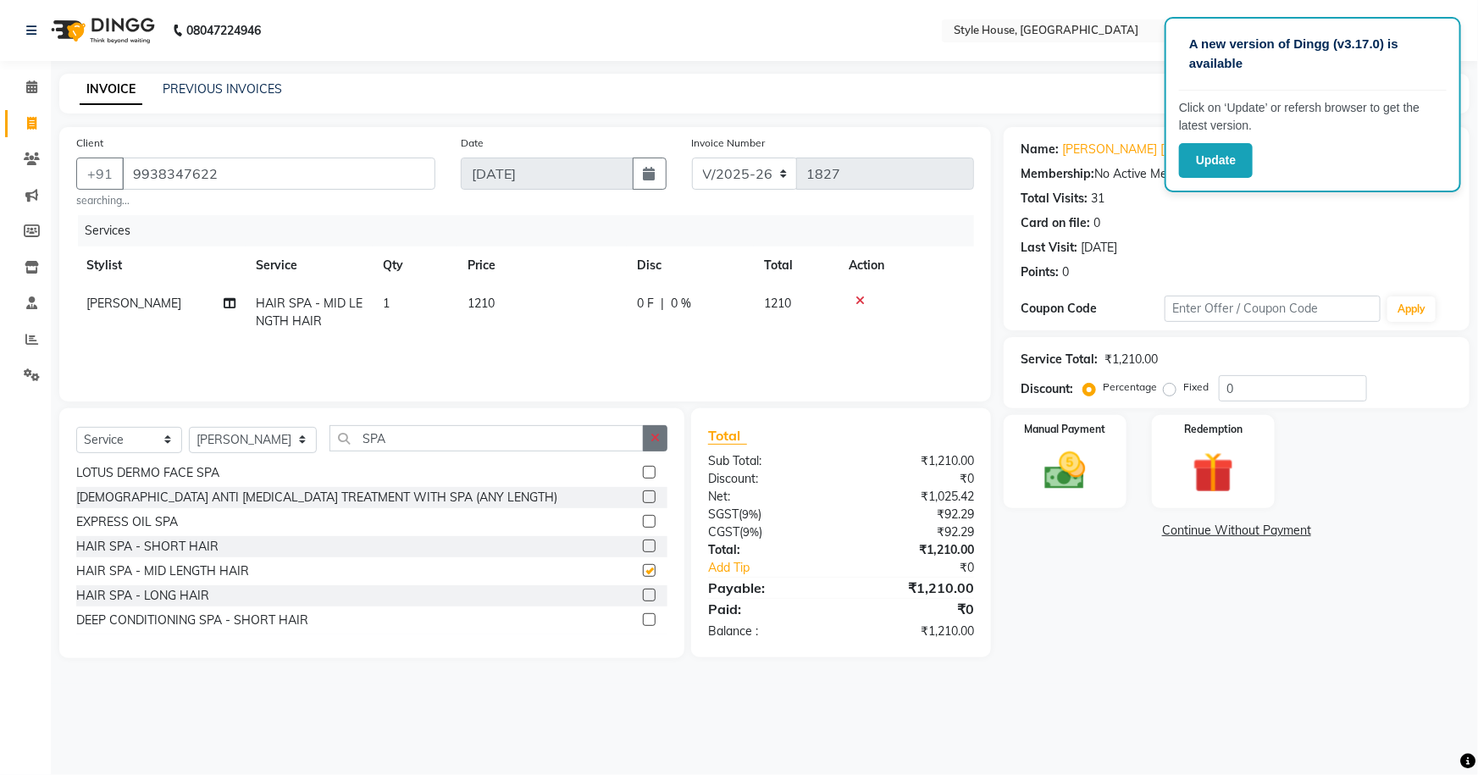
checkbox input "false"
click at [660, 440] on icon "button" at bounding box center [654, 438] width 9 height 12
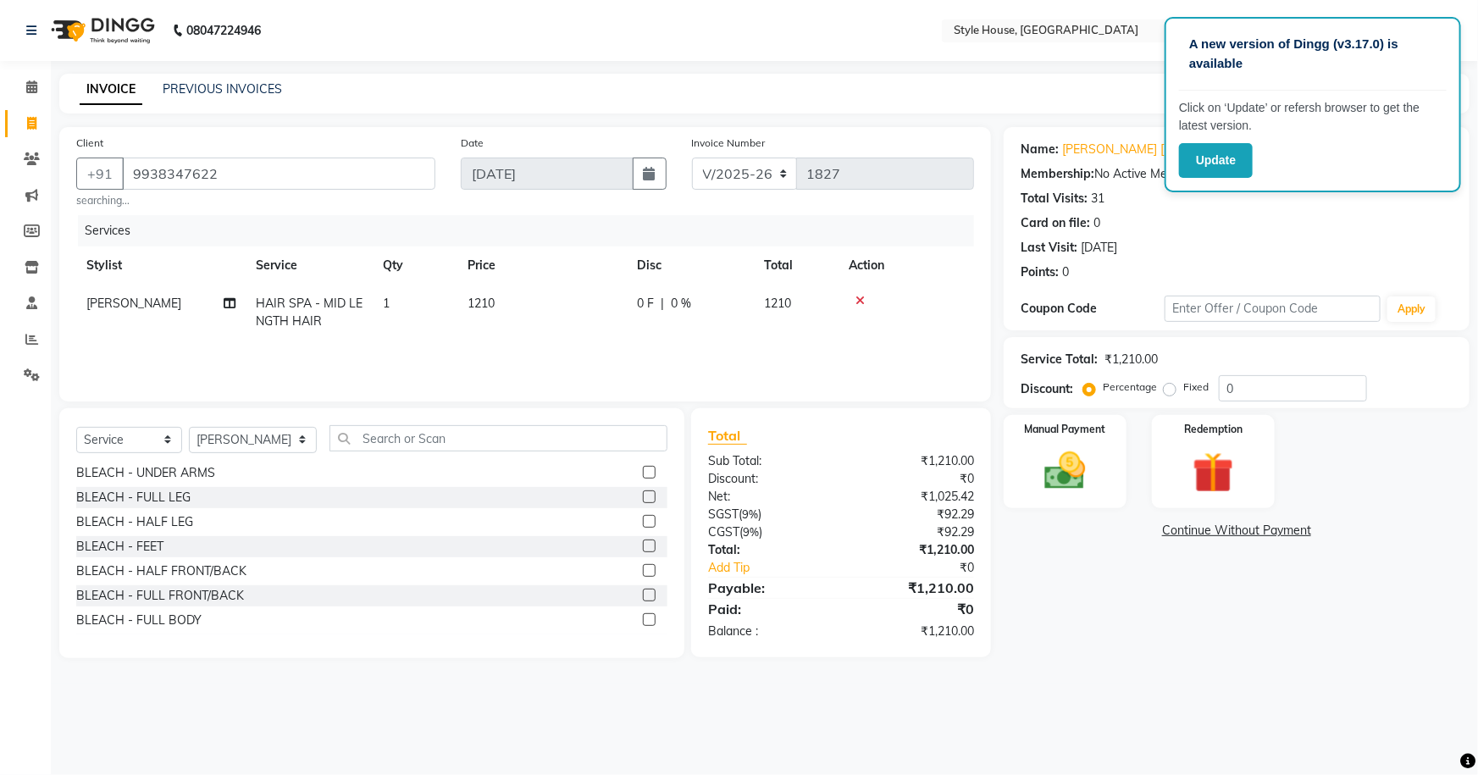
click at [569, 299] on td "1210" at bounding box center [541, 313] width 169 height 56
select select "22359"
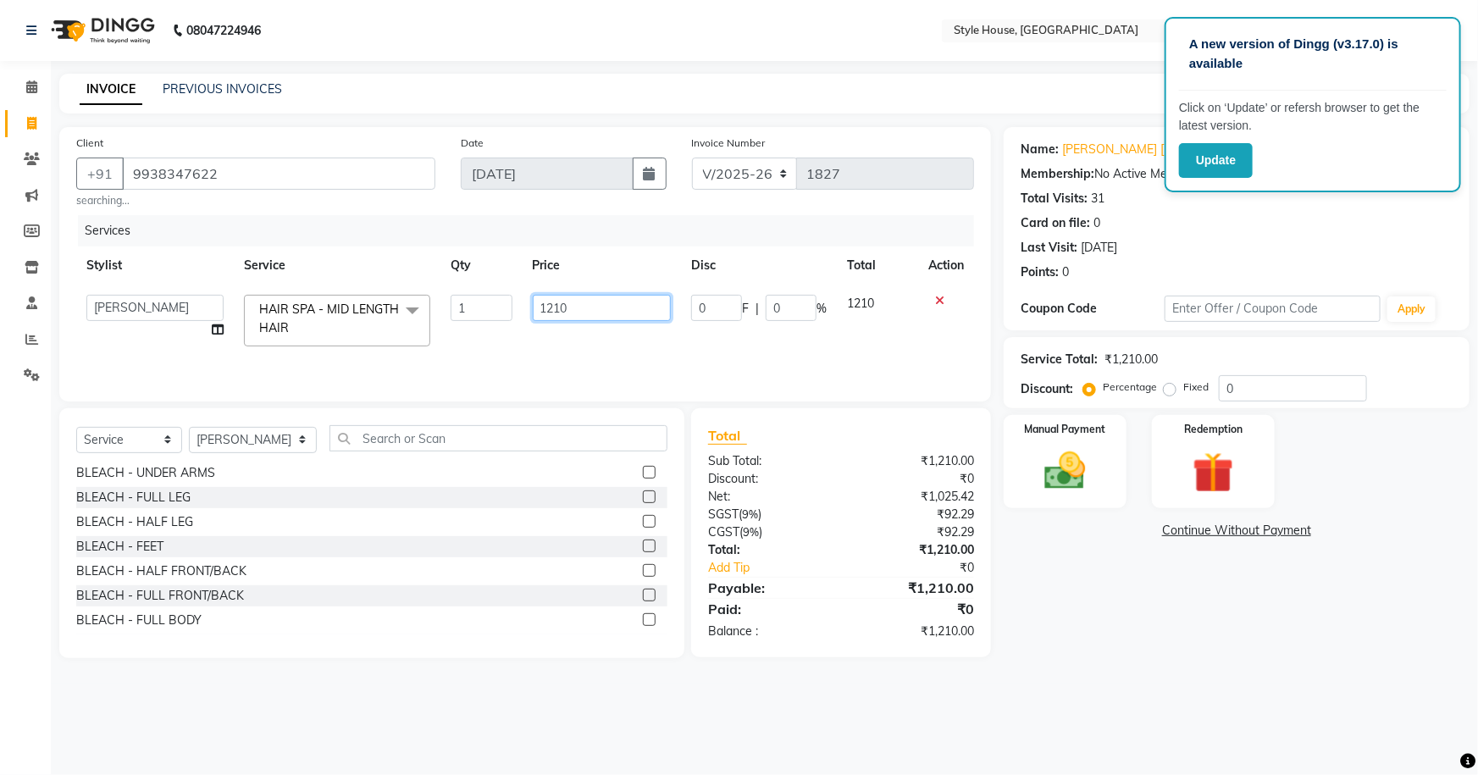
click at [615, 304] on input "1210" at bounding box center [602, 308] width 139 height 26
type input "1500"
click at [1116, 601] on div "Name: [PERSON_NAME] [PERSON_NAME] Membership: No Active Membership Total Visits…" at bounding box center [1243, 392] width 479 height 531
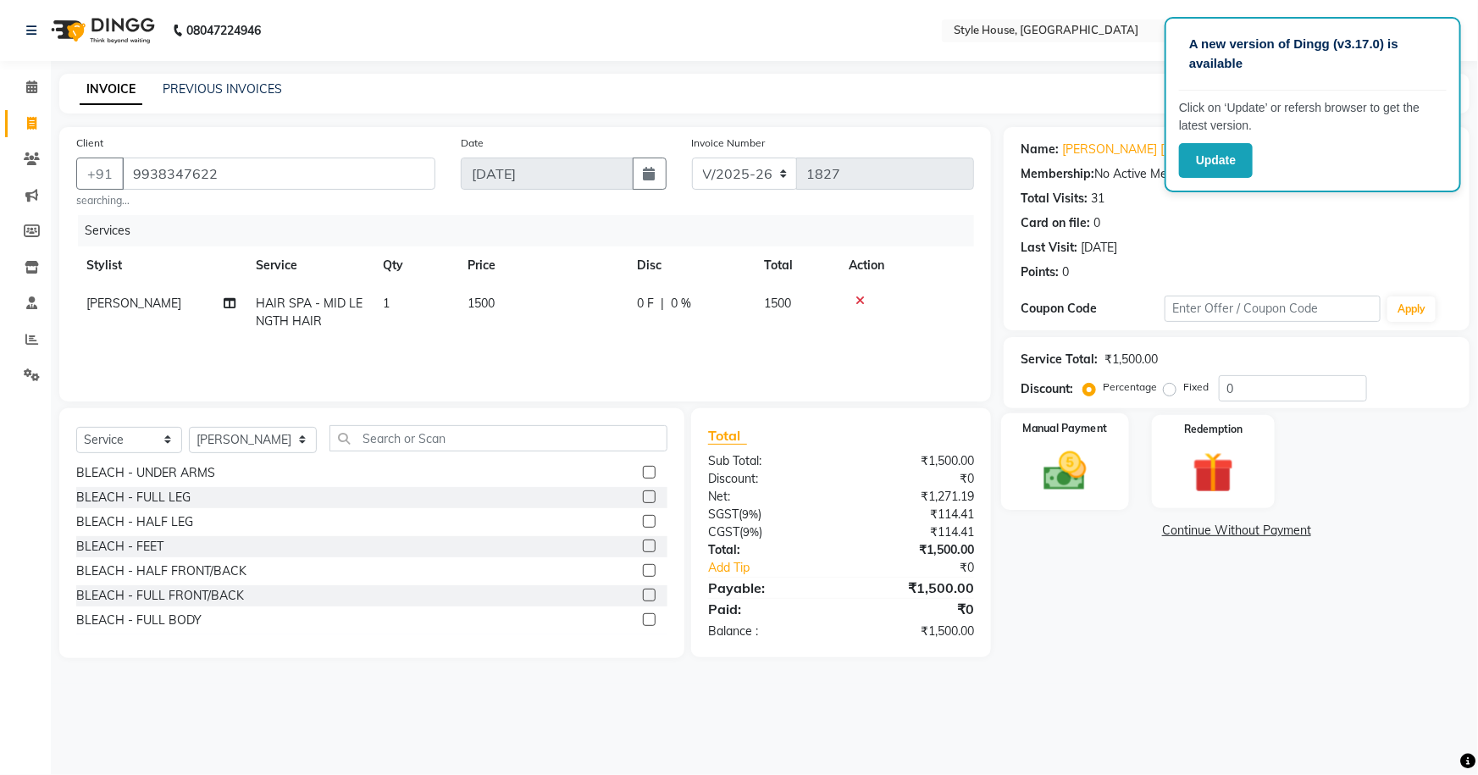
click at [1071, 460] on img at bounding box center [1065, 470] width 69 height 49
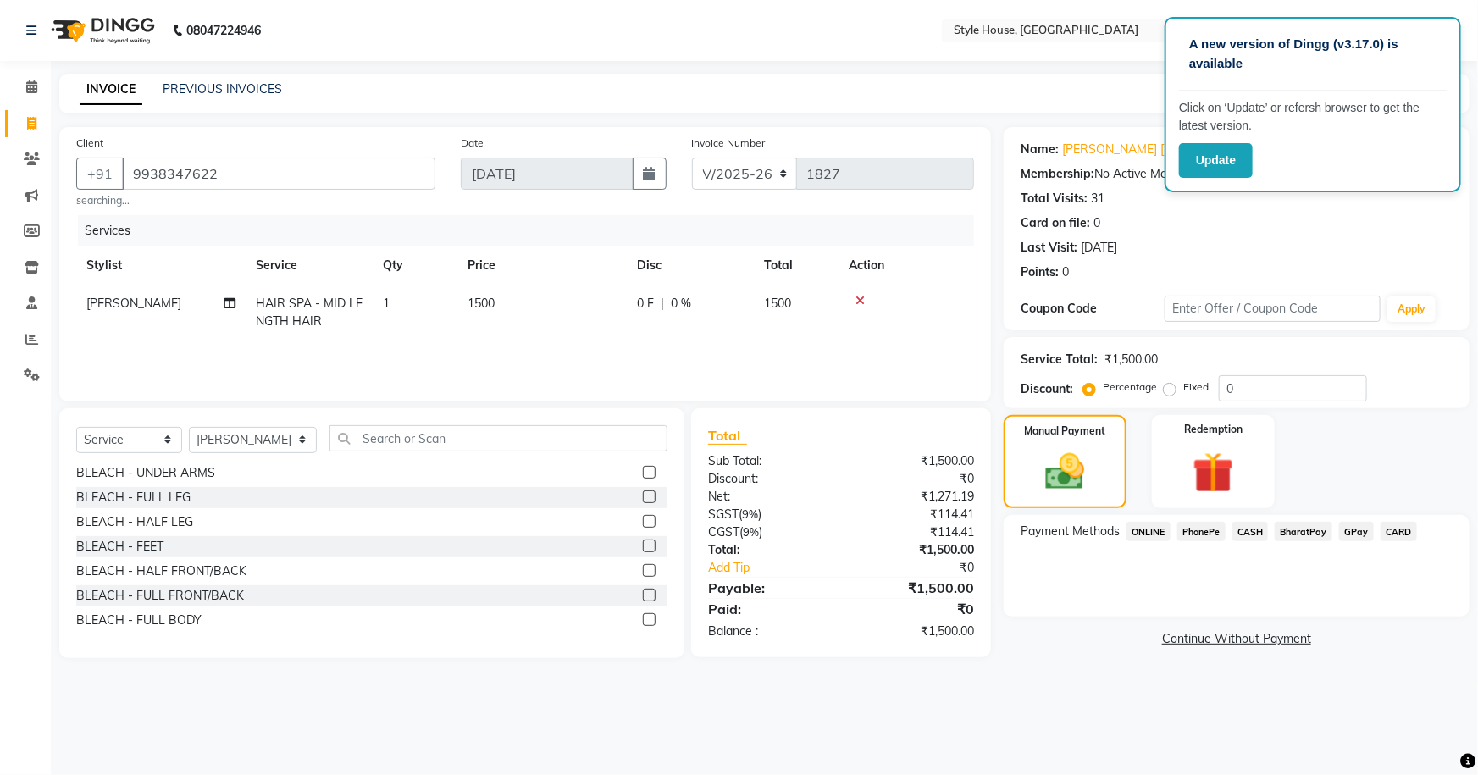
click at [1211, 528] on span "PhonePe" at bounding box center [1201, 531] width 48 height 19
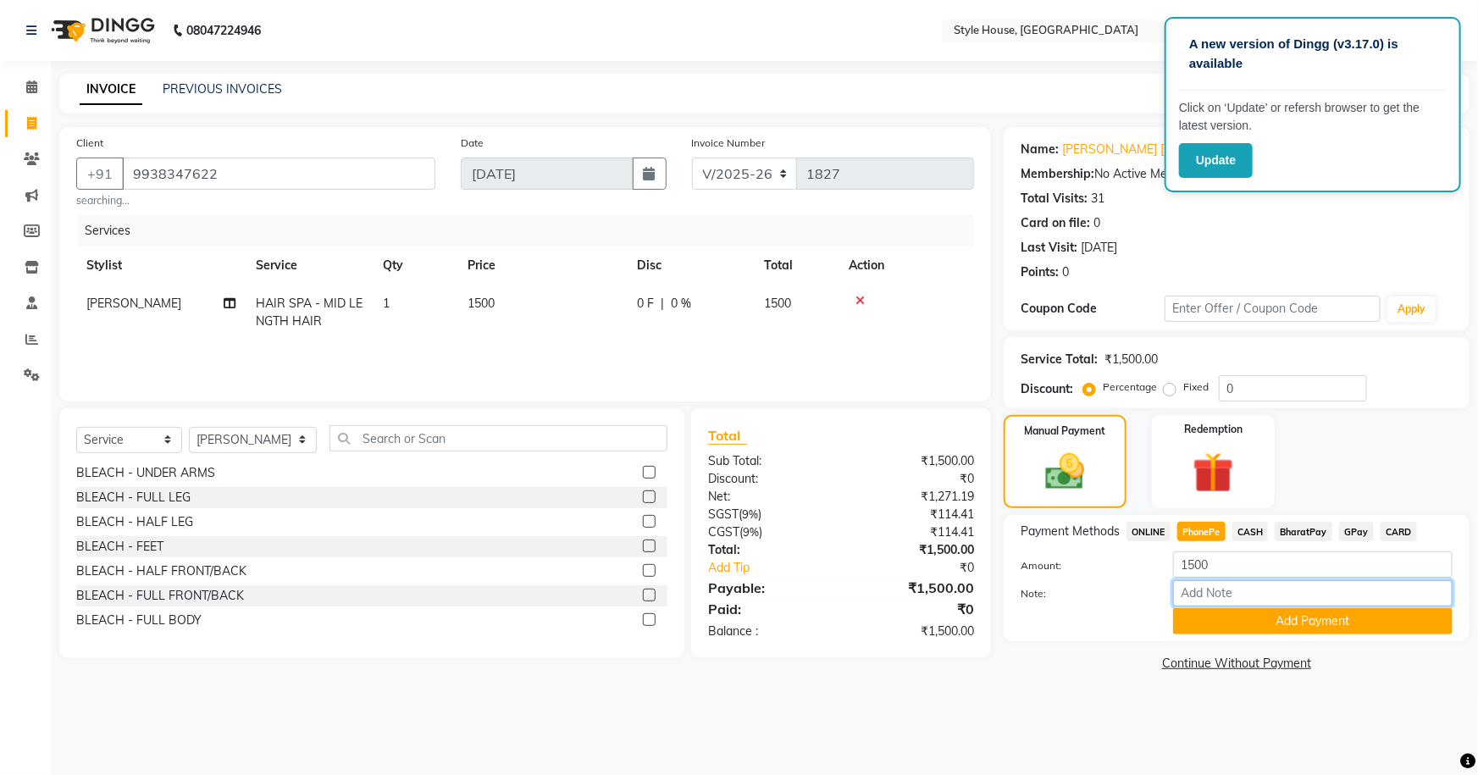
click at [1250, 602] on input "Note:" at bounding box center [1312, 593] width 279 height 26
click at [1255, 620] on button "Add Payment" at bounding box center [1312, 621] width 279 height 26
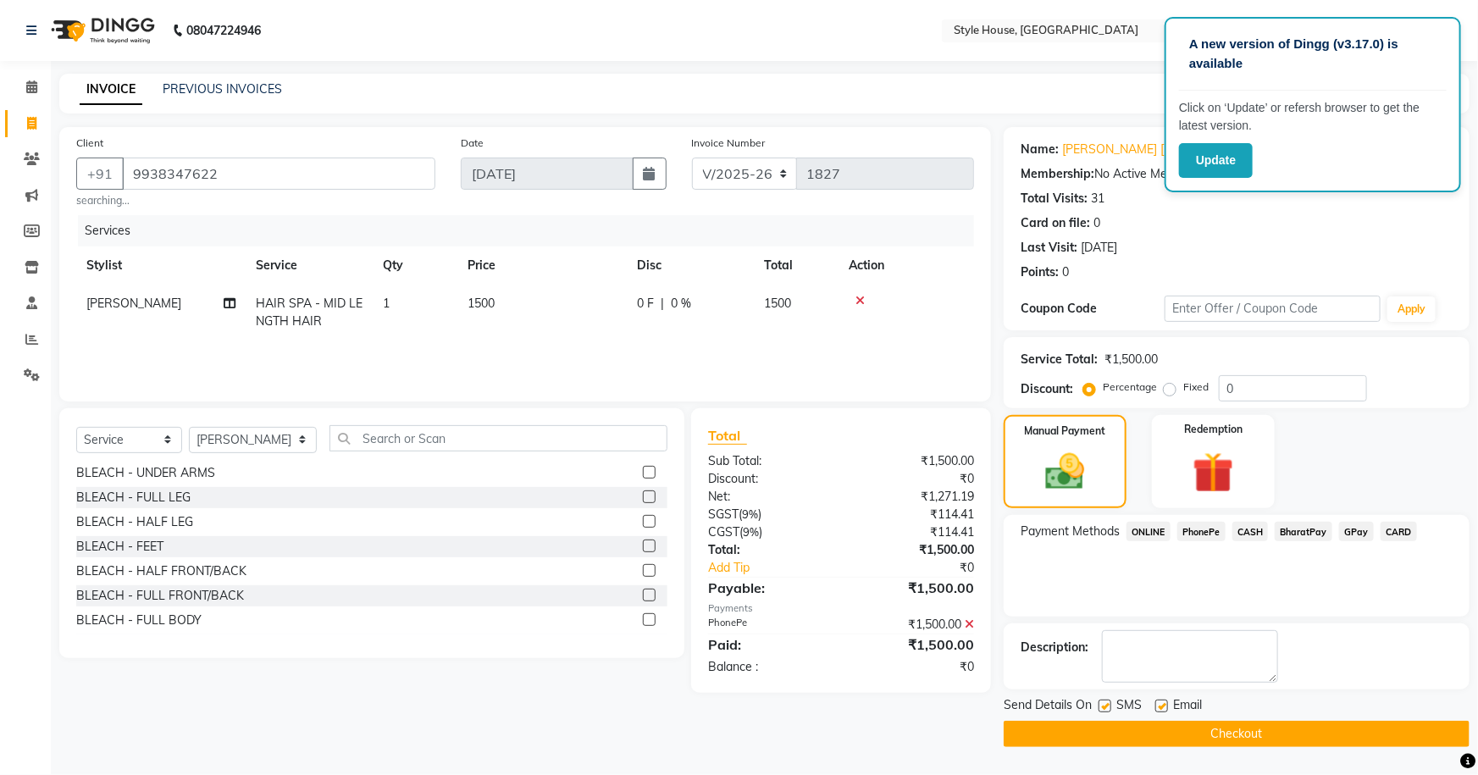
click at [1273, 727] on button "Checkout" at bounding box center [1237, 734] width 466 height 26
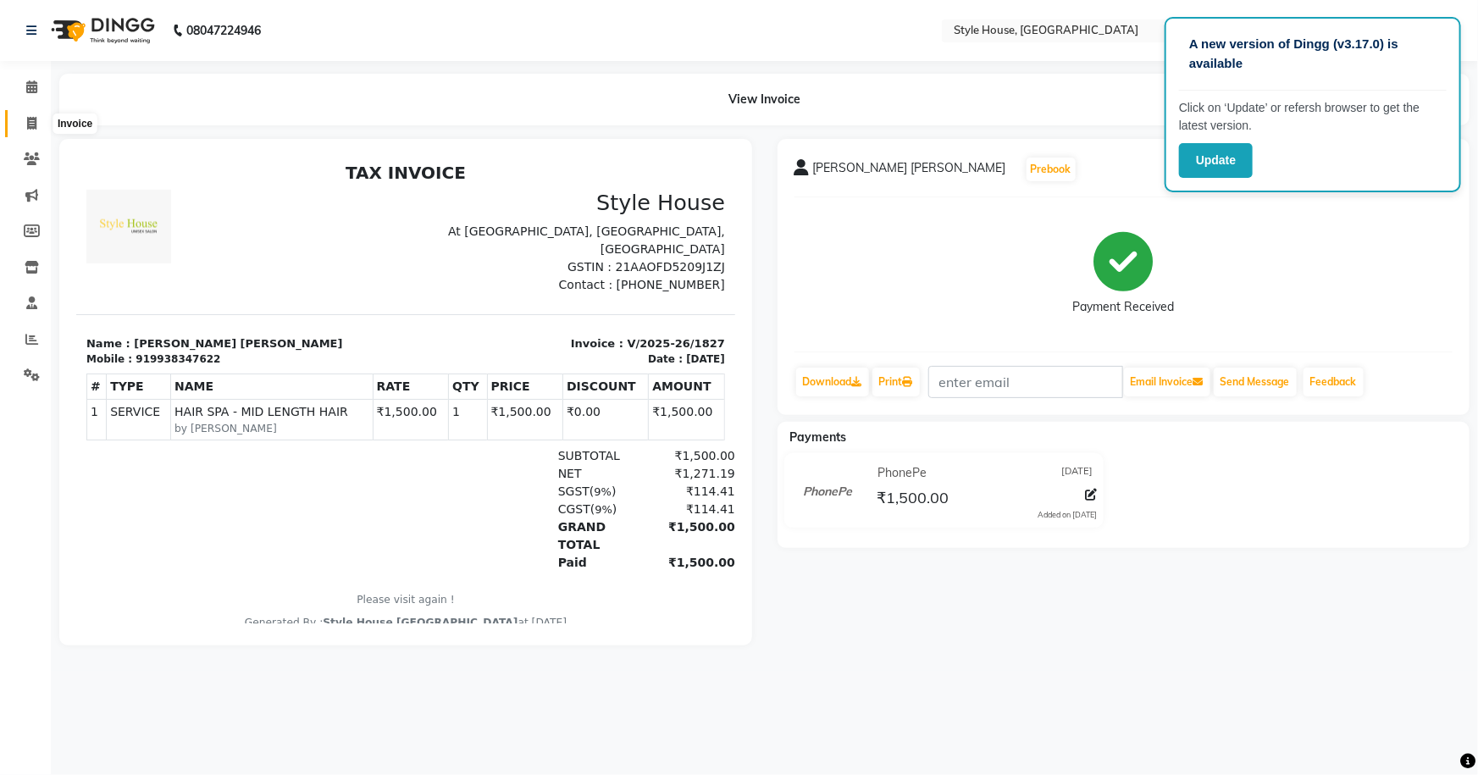
click at [23, 116] on span at bounding box center [32, 123] width 30 height 19
select select "service"
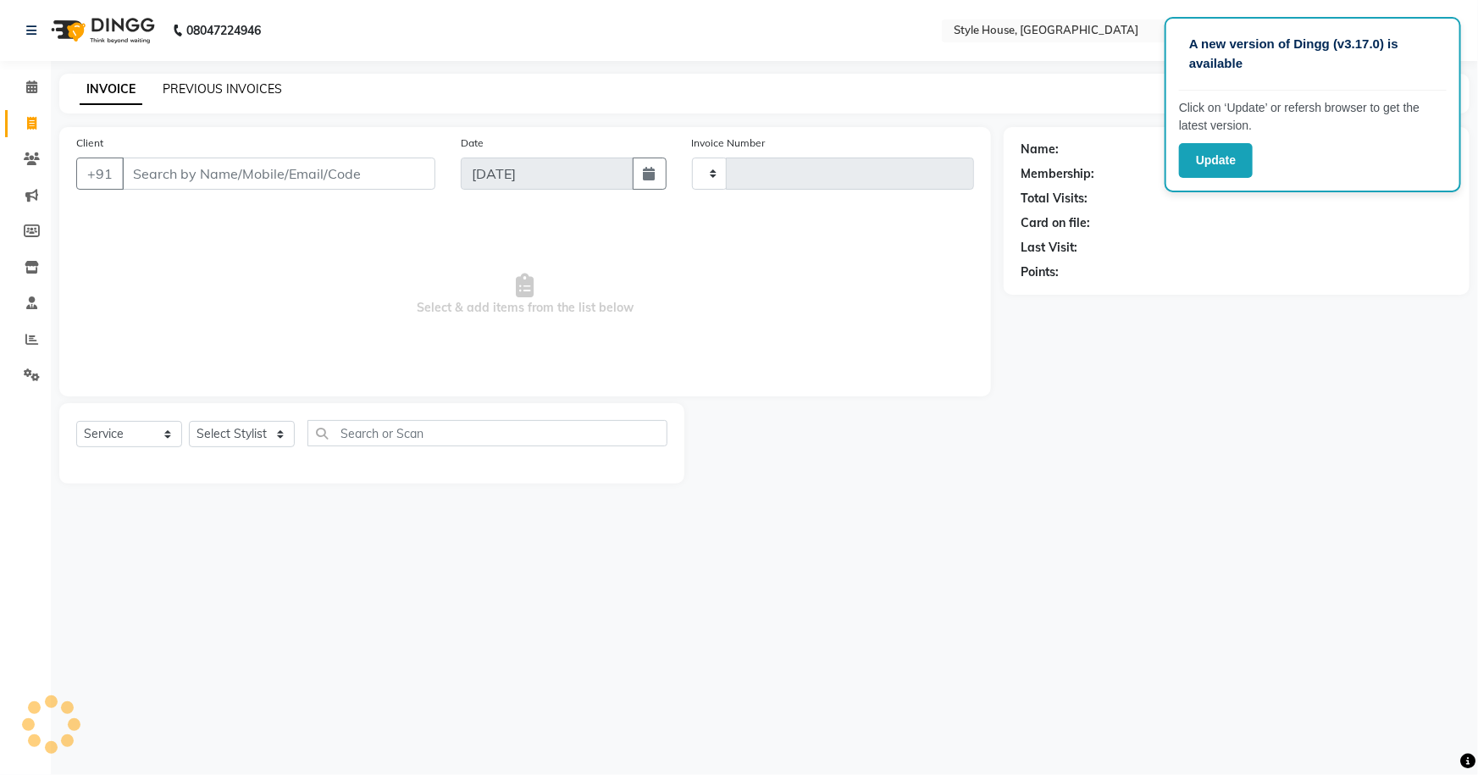
type input "1828"
select select "4237"
click at [185, 90] on link "PREVIOUS INVOICES" at bounding box center [222, 88] width 119 height 15
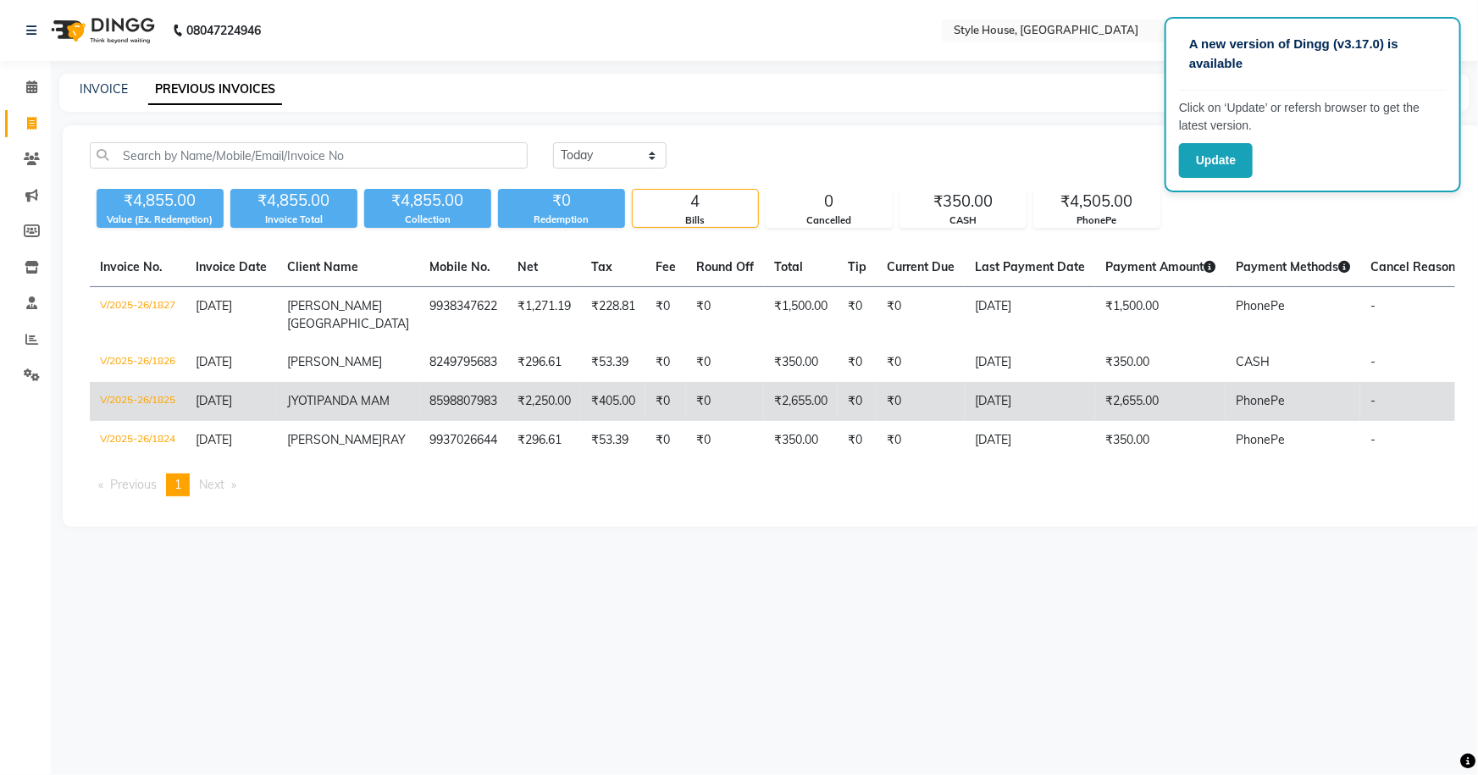
click at [218, 408] on td "[DATE]" at bounding box center [230, 401] width 91 height 39
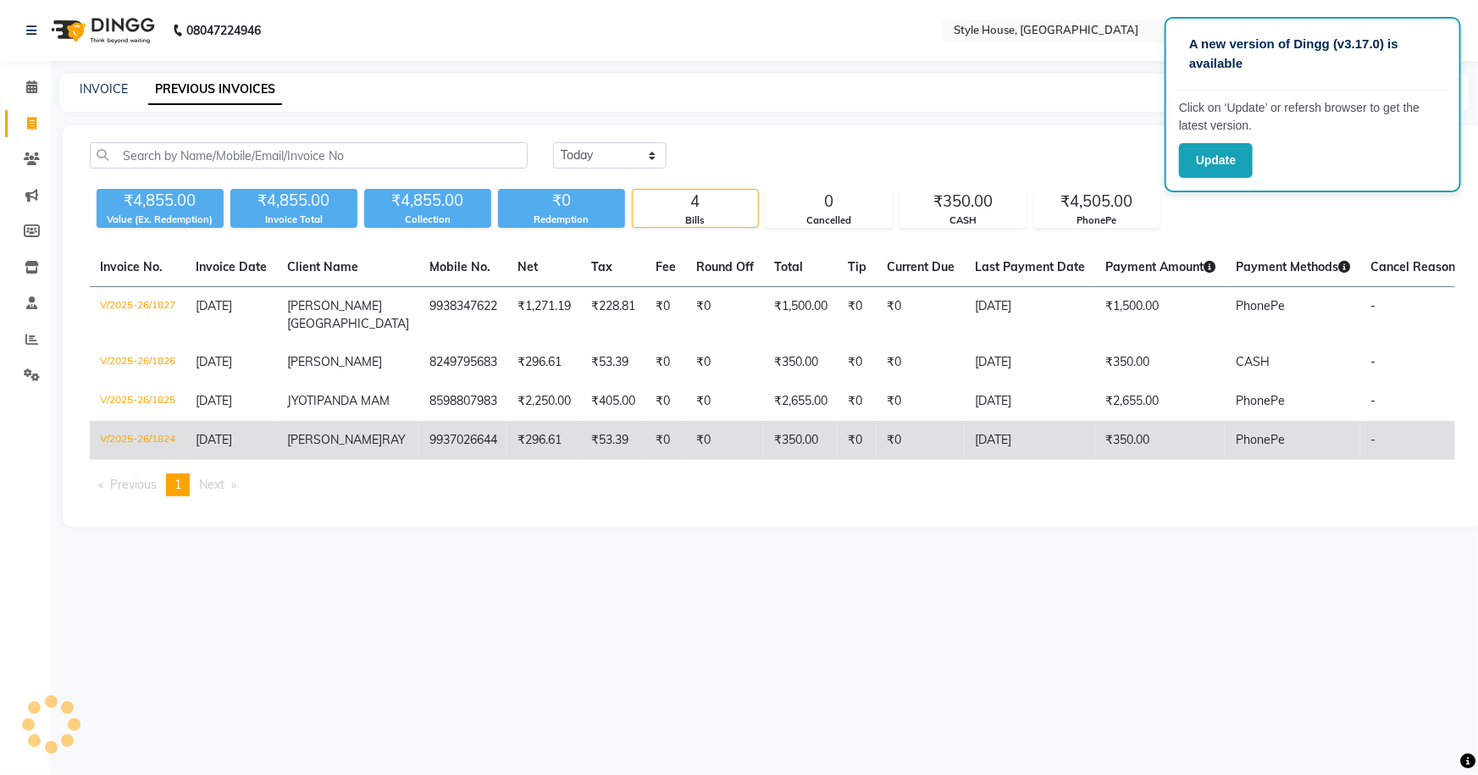
click at [206, 447] on span "[DATE]" at bounding box center [214, 439] width 36 height 15
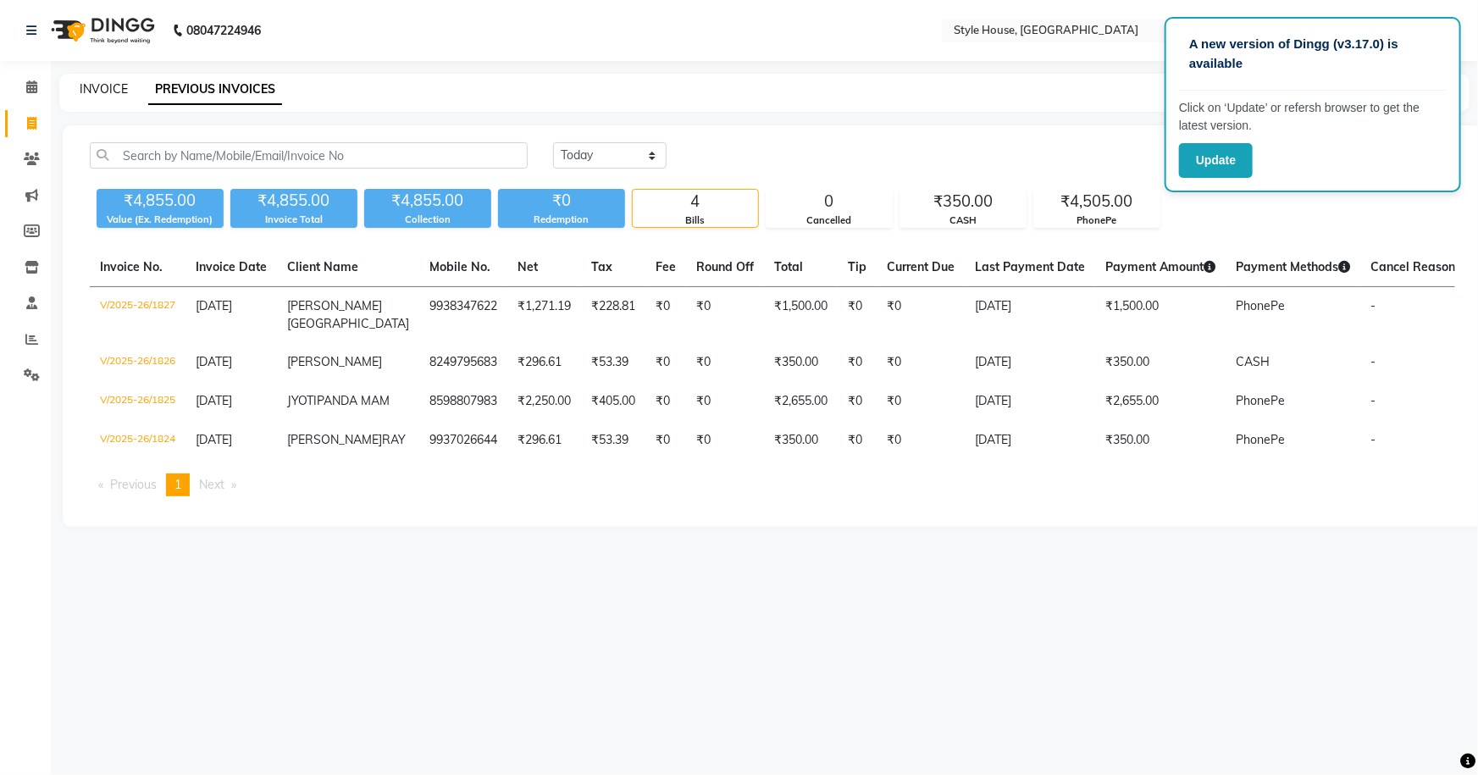
click at [101, 90] on link "INVOICE" at bounding box center [104, 88] width 48 height 15
select select "service"
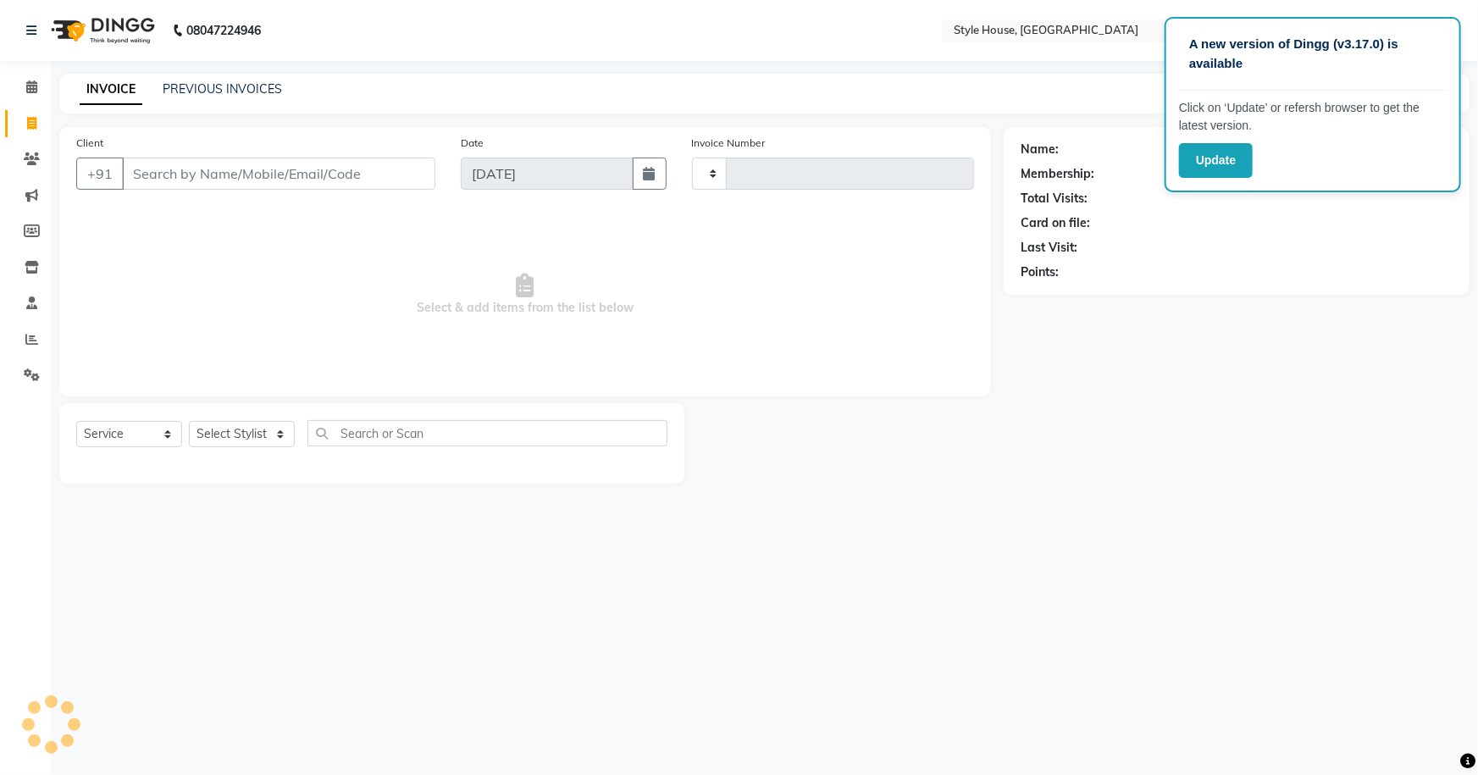
type input "1828"
select select "4237"
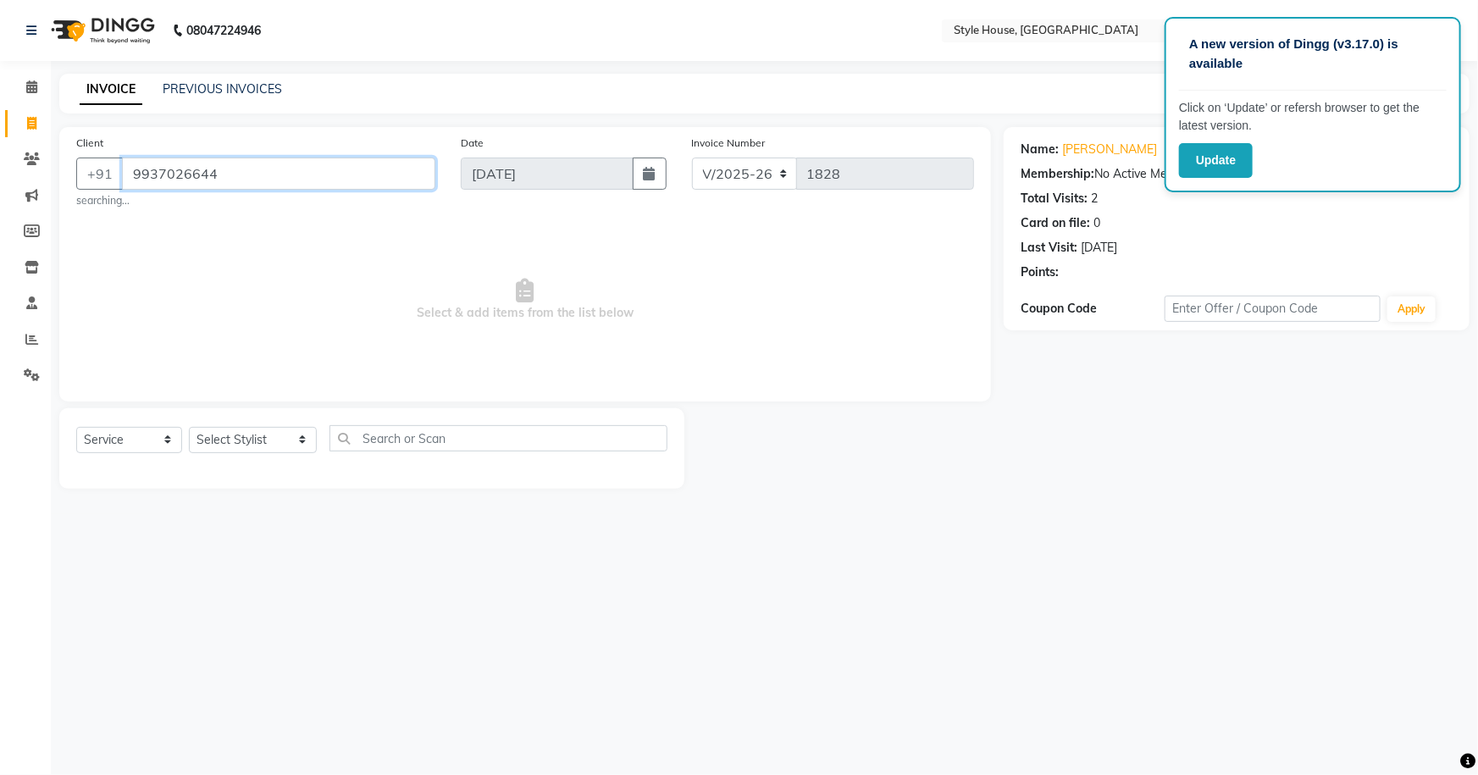
click at [286, 172] on input "9937026644" at bounding box center [278, 174] width 313 height 32
type input "9"
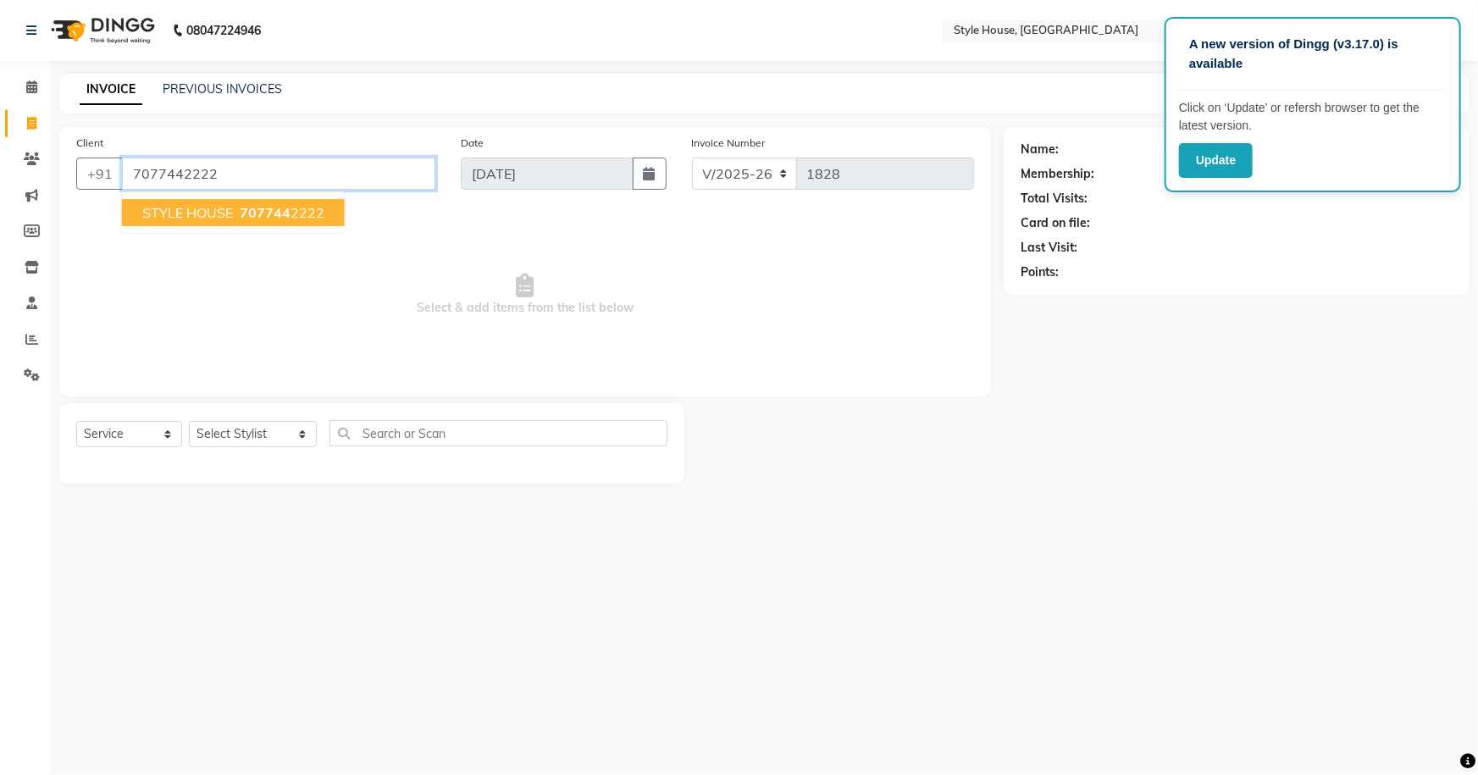
type input "7077442222"
click at [201, 218] on span "STYLE HOUSE" at bounding box center [187, 212] width 91 height 17
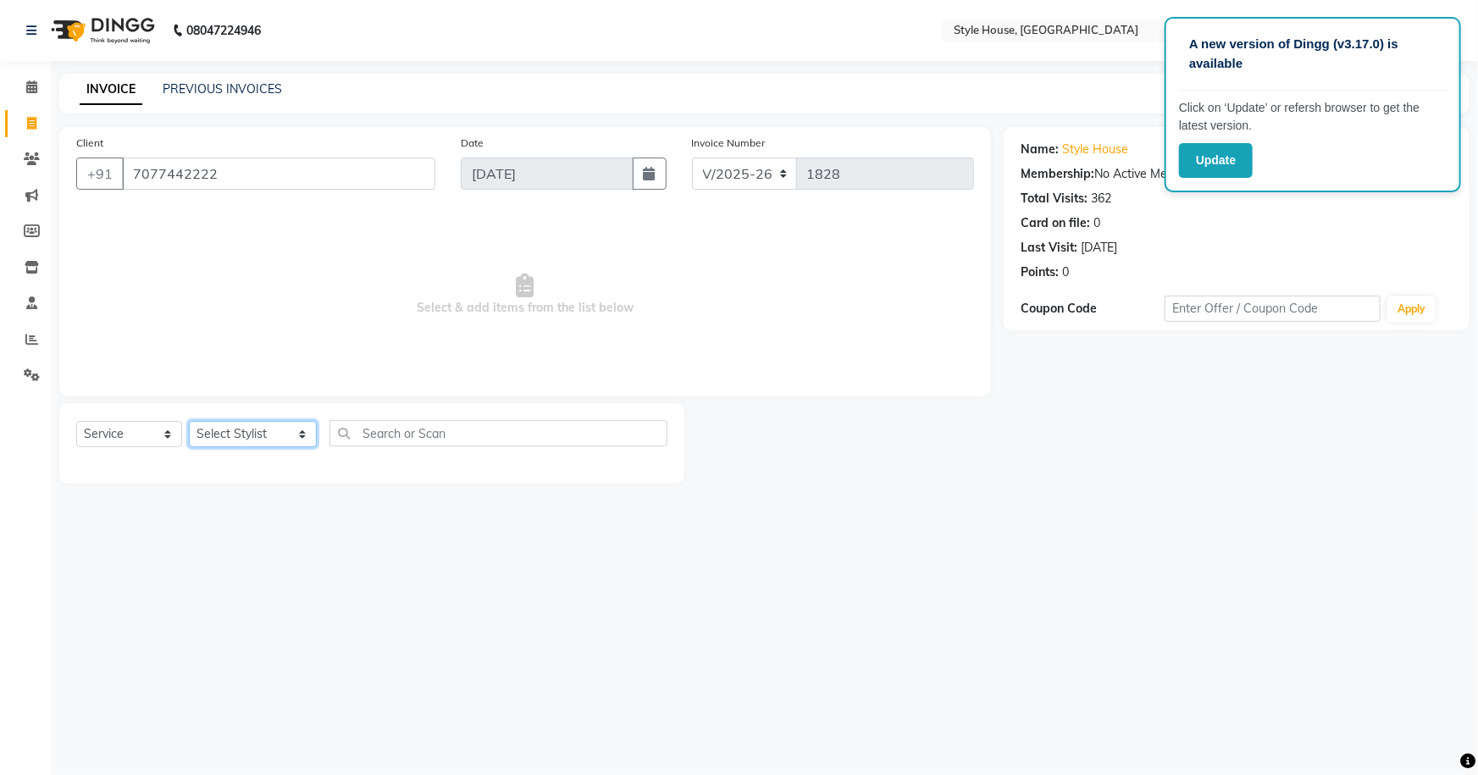
drag, startPoint x: 268, startPoint y: 434, endPoint x: 241, endPoint y: 440, distance: 26.9
click at [268, 434] on select "Select Stylist [PERSON_NAME] [PERSON_NAME] [PERSON_NAME] [PERSON_NAME]([PERSON_…" at bounding box center [253, 434] width 128 height 26
select select "49165"
click at [189, 421] on select "Select Stylist [PERSON_NAME] [PERSON_NAME] [PERSON_NAME] [PERSON_NAME]([PERSON_…" at bounding box center [253, 434] width 128 height 26
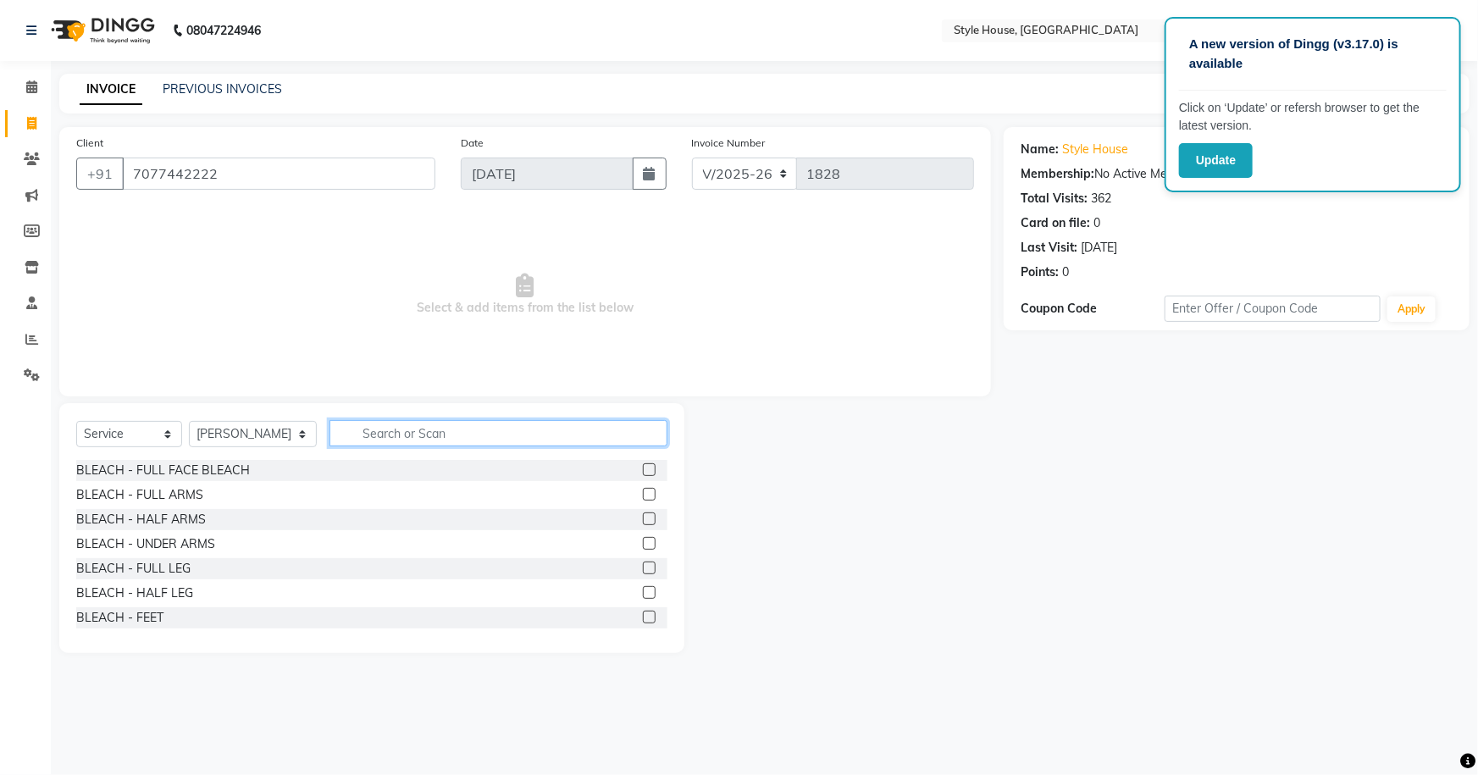
click at [340, 430] on input "text" at bounding box center [498, 433] width 339 height 26
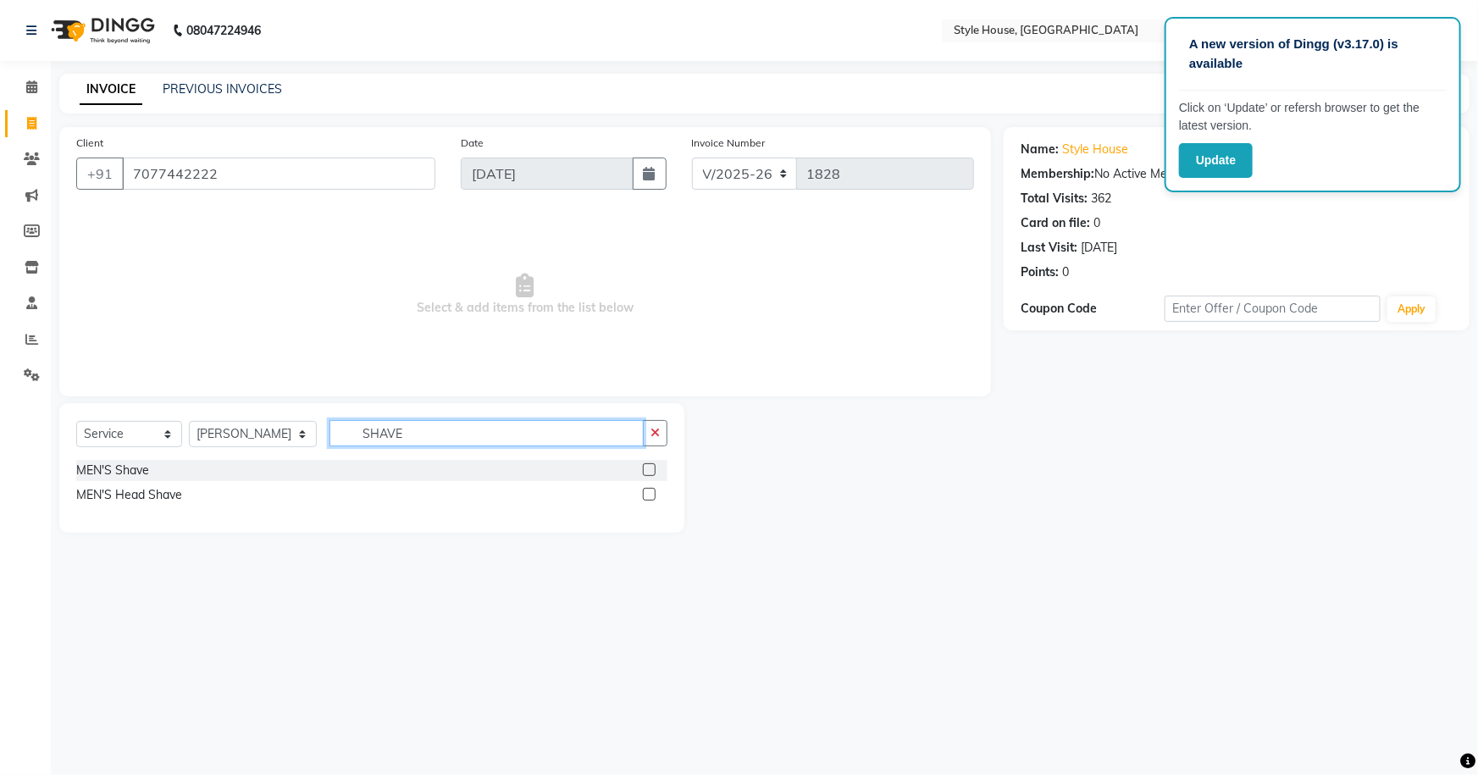
type input "SHAVE"
click at [647, 468] on label at bounding box center [649, 469] width 13 height 13
click at [647, 468] on input "checkbox" at bounding box center [648, 470] width 11 height 11
checkbox input "true"
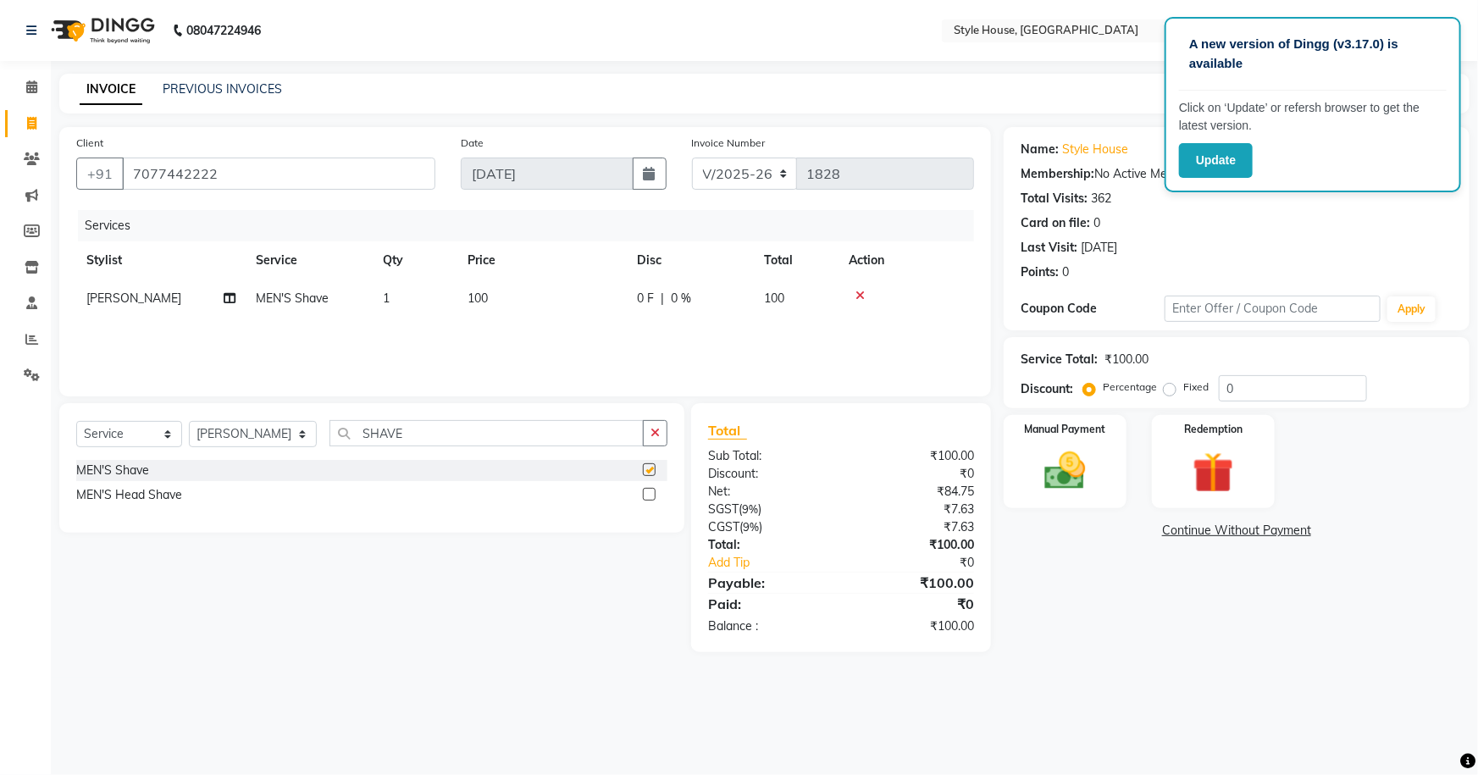
drag, startPoint x: 658, startPoint y: 442, endPoint x: 699, endPoint y: 435, distance: 41.2
click at [659, 441] on button "button" at bounding box center [655, 433] width 25 height 26
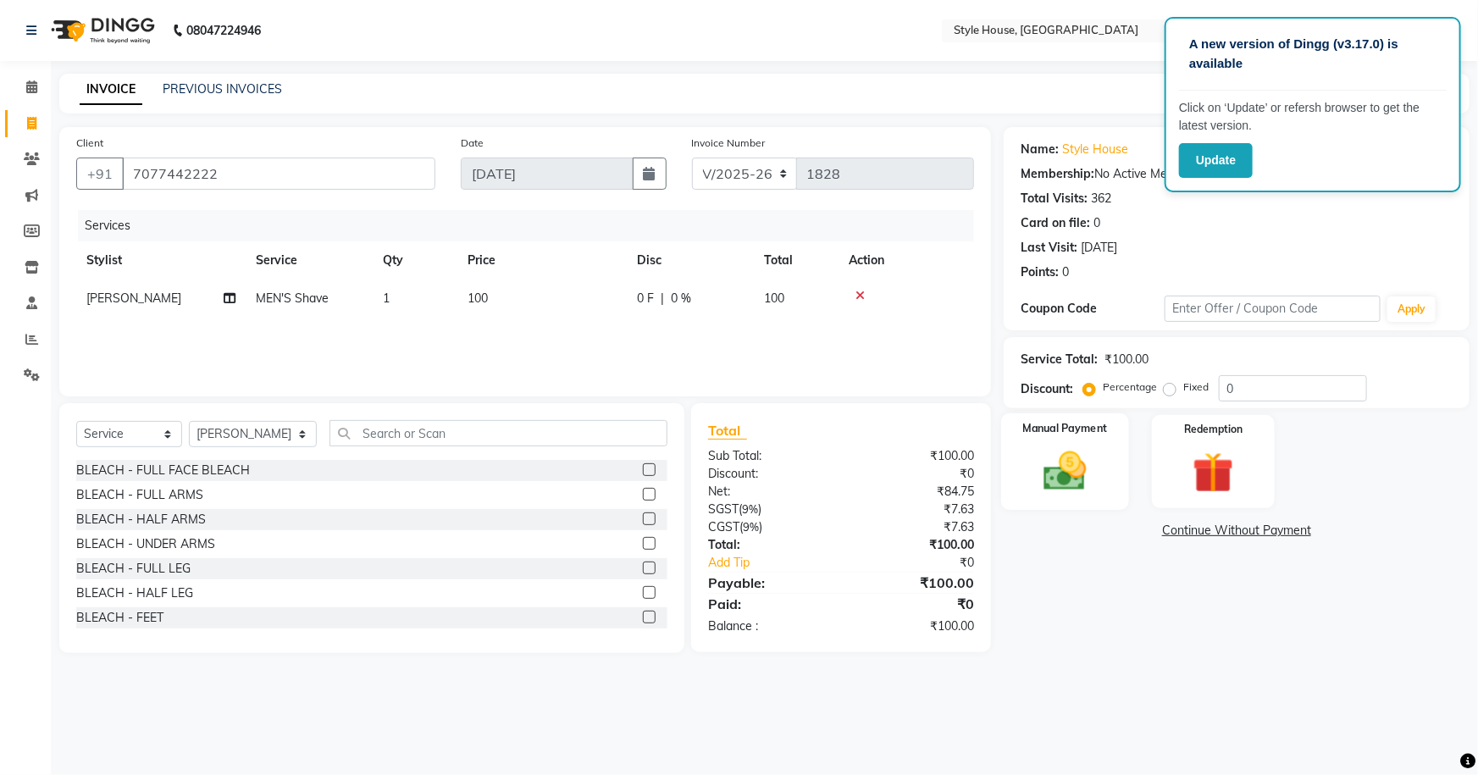
click at [1054, 458] on img at bounding box center [1065, 470] width 69 height 49
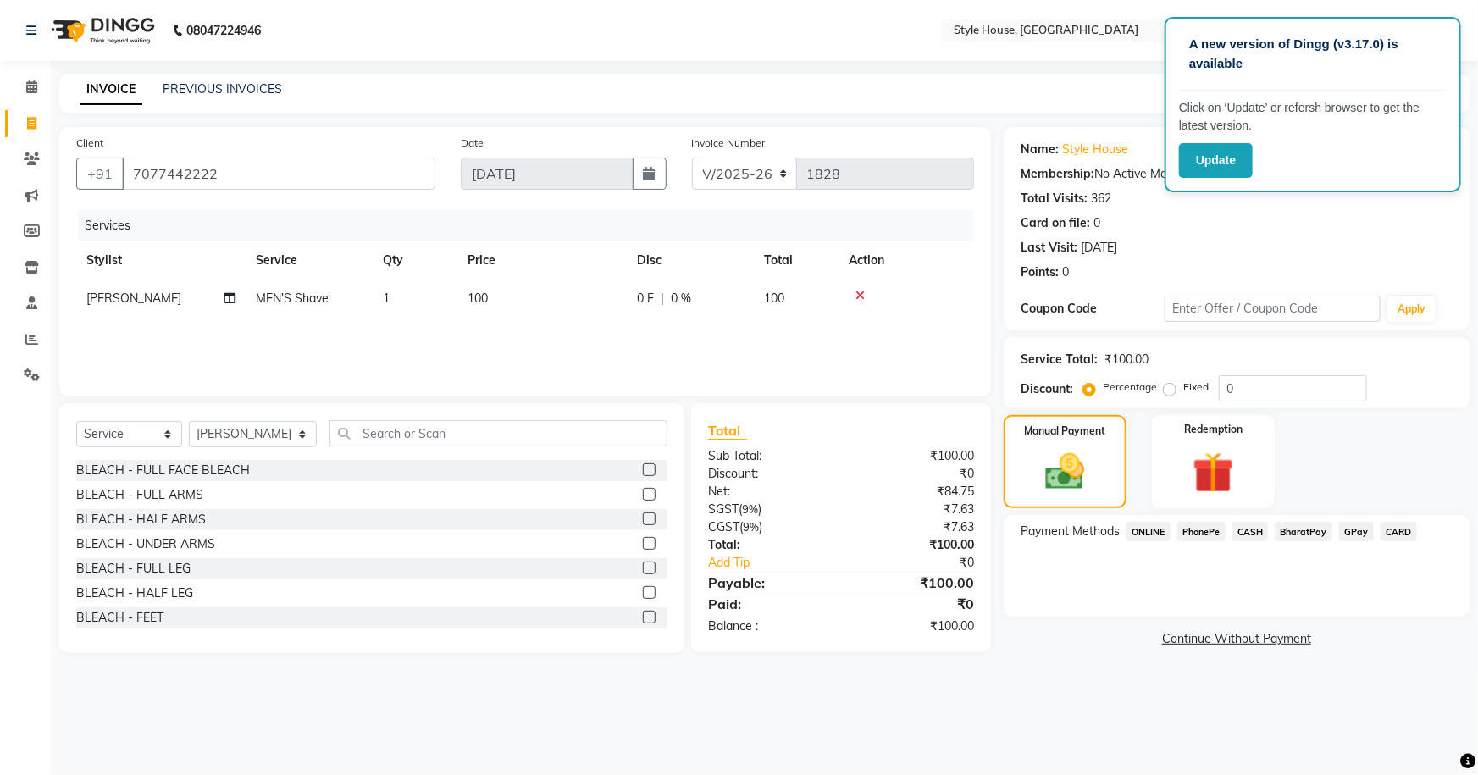
click at [1206, 540] on span "PhonePe" at bounding box center [1201, 531] width 48 height 19
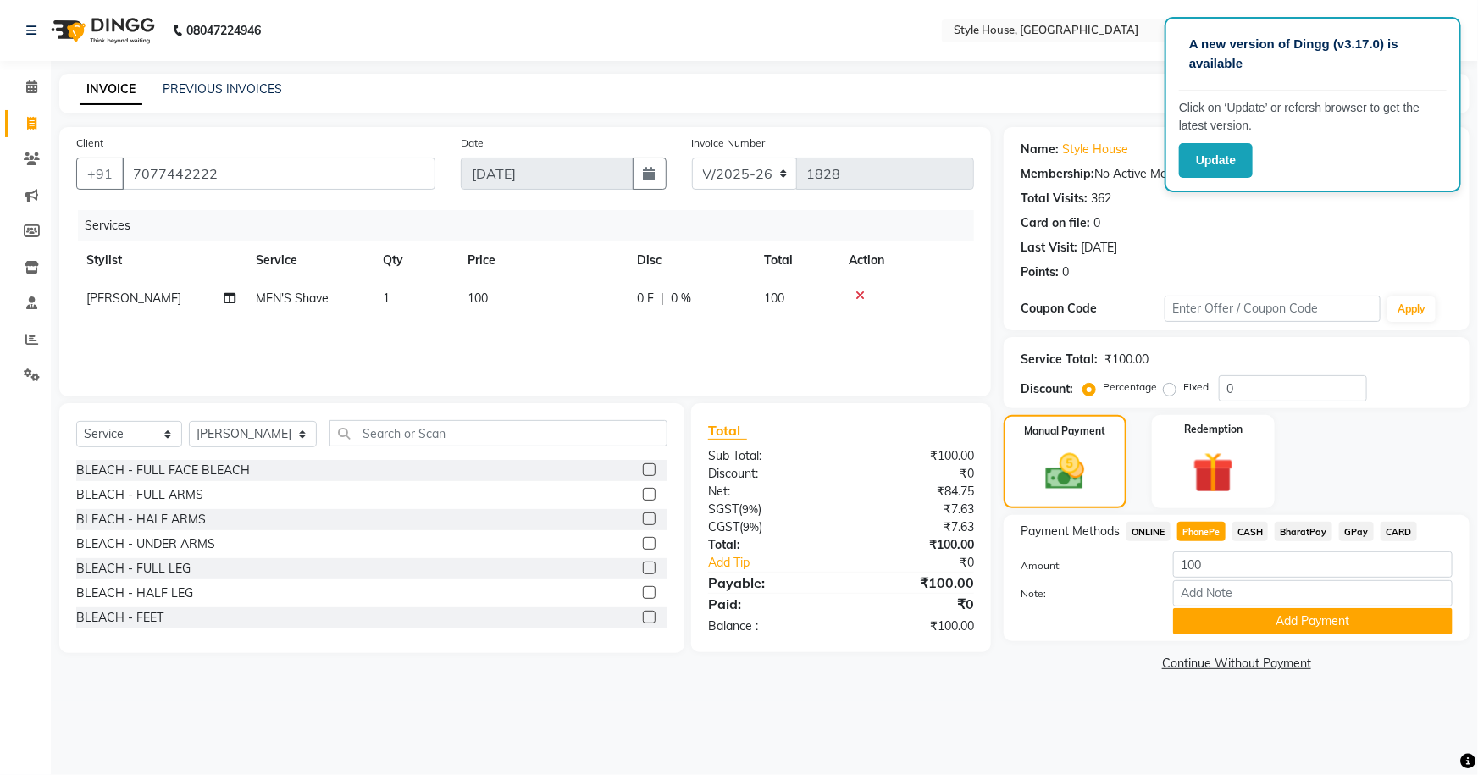
click at [1233, 618] on button "Add Payment" at bounding box center [1312, 621] width 279 height 26
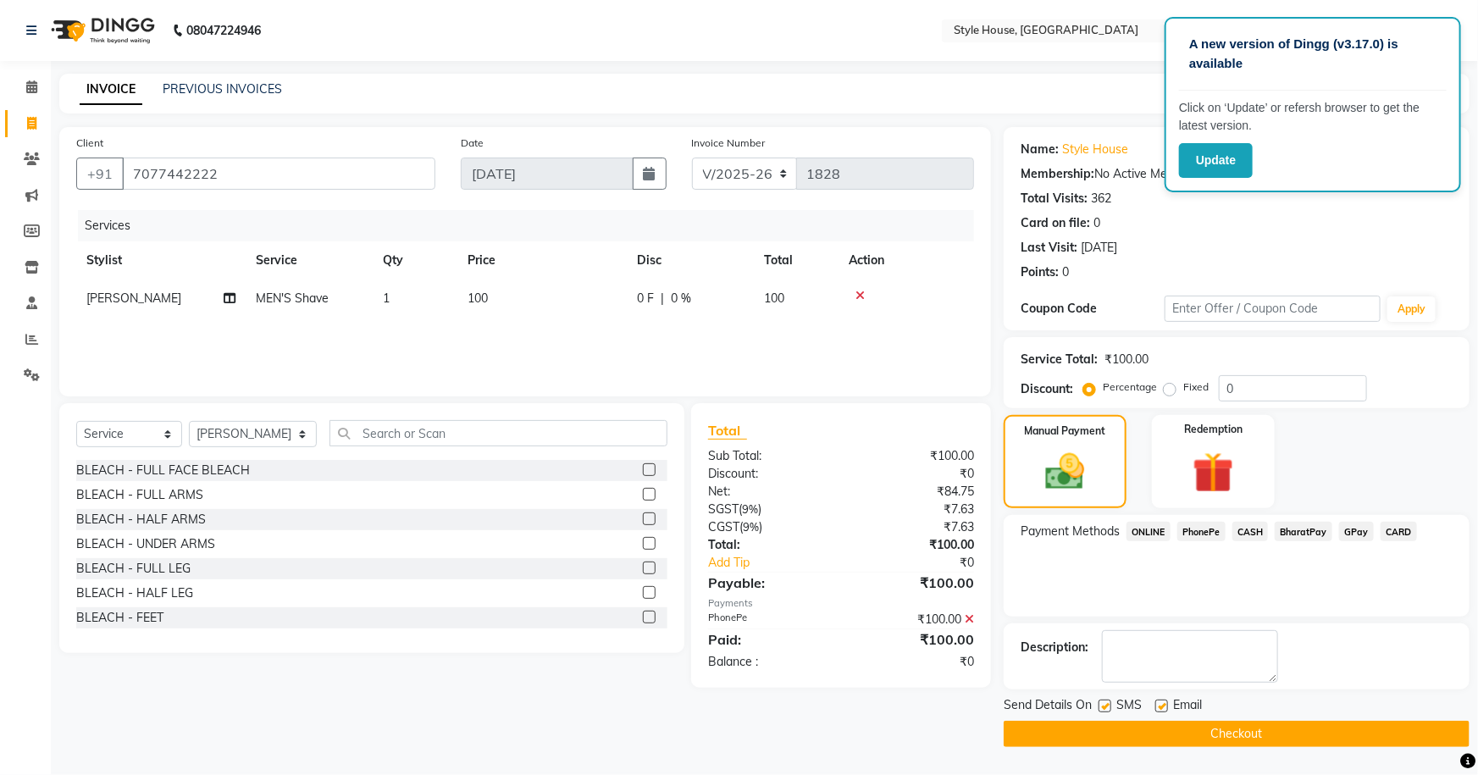
click at [1242, 738] on button "Checkout" at bounding box center [1237, 734] width 466 height 26
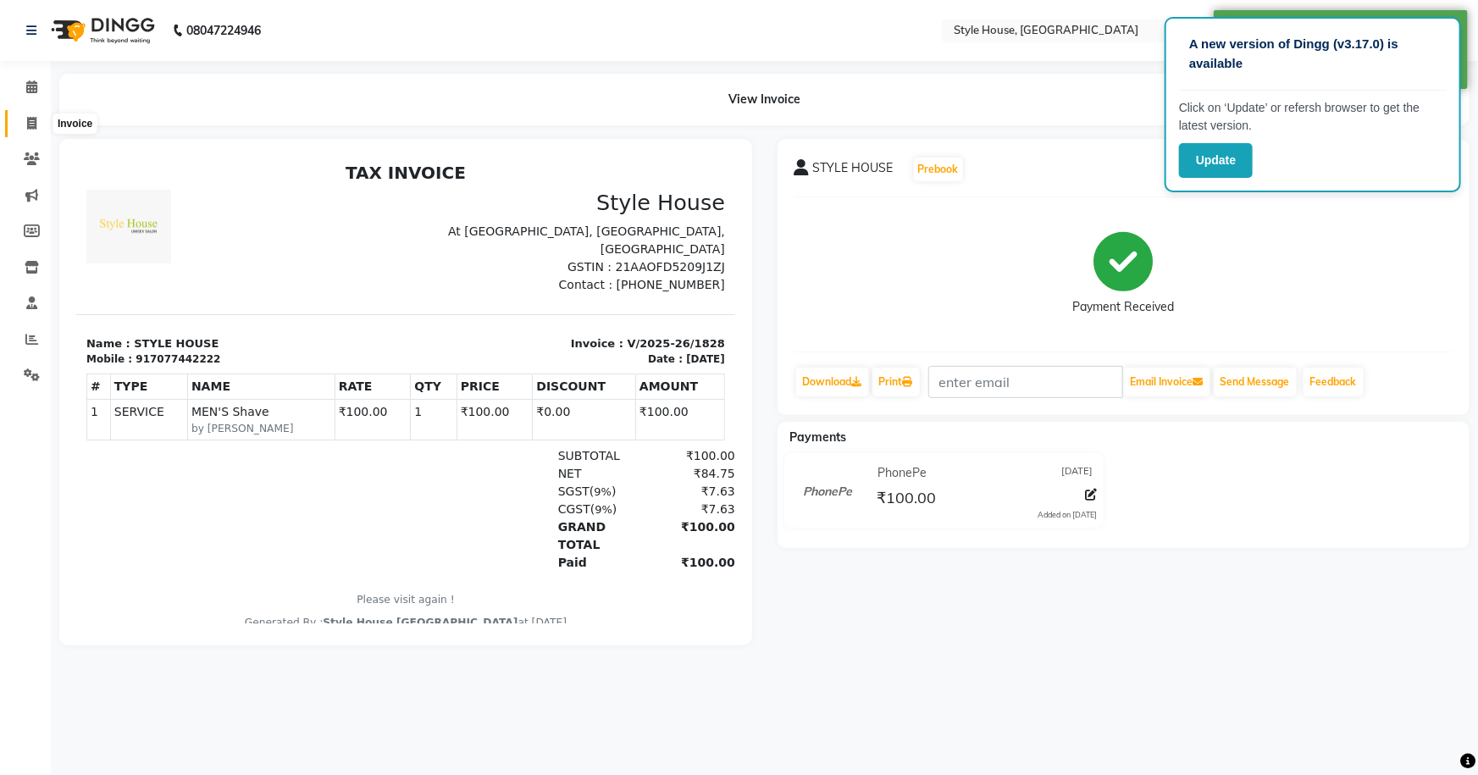
drag, startPoint x: 32, startPoint y: 124, endPoint x: 58, endPoint y: 114, distance: 27.1
click at [32, 124] on icon at bounding box center [31, 123] width 9 height 13
select select "service"
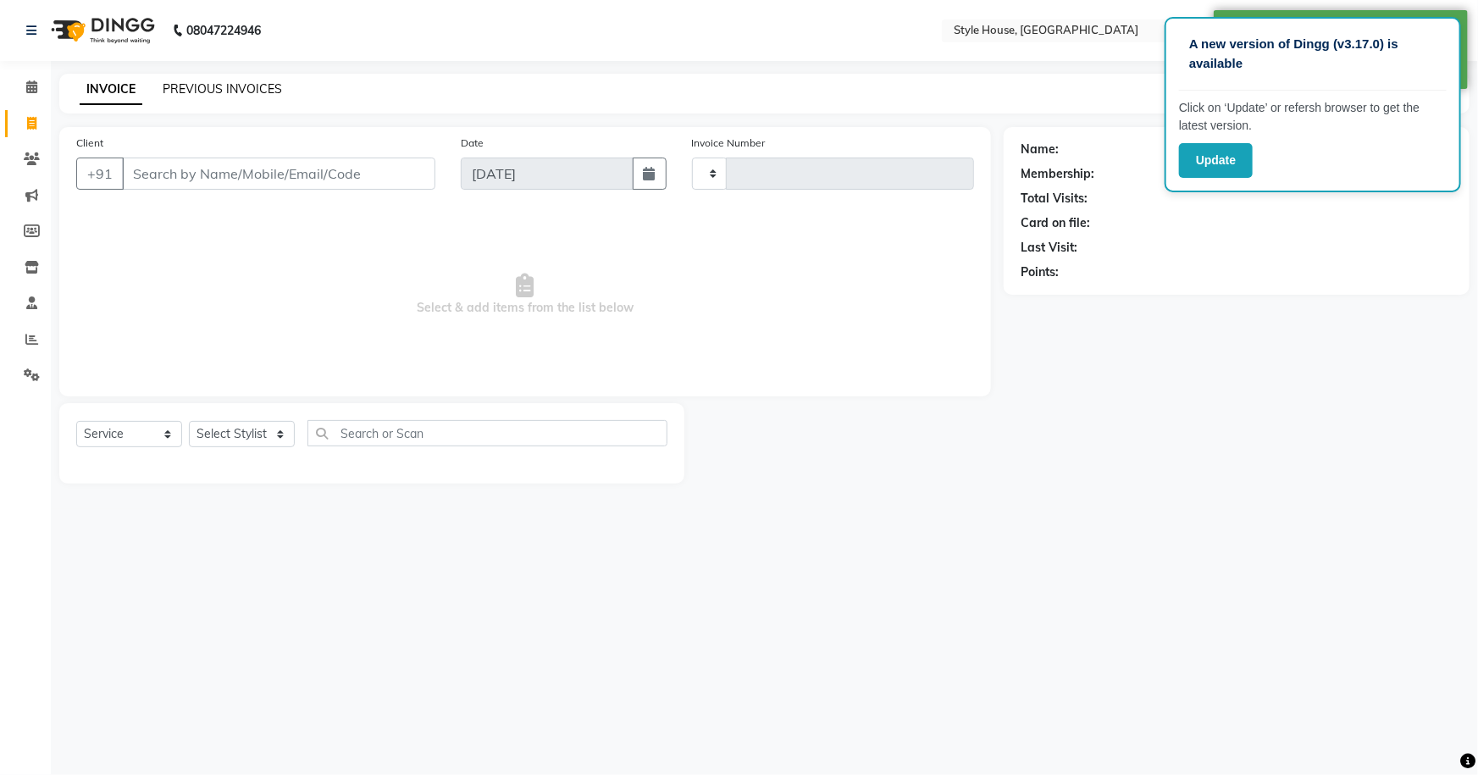
type input "1829"
select select "4237"
click at [170, 85] on link "PREVIOUS INVOICES" at bounding box center [222, 88] width 119 height 15
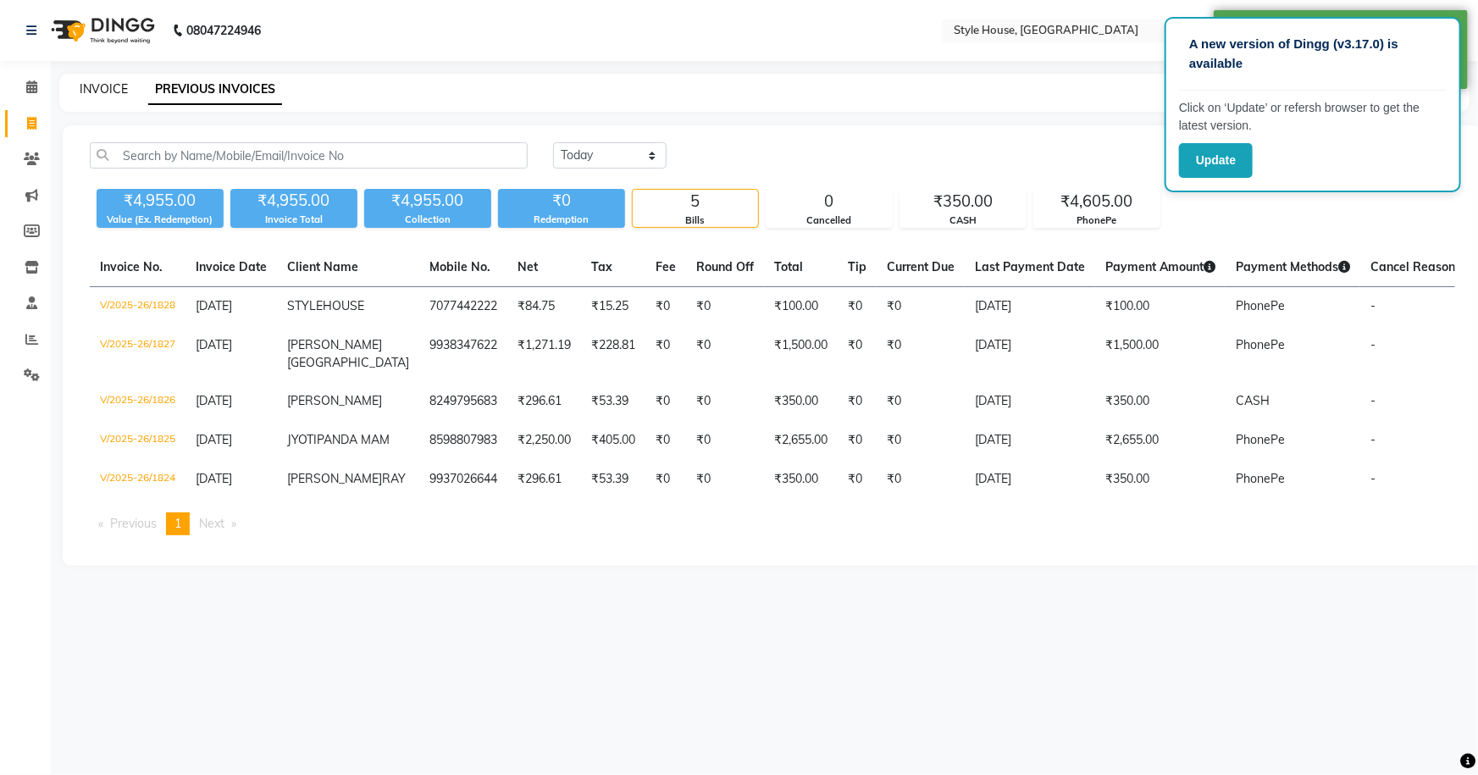
click at [95, 86] on link "INVOICE" at bounding box center [104, 88] width 48 height 15
select select "service"
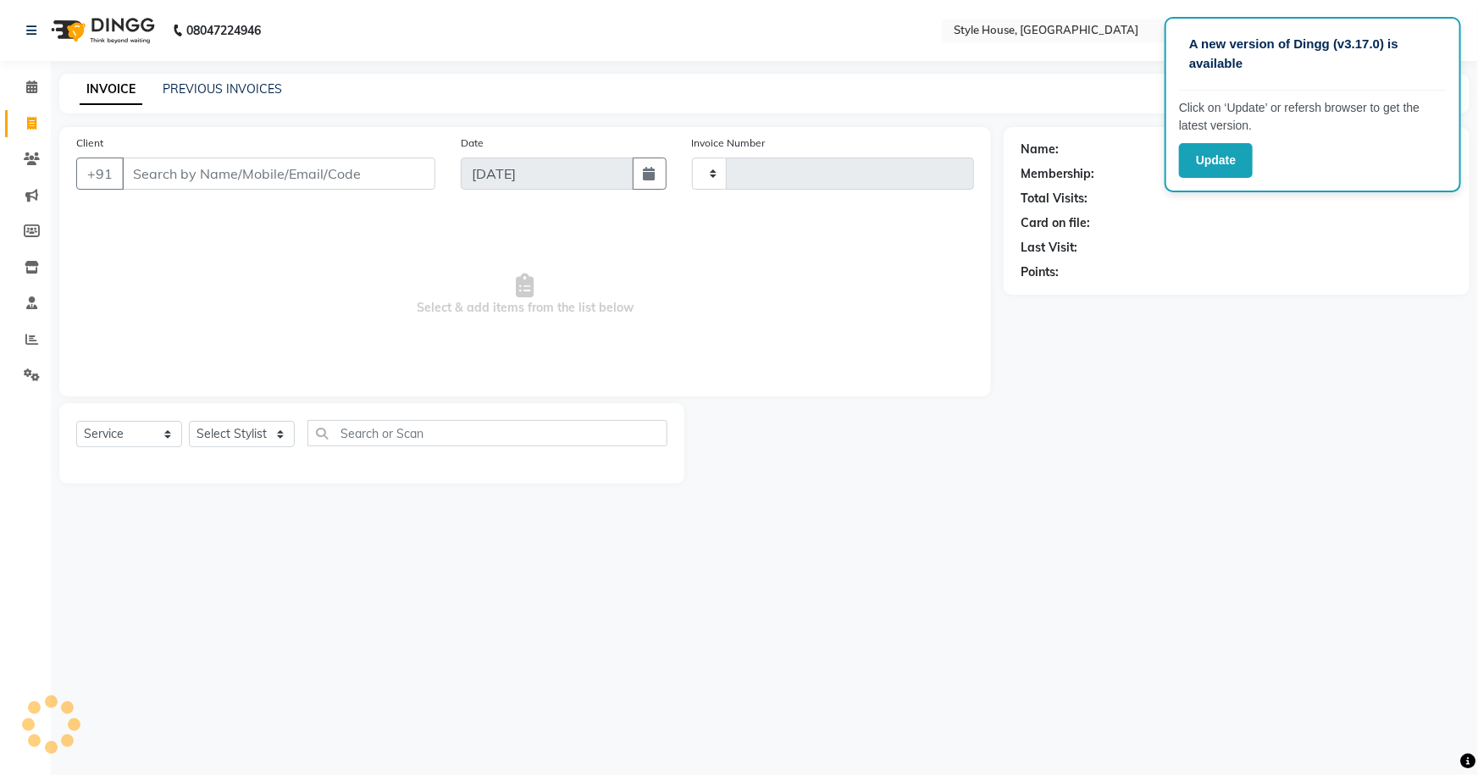
type input "1829"
select select "4237"
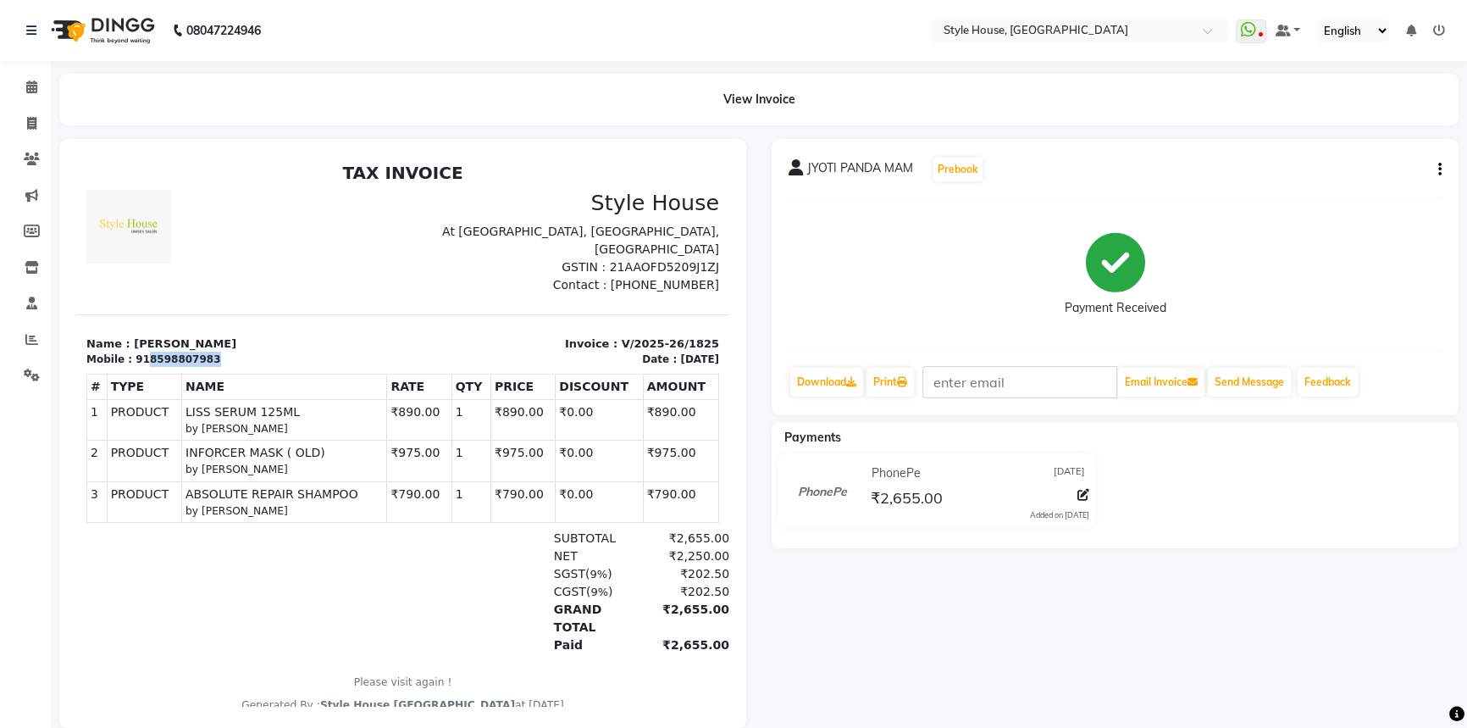
drag, startPoint x: 140, startPoint y: 360, endPoint x: 203, endPoint y: 362, distance: 63.5
click at [203, 362] on div "Mobile : 918598807983" at bounding box center [239, 358] width 307 height 15
copy div "8598807983"
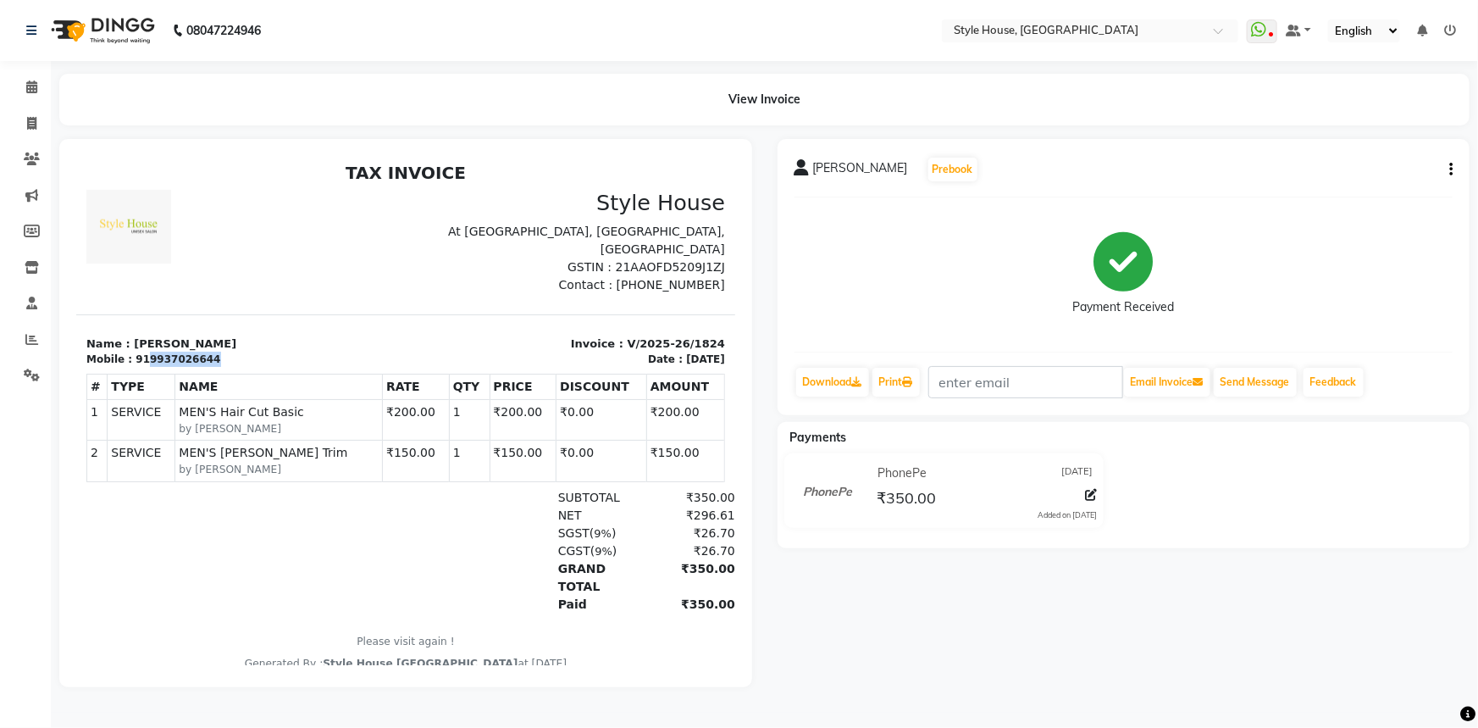
drag, startPoint x: 139, startPoint y: 358, endPoint x: 204, endPoint y: 362, distance: 65.3
click at [204, 362] on div "Mobile : 919937026644" at bounding box center [240, 358] width 309 height 15
copy div "9937026644"
